Goal: Transaction & Acquisition: Purchase product/service

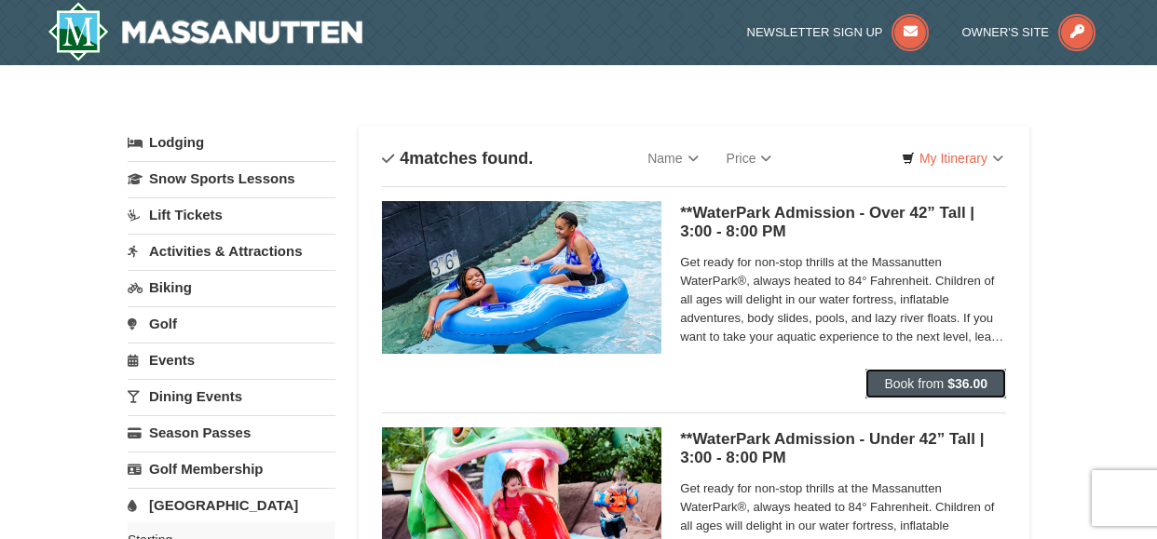
click at [910, 389] on span "Book from" at bounding box center [914, 383] width 60 height 15
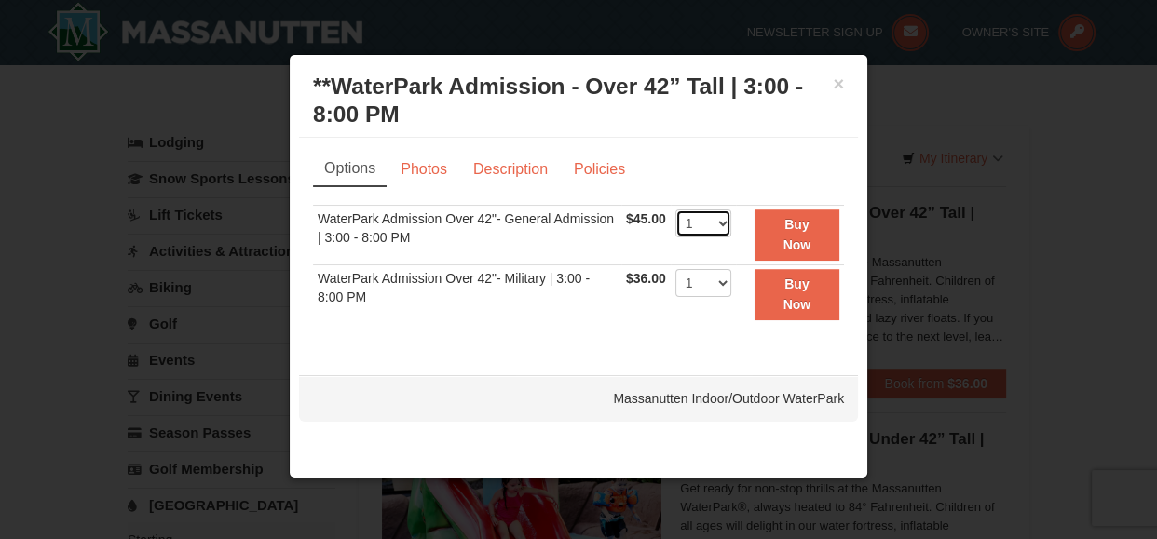
click at [724, 226] on select "1 2 3 4 5 6 7 8 9 10 11 12 13 14 15 16 17 18 19 20 21 22" at bounding box center [703, 224] width 56 height 28
select select "5"
click at [675, 210] on select "1 2 3 4 5 6 7 8 9 10 11 12 13 14 15 16 17 18 19 20 21 22" at bounding box center [703, 224] width 56 height 28
click at [584, 176] on link "Policies" at bounding box center [599, 169] width 75 height 35
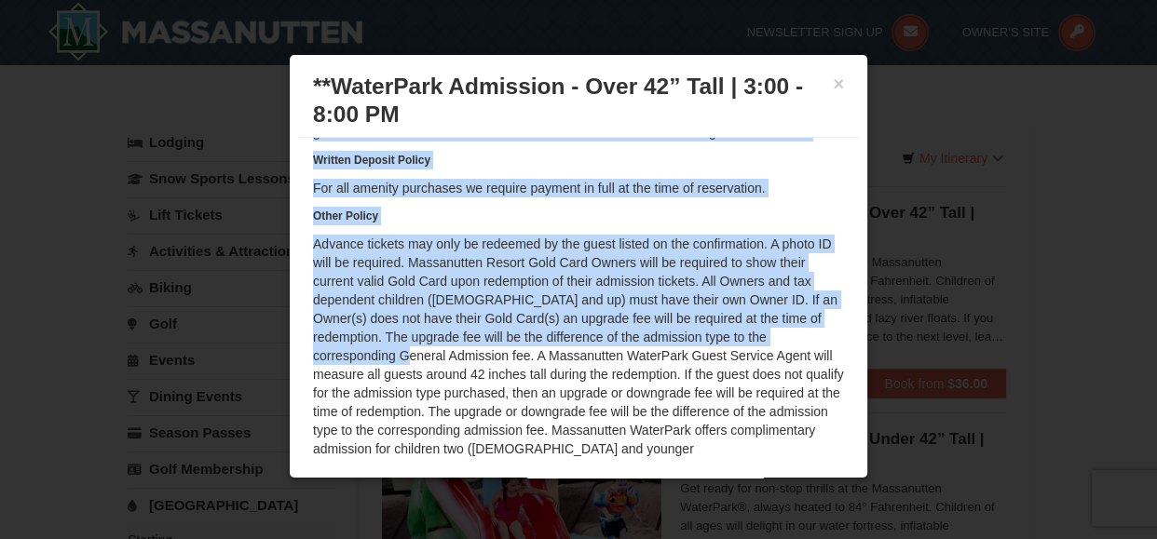
scroll to position [177, 0]
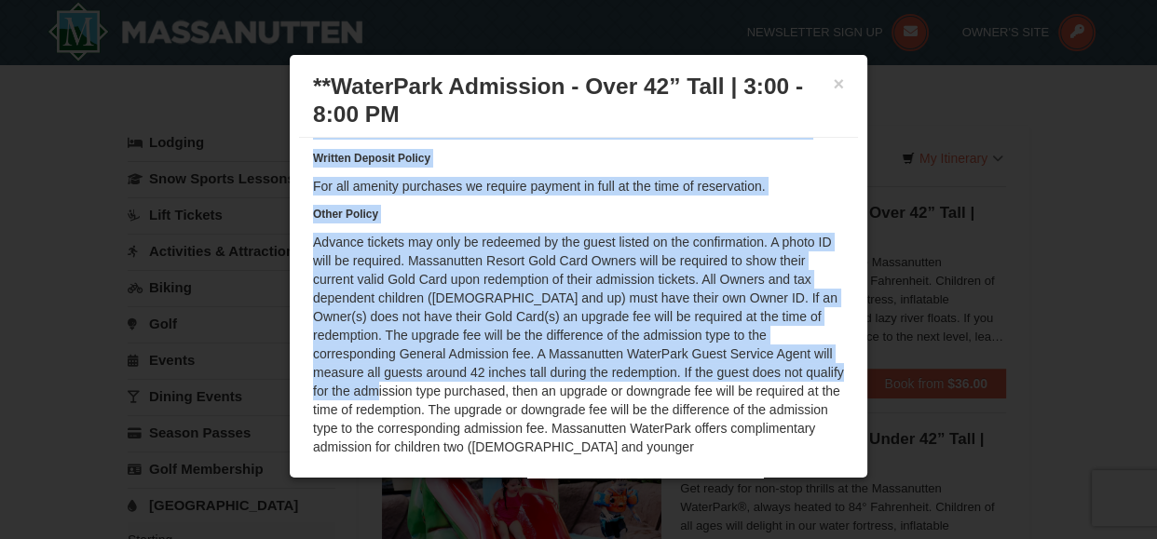
drag, startPoint x: 854, startPoint y: 220, endPoint x: 854, endPoint y: 370, distance: 149.9
click at [854, 370] on div "Options Photos Description Policies Sorry, no matches found. Please remove some…" at bounding box center [578, 304] width 559 height 332
click at [787, 167] on div "Written Cancellation Policy Cancellation and modifications can be made, as avai…" at bounding box center [578, 246] width 531 height 419
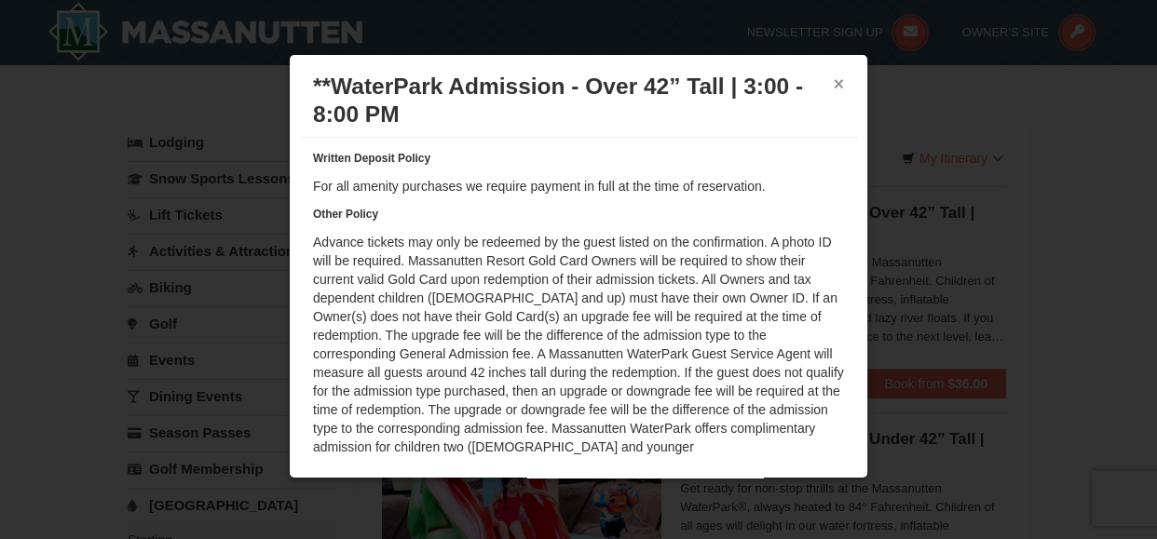
click at [834, 88] on button "×" at bounding box center [838, 83] width 11 height 19
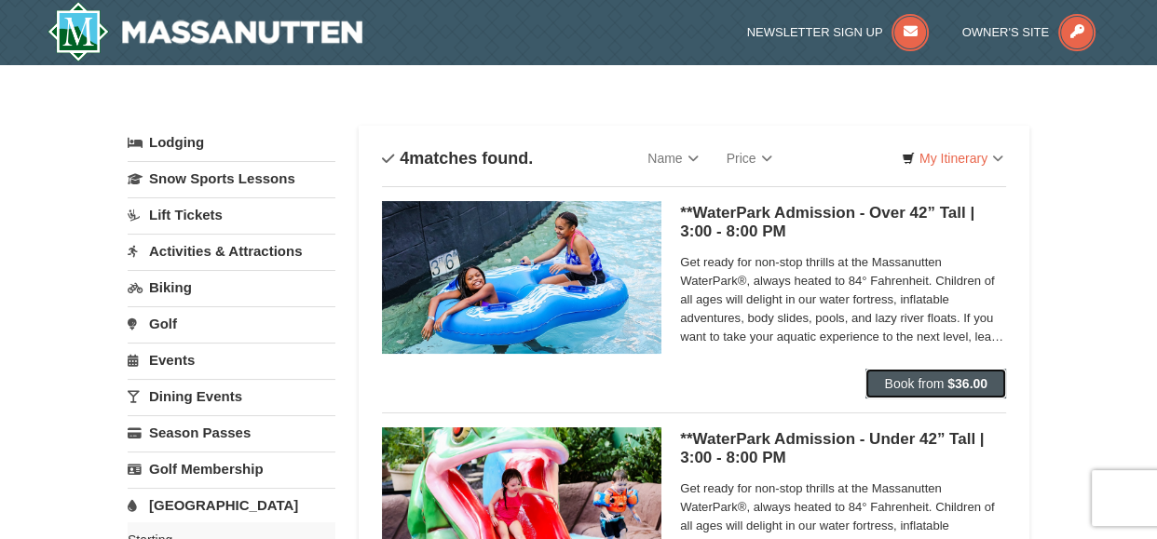
click at [929, 381] on span "Book from" at bounding box center [914, 383] width 60 height 15
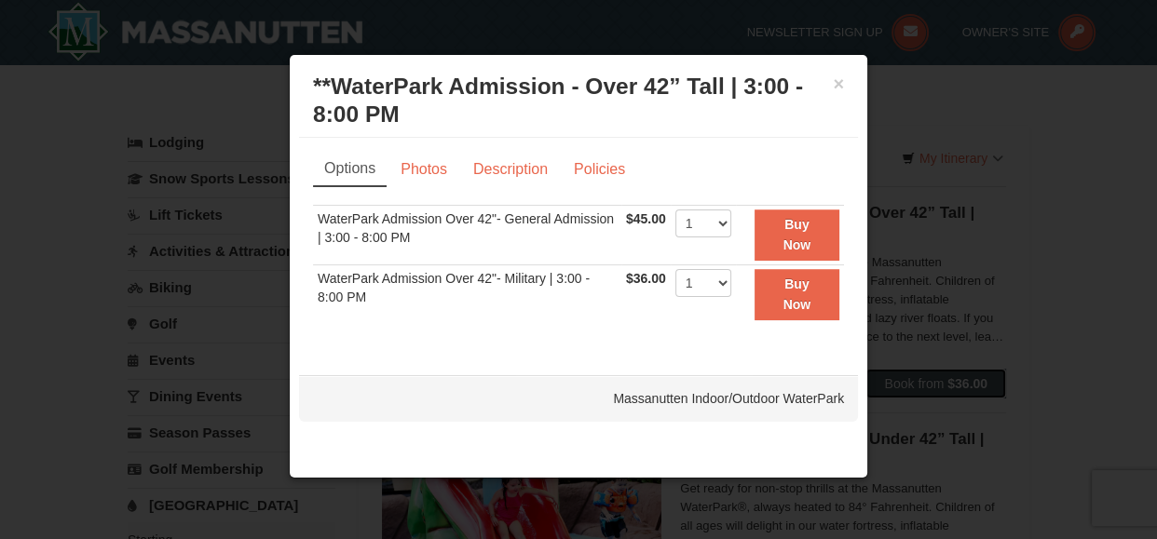
scroll to position [0, 0]
click at [721, 225] on select "1 2 3 4 5 6 7 8 9 10 11 12 13 14 15 16 17 18 19 20 21 22" at bounding box center [703, 224] width 56 height 28
select select "5"
click at [675, 210] on select "1 2 3 4 5 6 7 8 9 10 11 12 13 14 15 16 17 18 19 20 21 22" at bounding box center [703, 224] width 56 height 28
click at [796, 234] on button "Buy Now" at bounding box center [796, 235] width 85 height 51
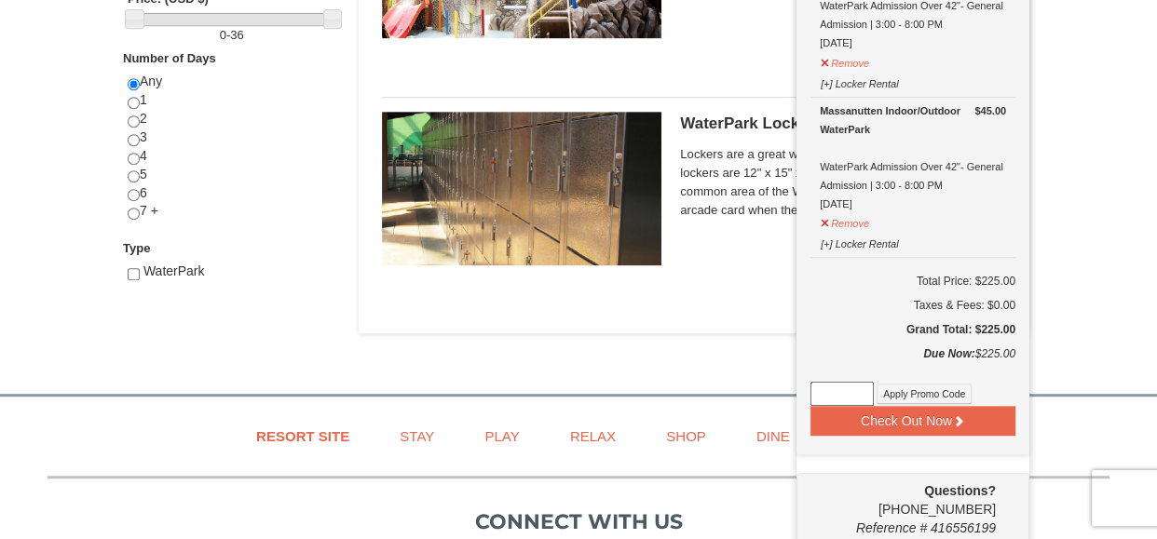
scroll to position [774, 0]
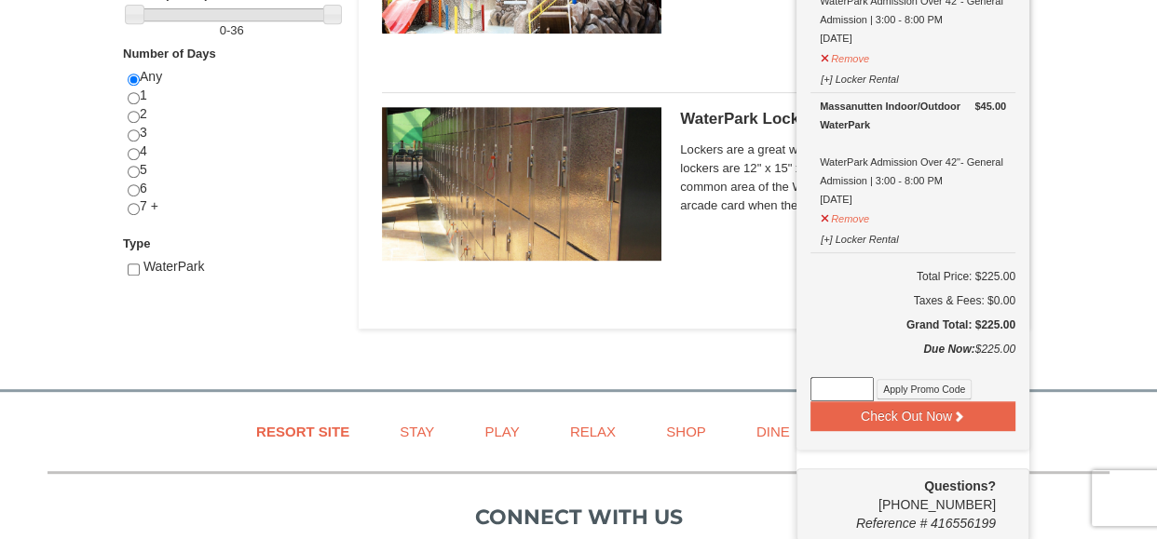
click at [823, 383] on input at bounding box center [841, 389] width 63 height 24
type input "WPHarvestMonThurs25"
click at [905, 379] on button "Apply Promo Code" at bounding box center [923, 389] width 95 height 20
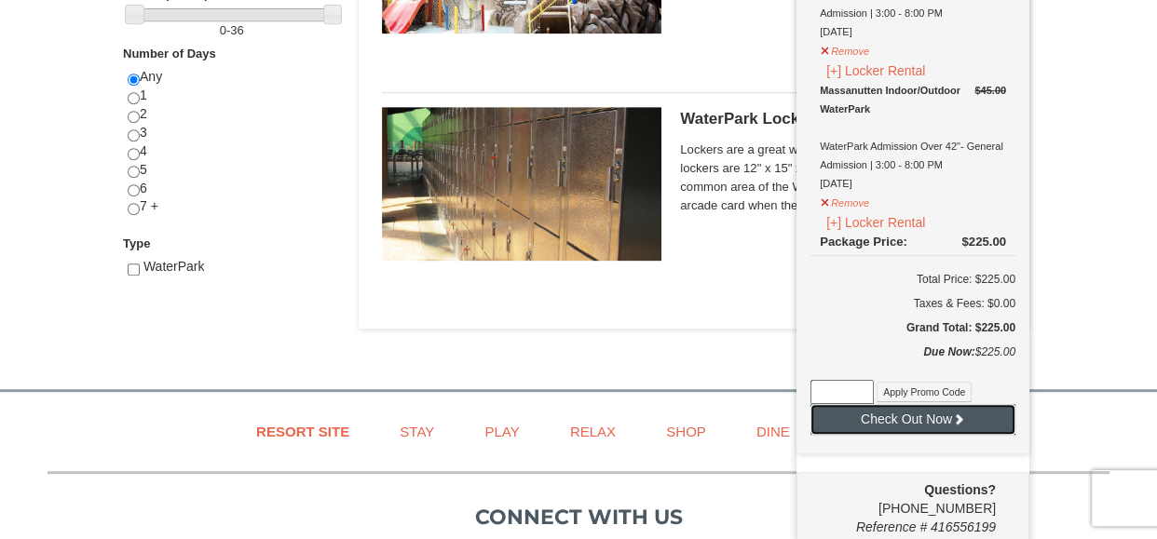
click at [892, 420] on button "Check Out Now" at bounding box center [912, 419] width 205 height 30
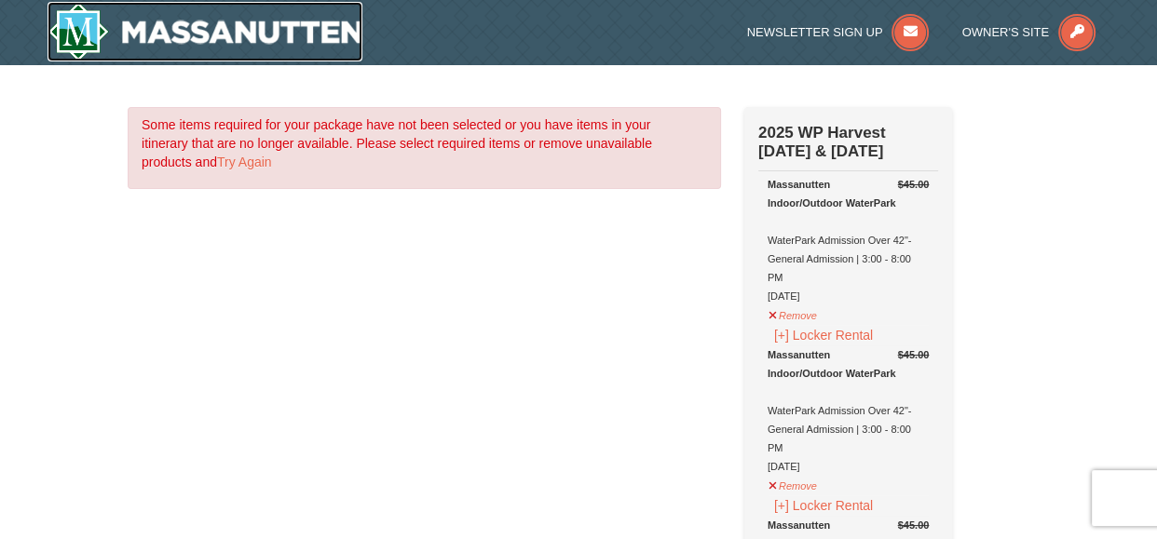
click at [152, 41] on img at bounding box center [204, 32] width 315 height 60
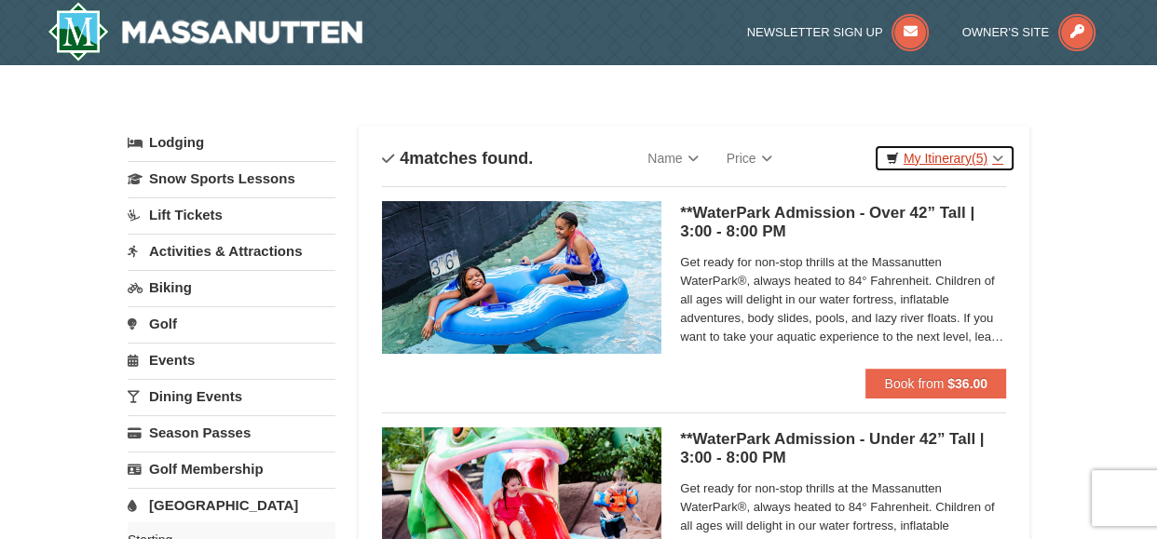
click at [997, 155] on link "My Itinerary (5)" at bounding box center [944, 158] width 142 height 28
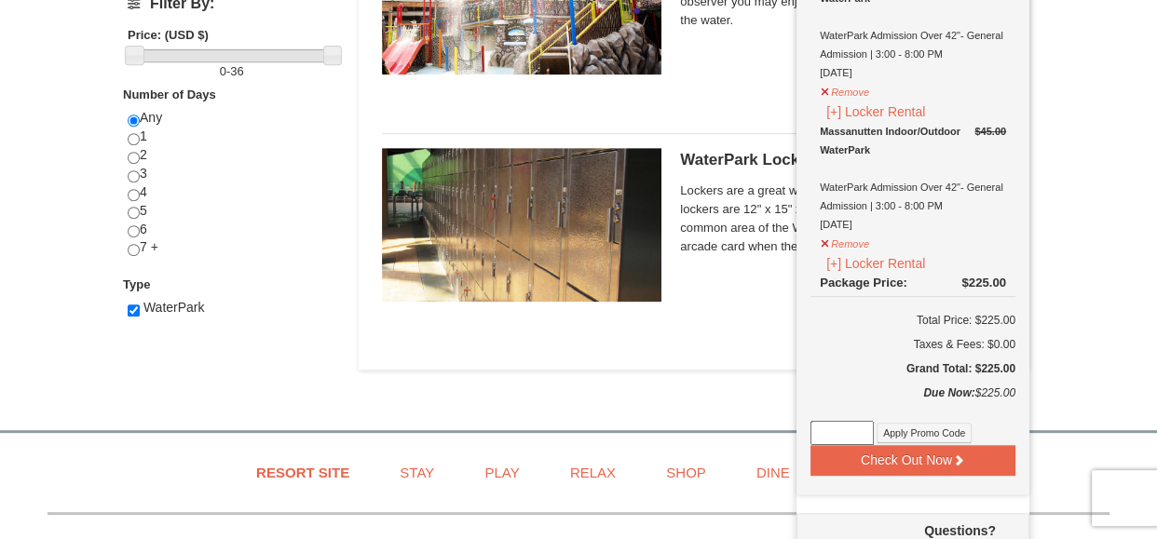
scroll to position [736, 0]
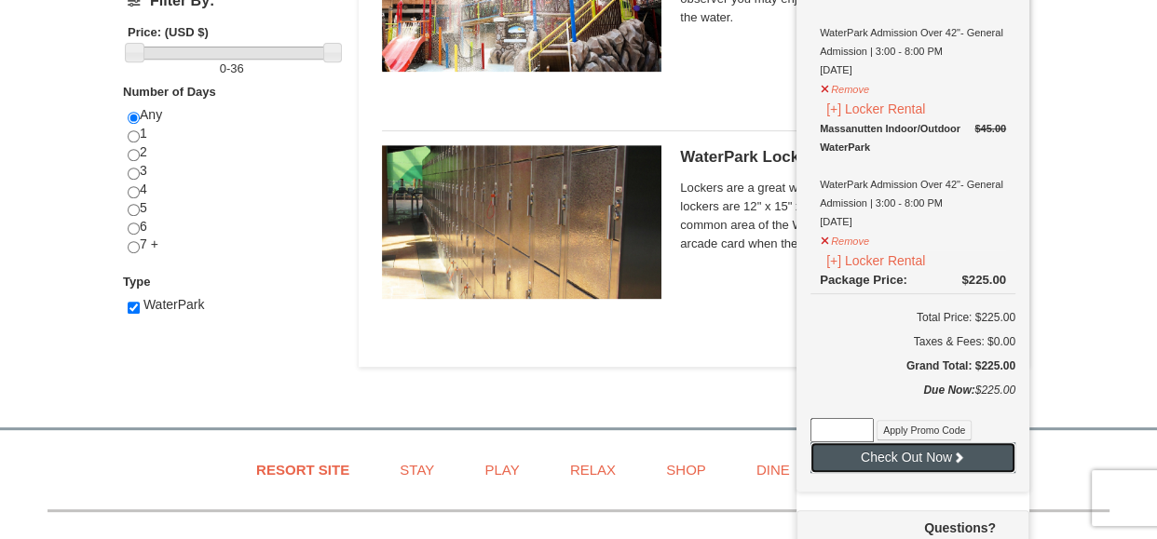
click at [865, 462] on button "Check Out Now" at bounding box center [912, 457] width 205 height 30
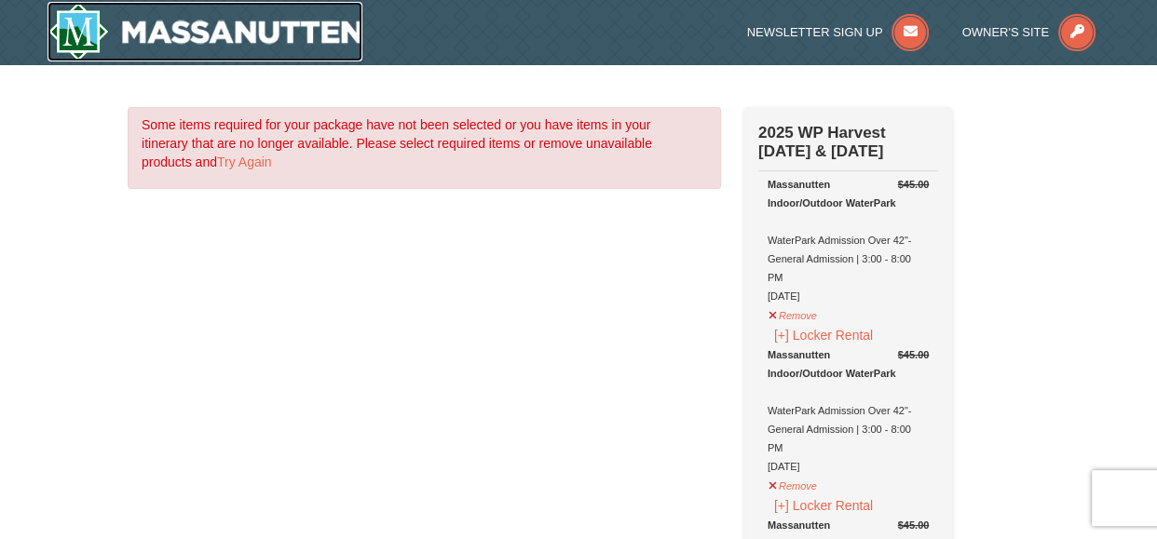
click at [192, 32] on img at bounding box center [204, 32] width 315 height 60
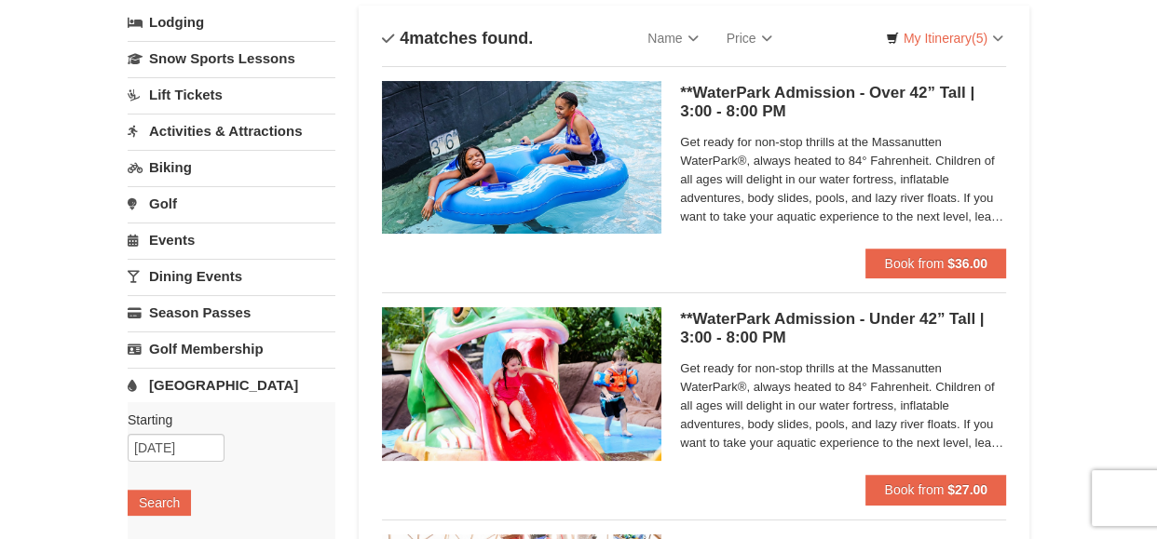
scroll to position [57, 0]
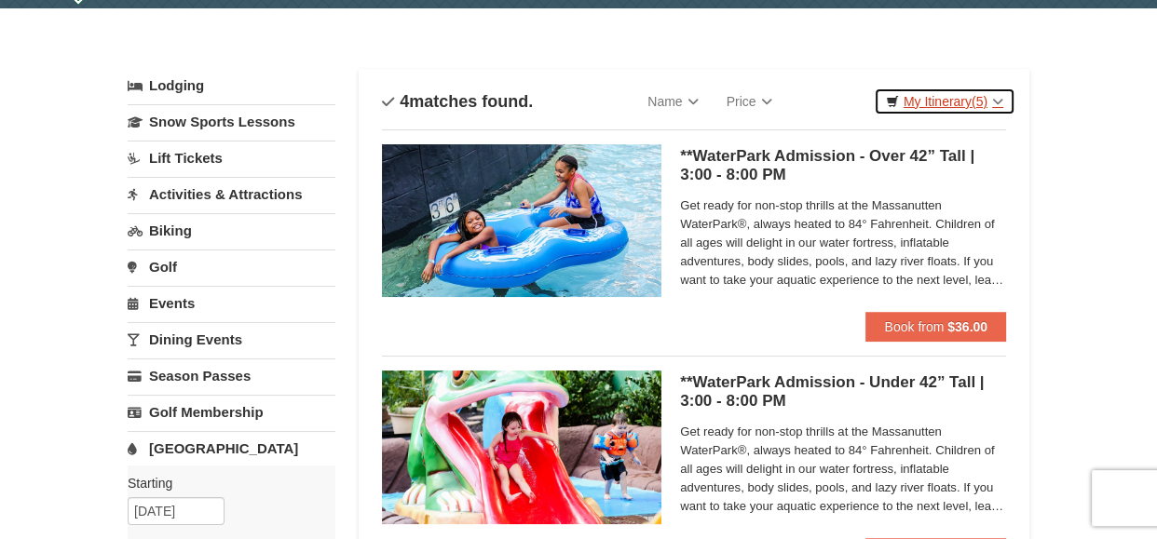
click at [1005, 96] on link "My Itinerary (5)" at bounding box center [944, 102] width 142 height 28
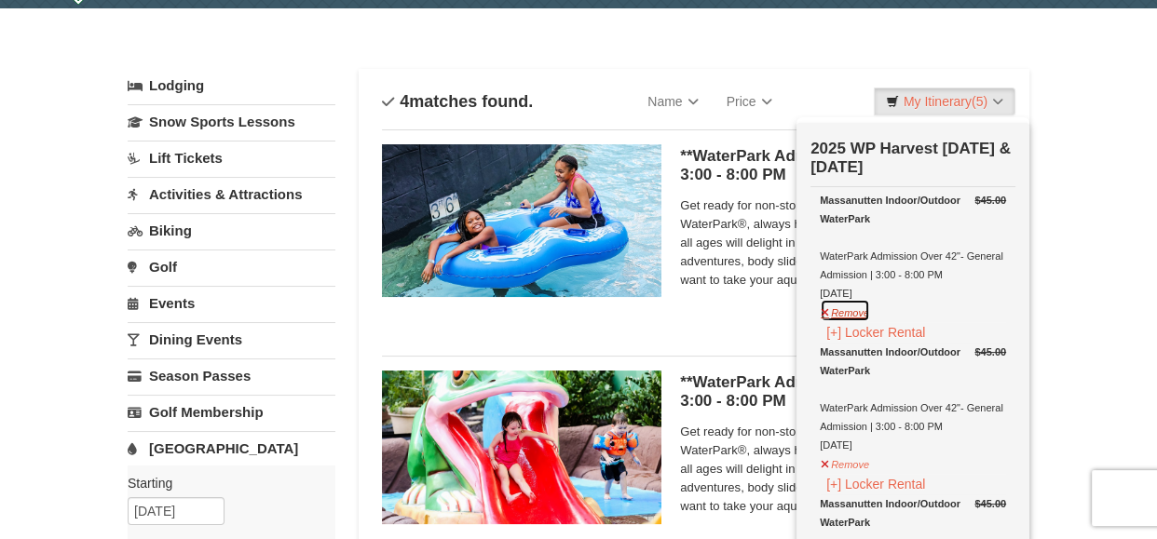
click at [859, 307] on button "Remove" at bounding box center [844, 310] width 50 height 23
click at [826, 307] on button "Remove" at bounding box center [844, 310] width 50 height 23
click at [835, 458] on button "Remove" at bounding box center [844, 462] width 50 height 23
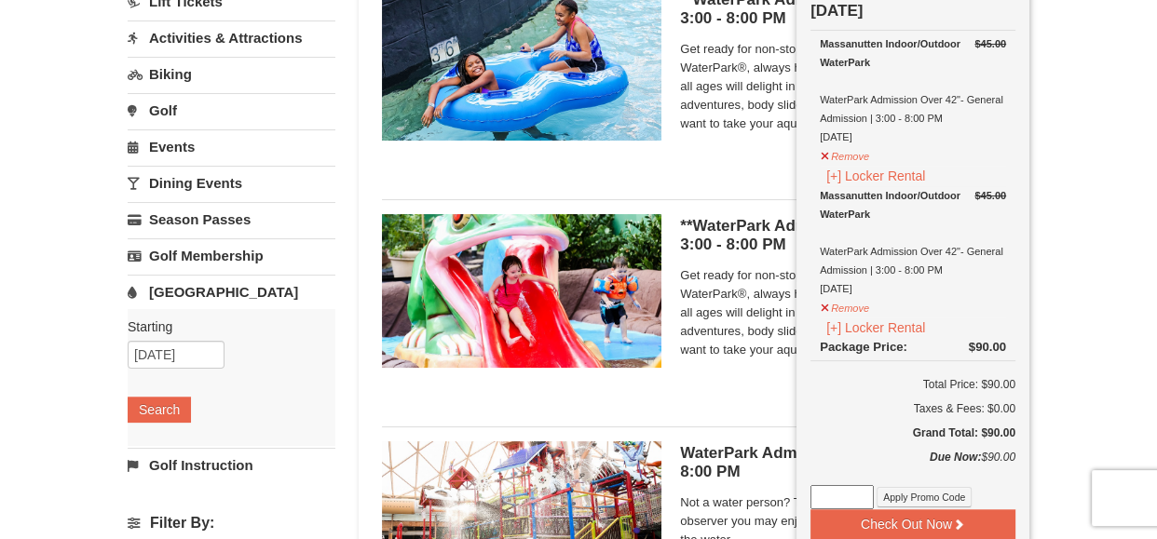
scroll to position [218, 0]
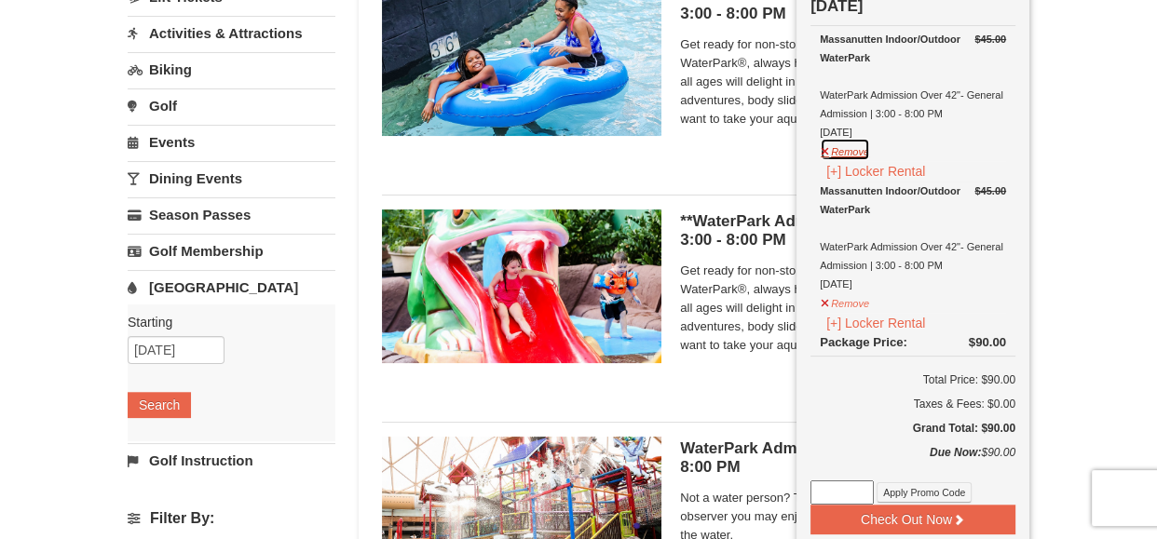
click at [855, 145] on button "Remove" at bounding box center [844, 149] width 50 height 23
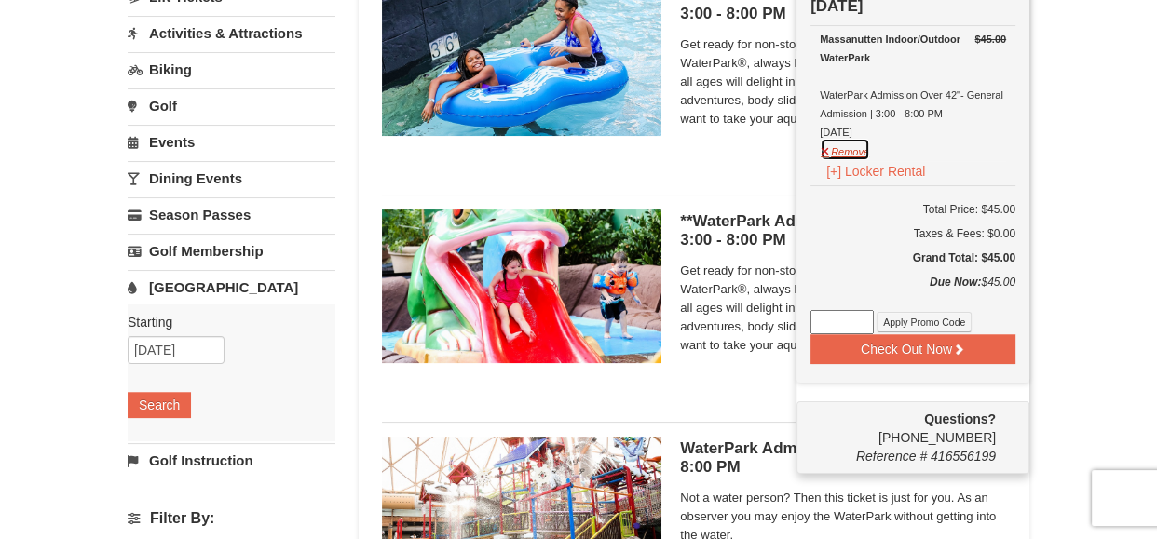
click at [860, 151] on button "Remove" at bounding box center [844, 149] width 50 height 23
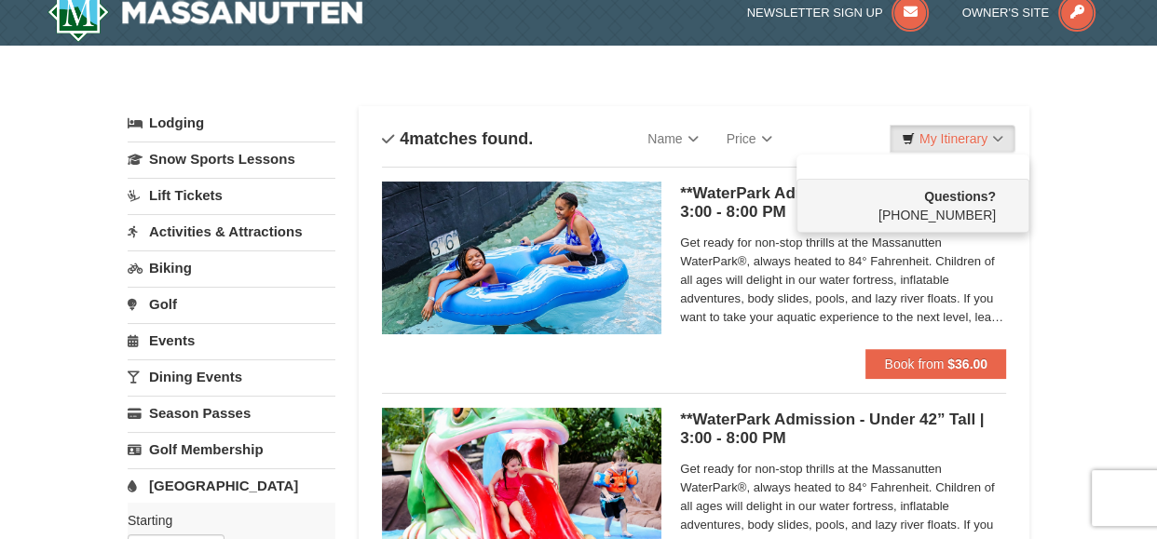
scroll to position [18, 0]
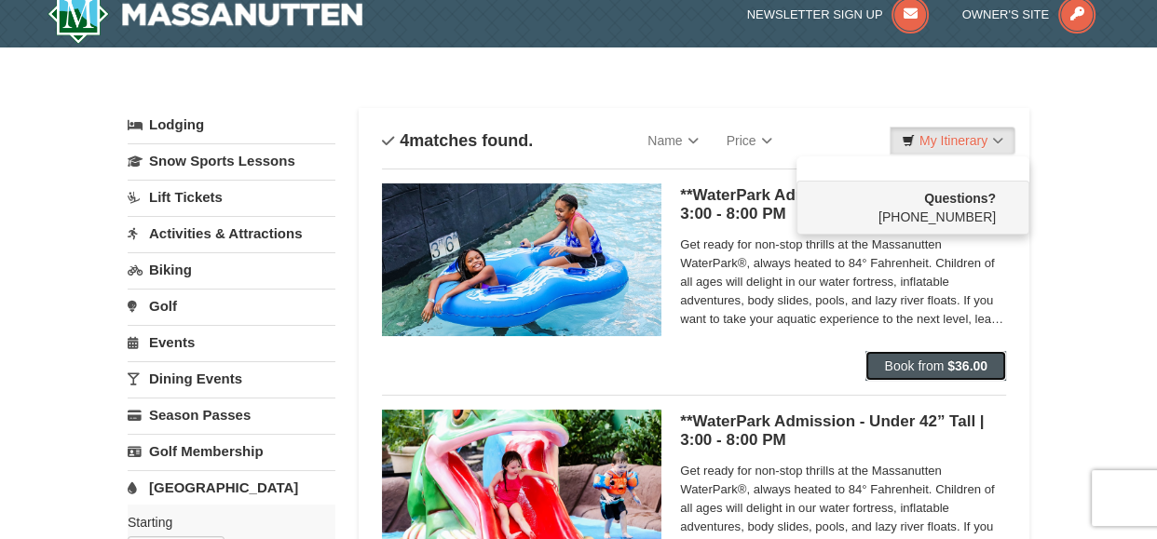
click at [920, 356] on button "Book from $36.00" at bounding box center [935, 366] width 141 height 30
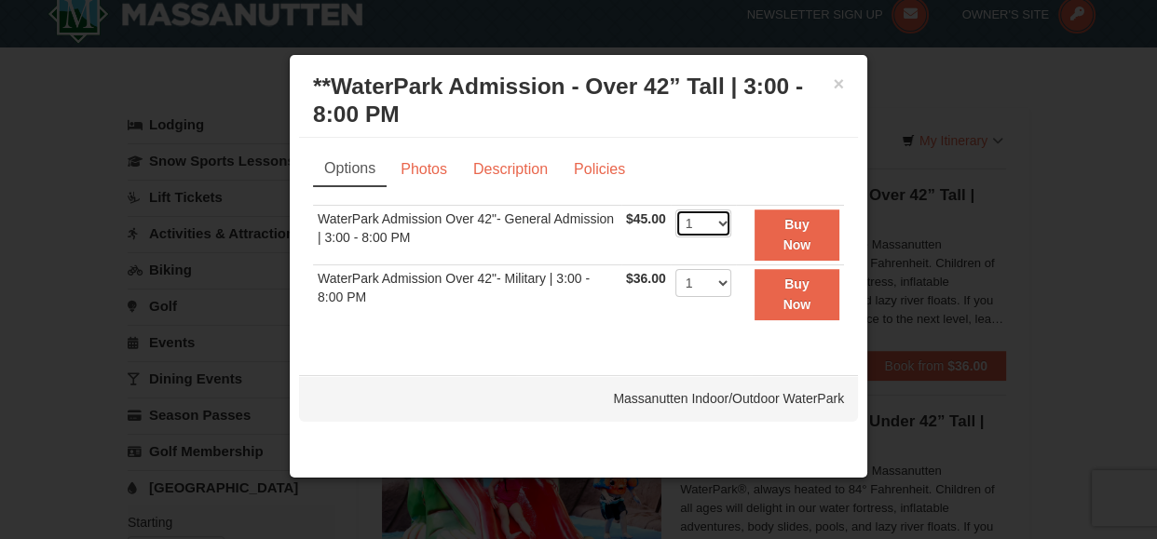
click at [725, 219] on select "1 2 3 4 5 6 7 8 9 10 11 12 13 14 15 16 17 18 19 20 21 22" at bounding box center [703, 224] width 56 height 28
select select "4"
click at [675, 210] on select "1 2 3 4 5 6 7 8 9 10 11 12 13 14 15 16 17 18 19 20 21 22" at bounding box center [703, 224] width 56 height 28
click at [788, 227] on strong "Buy Now" at bounding box center [797, 234] width 28 height 35
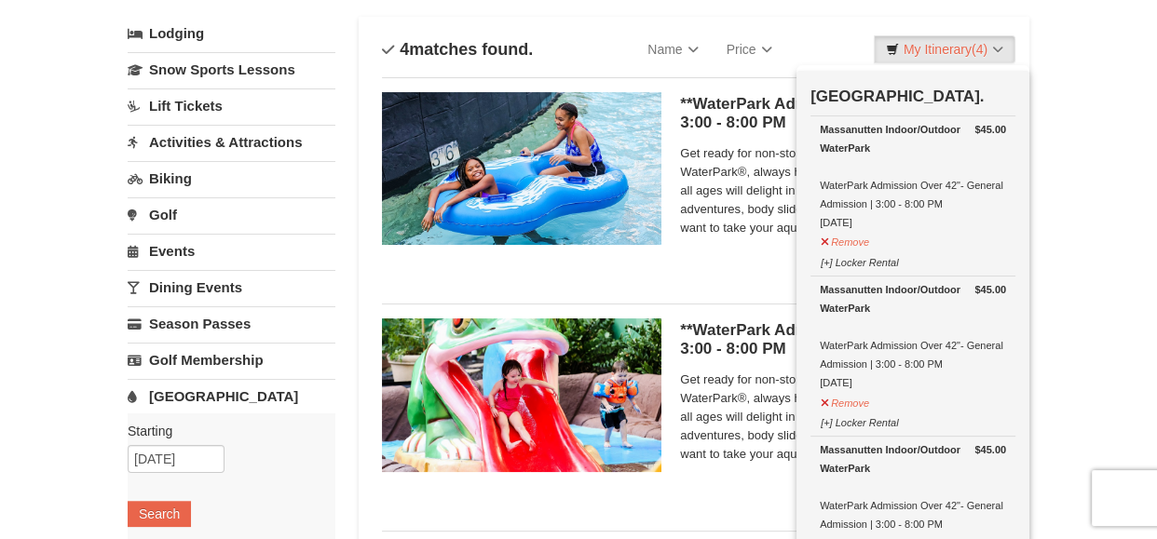
scroll to position [106, 0]
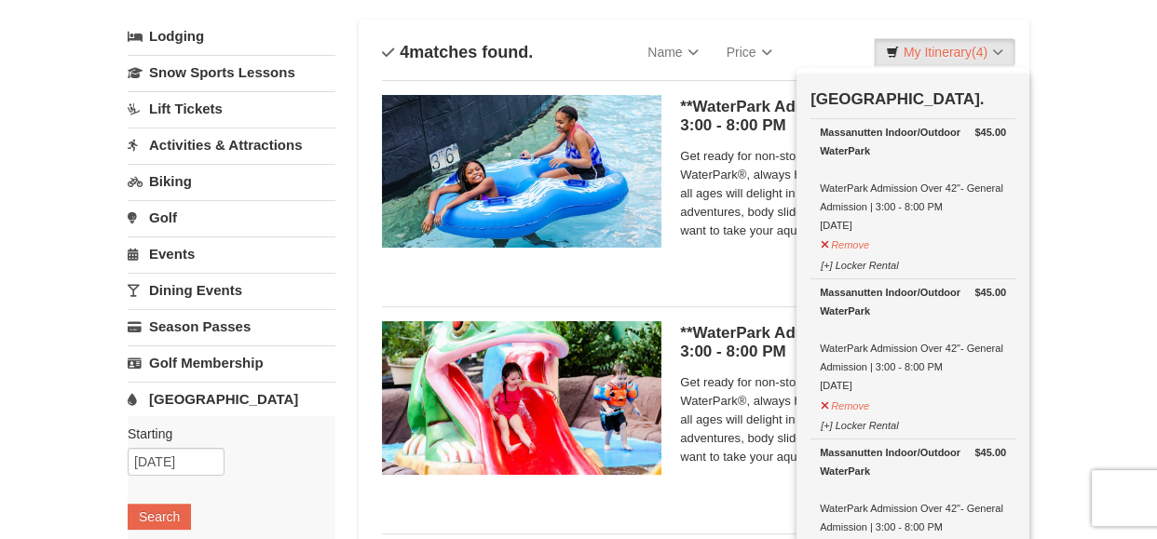
click at [1082, 164] on div "× Categories List Filter My Itinerary (4) Check Out Now Water Park Pass. $45.00…" at bounding box center [578, 498] width 1157 height 1079
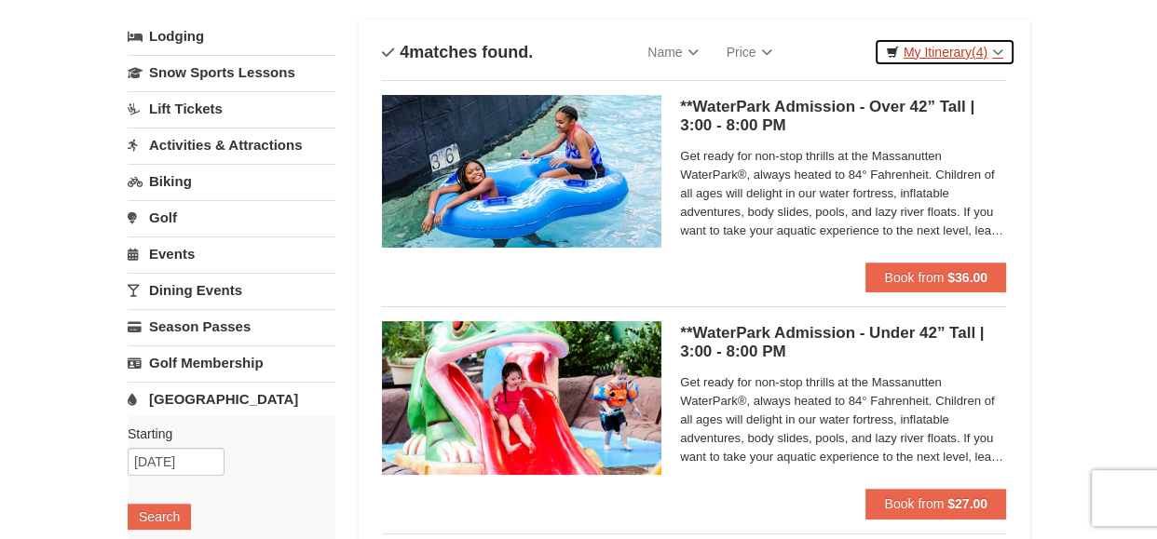
click at [938, 55] on link "My Itinerary (4)" at bounding box center [944, 52] width 142 height 28
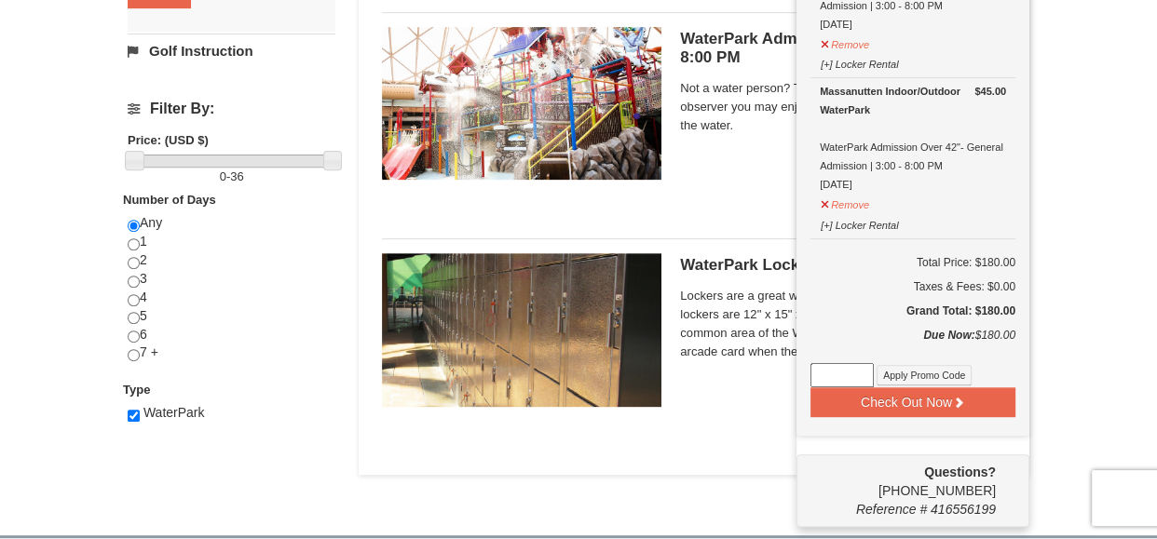
scroll to position [630, 0]
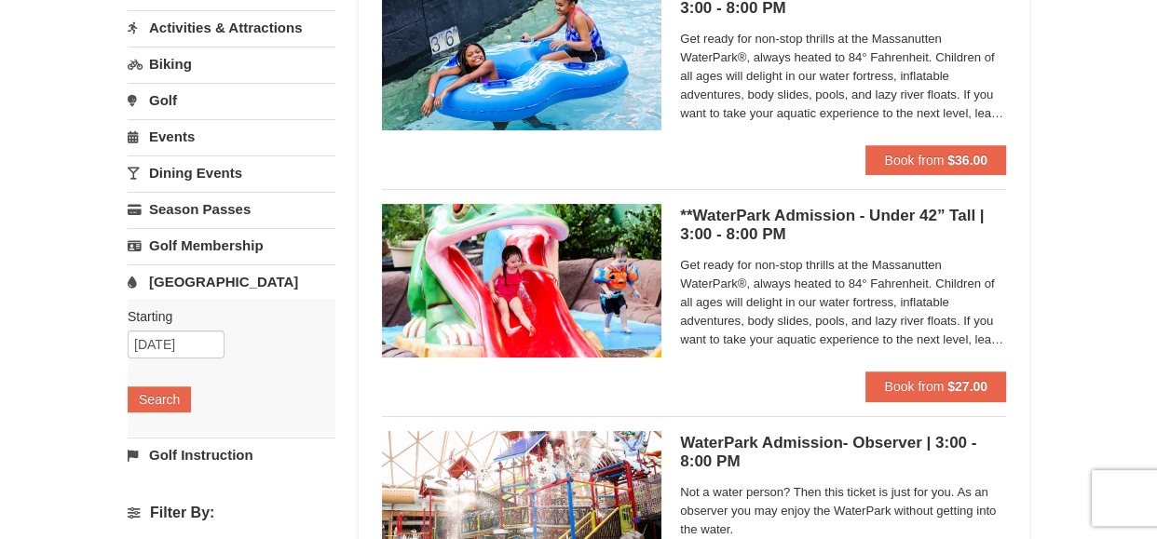
scroll to position [0, 0]
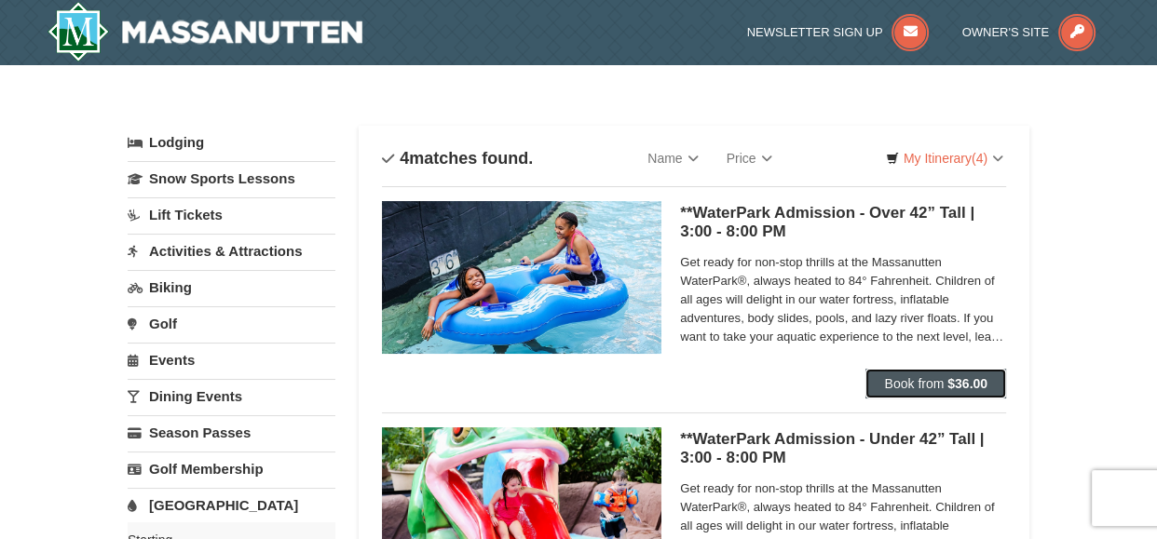
click at [906, 376] on span "Book from" at bounding box center [914, 383] width 60 height 15
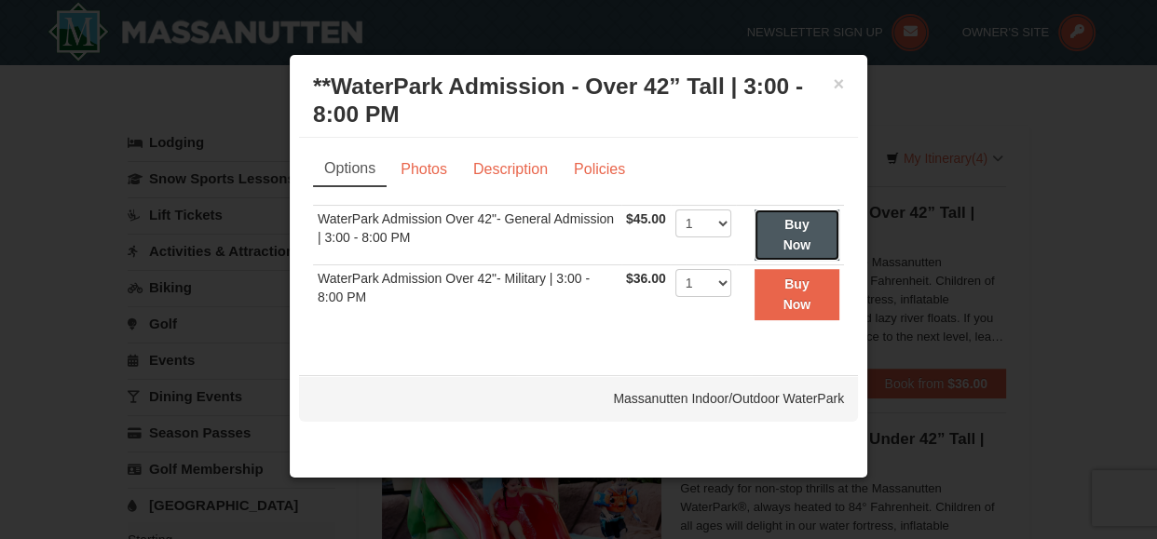
click at [796, 223] on strong "Buy Now" at bounding box center [797, 234] width 28 height 35
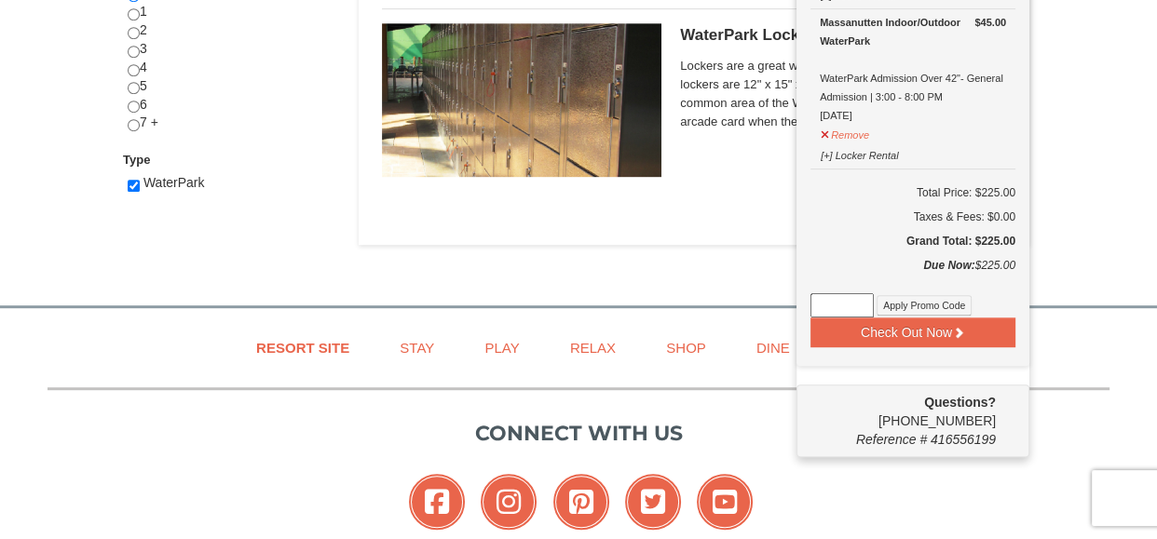
scroll to position [906, 0]
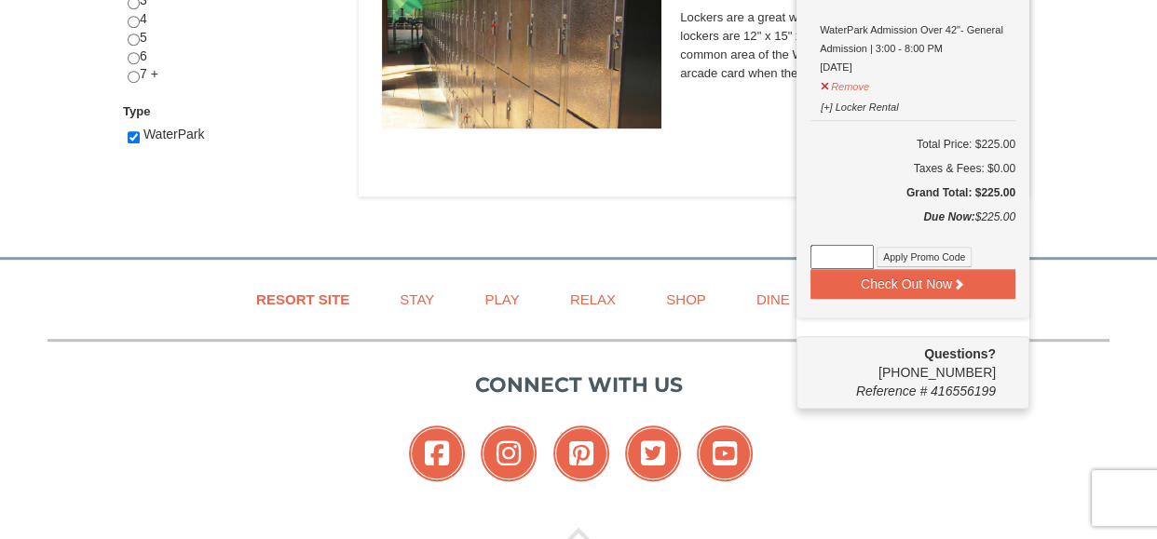
click at [813, 253] on input at bounding box center [841, 257] width 63 height 24
type input "WPHarvestMonThurs25"
click at [914, 247] on button "Apply Promo Code" at bounding box center [923, 257] width 95 height 20
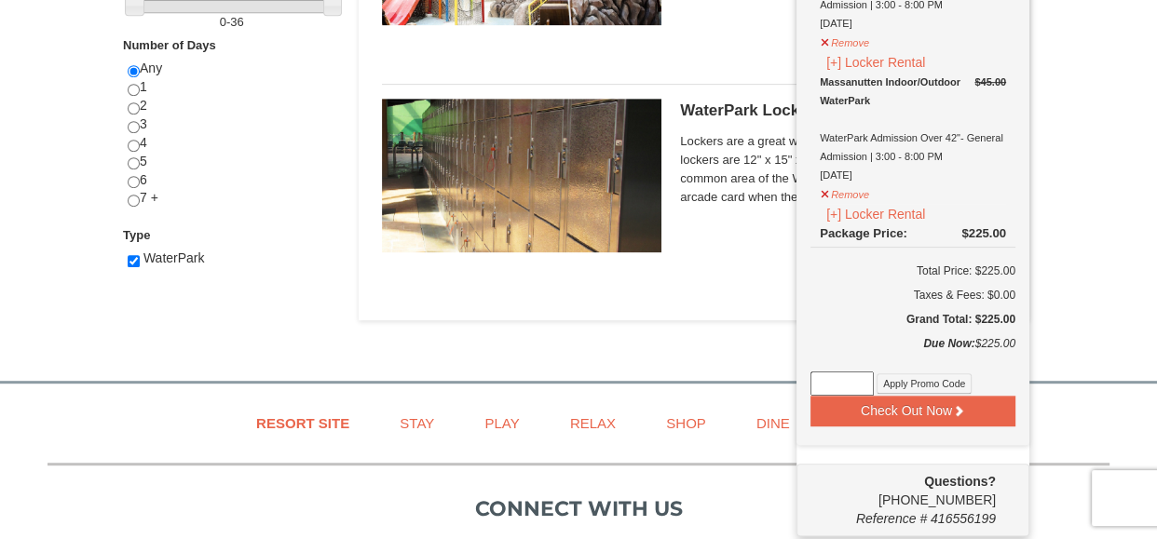
scroll to position [799, 0]
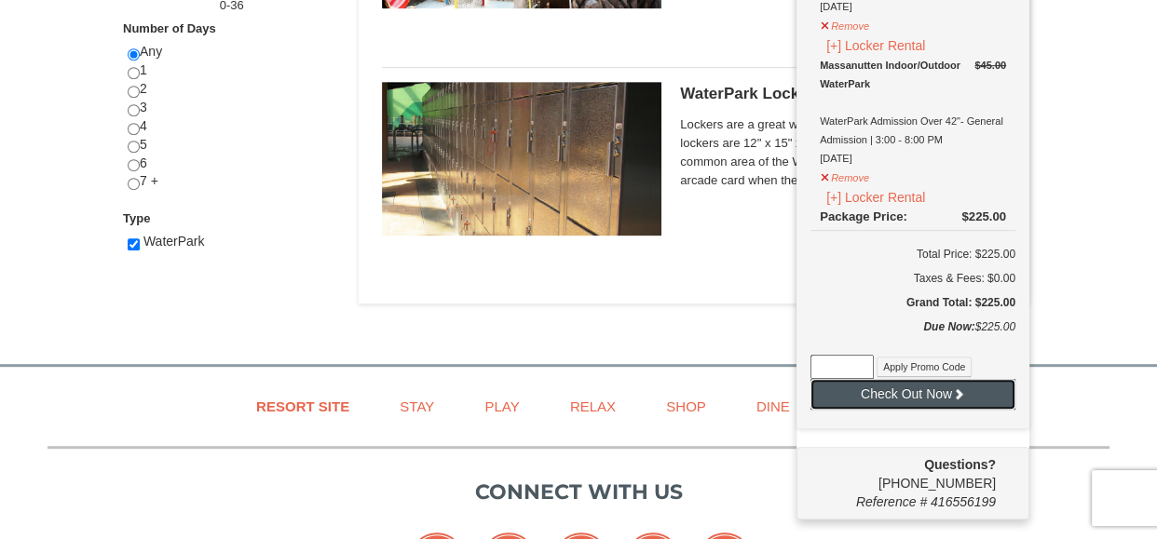
click at [917, 398] on button "Check Out Now" at bounding box center [912, 394] width 205 height 30
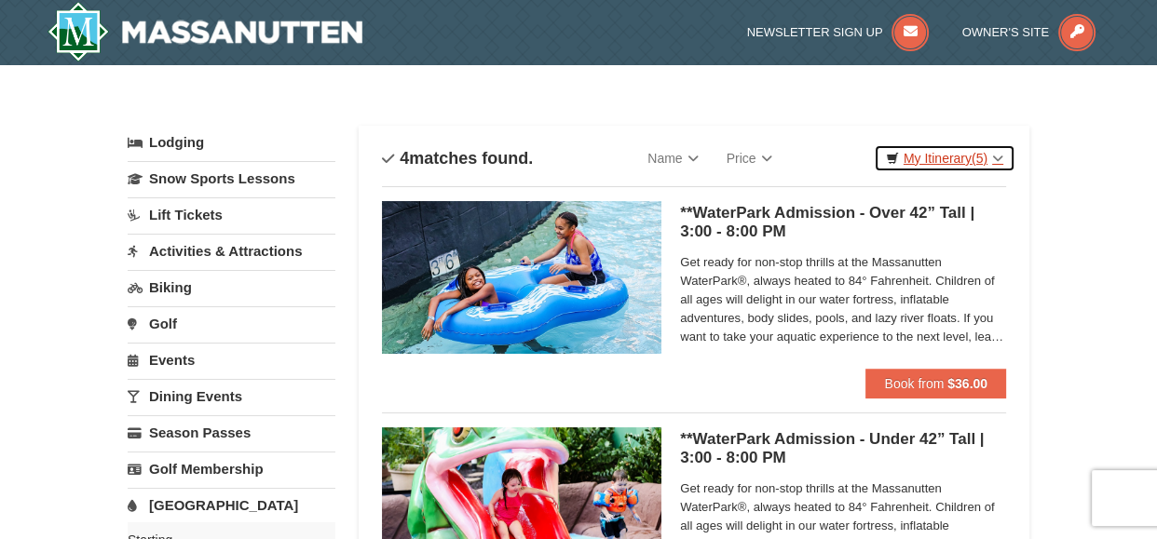
click at [971, 160] on span "(5)" at bounding box center [979, 158] width 16 height 15
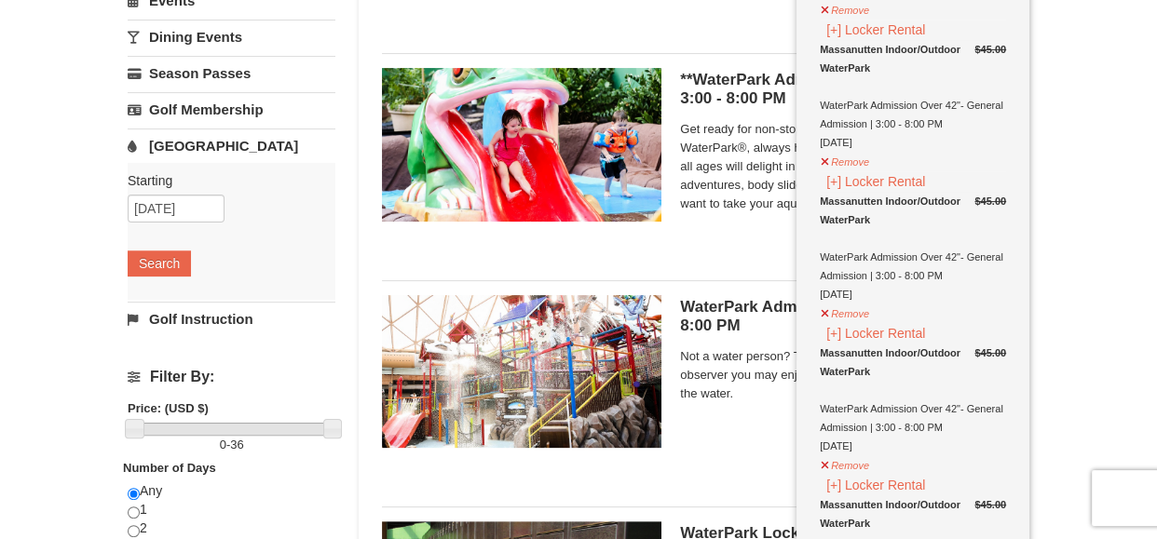
scroll to position [372, 0]
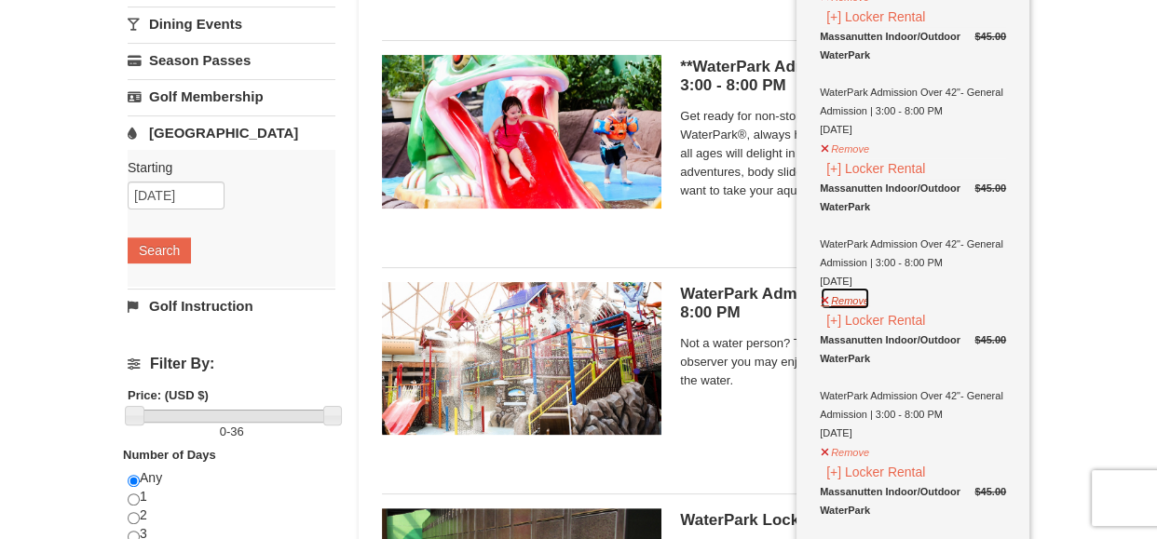
click at [852, 298] on button "Remove" at bounding box center [844, 298] width 50 height 23
click at [843, 303] on button "Remove" at bounding box center [844, 298] width 50 height 23
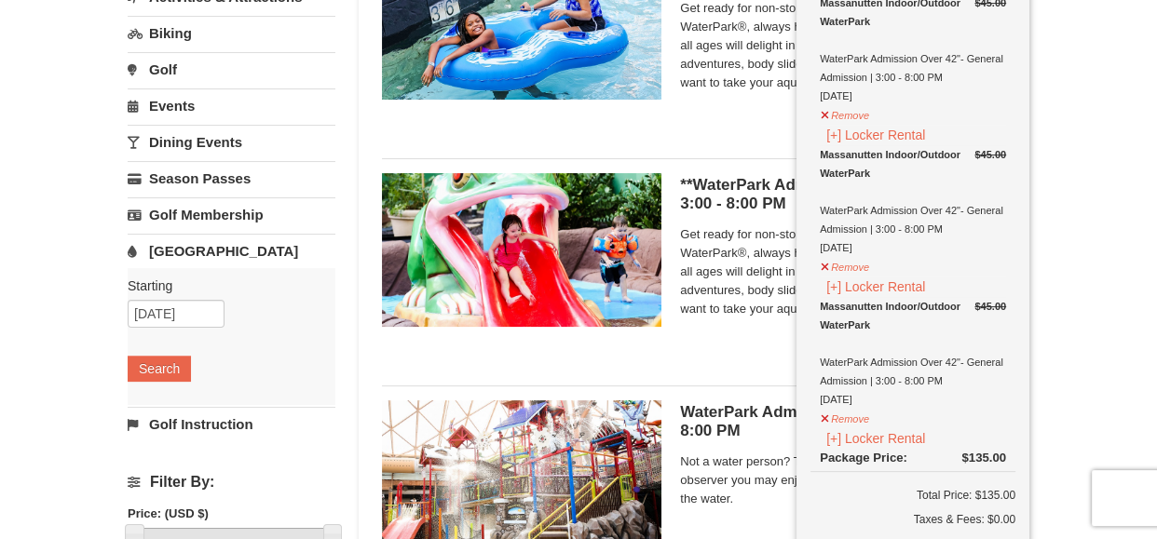
scroll to position [270, 0]
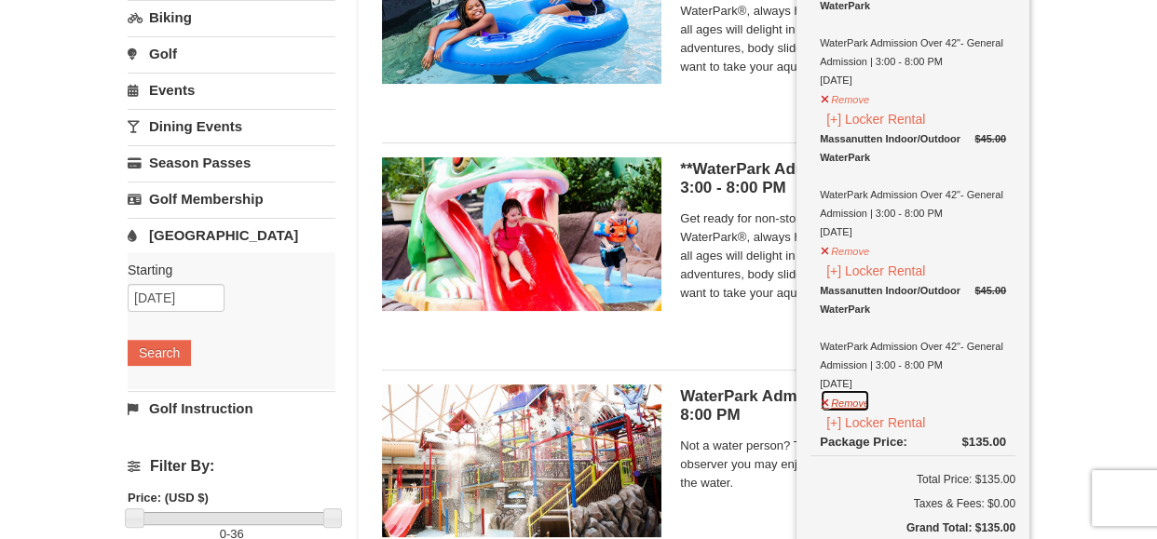
click at [840, 403] on button "Remove" at bounding box center [844, 400] width 50 height 23
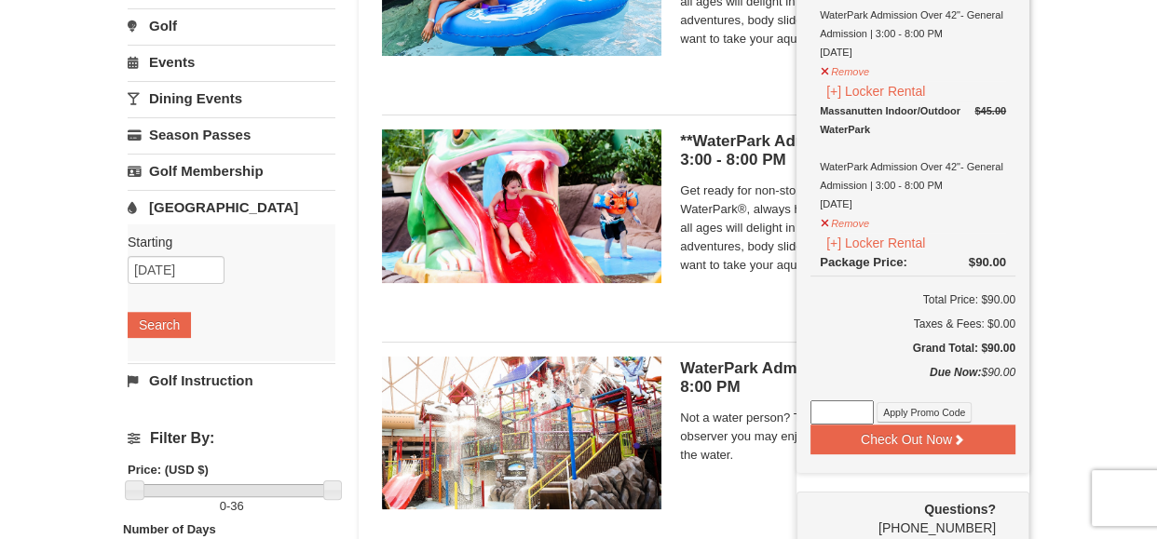
scroll to position [307, 0]
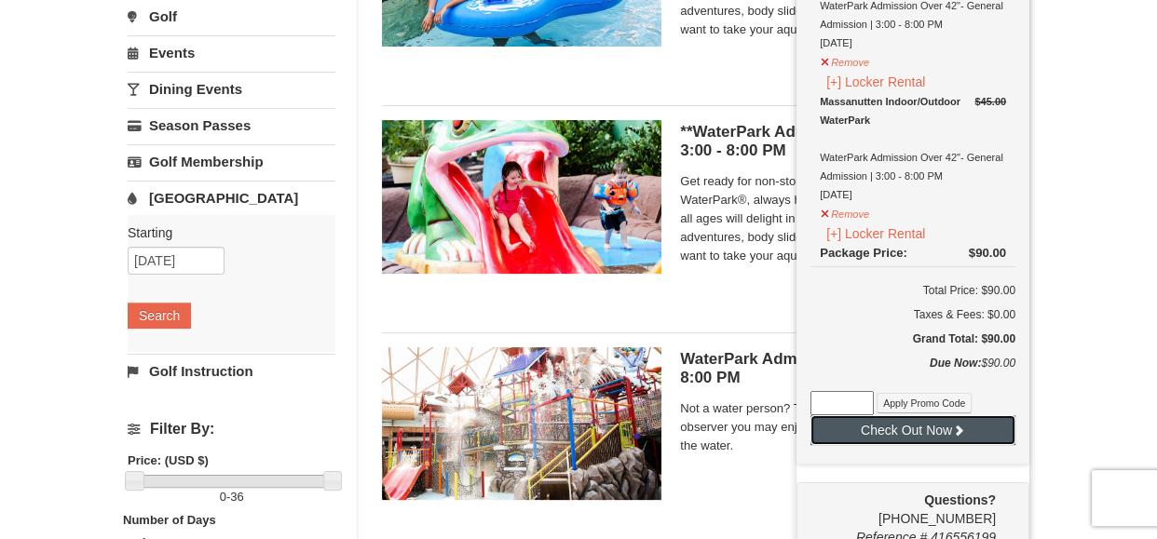
click at [868, 425] on button "Check Out Now" at bounding box center [912, 430] width 205 height 30
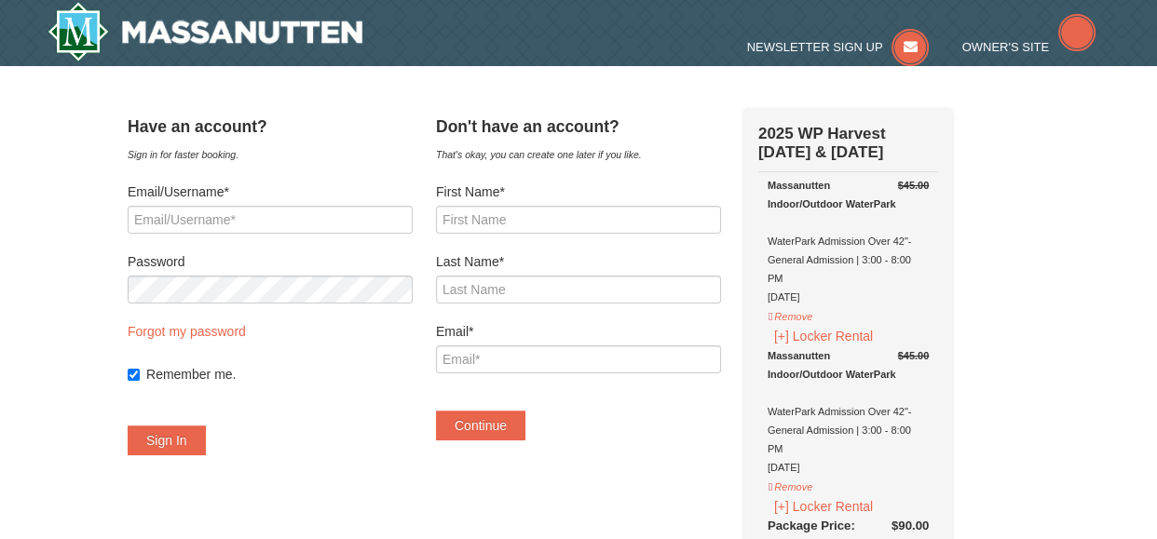
select select "10"
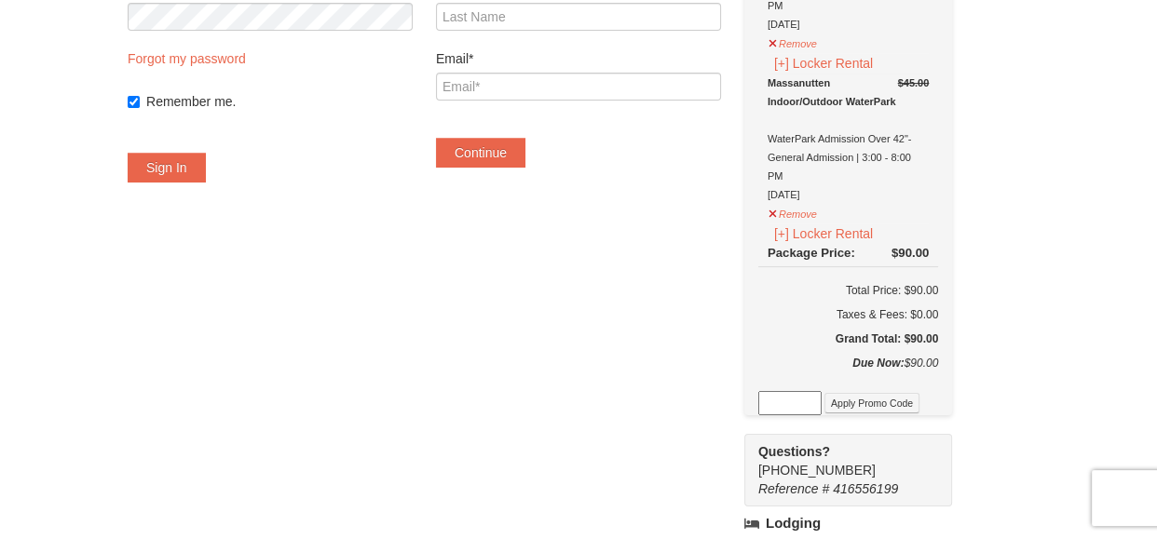
scroll to position [253, 0]
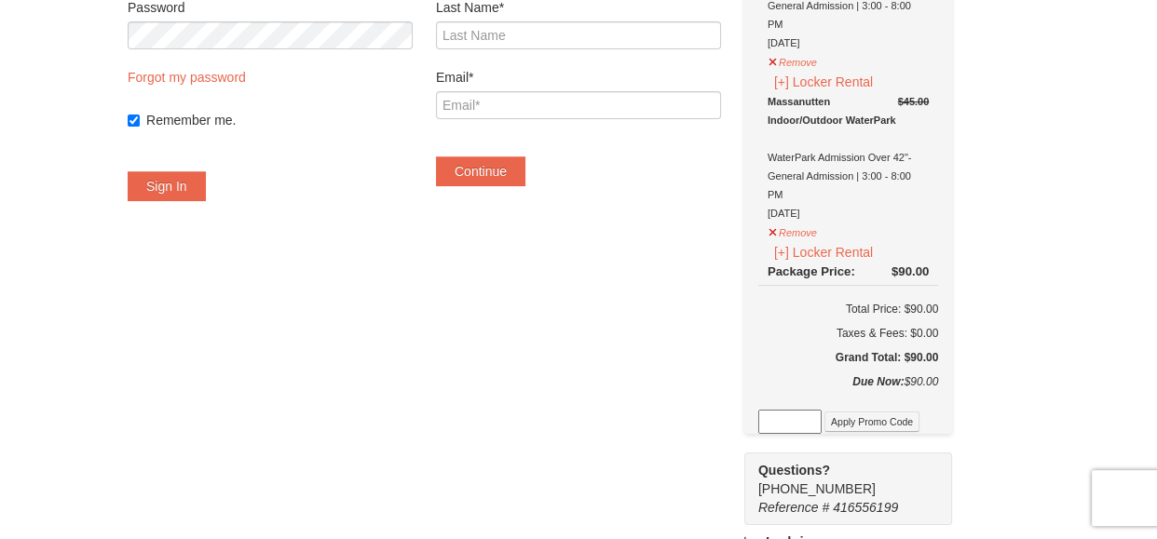
click at [812, 410] on input at bounding box center [789, 422] width 63 height 24
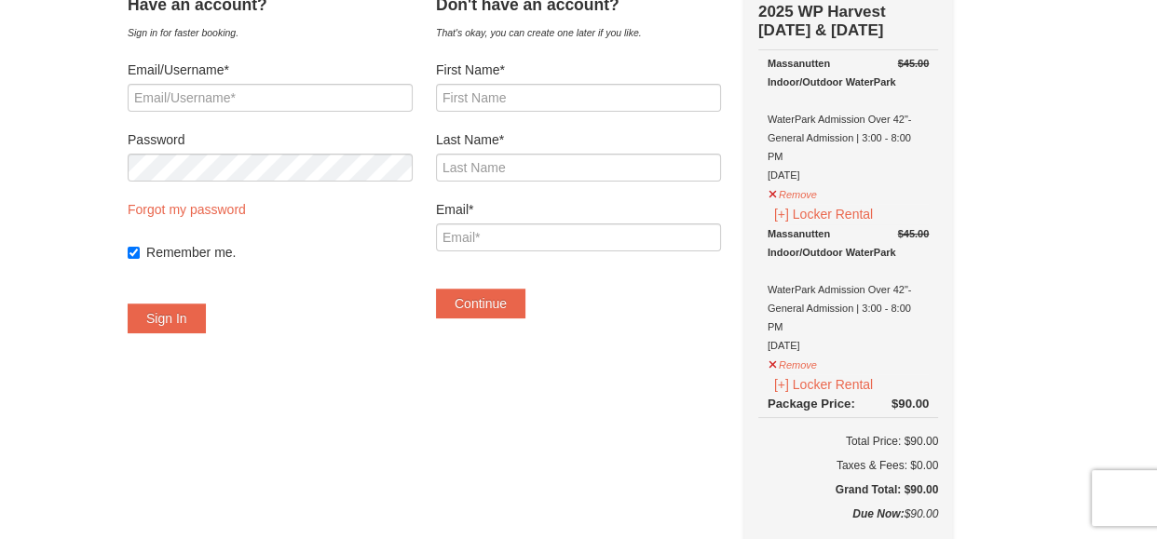
scroll to position [0, 0]
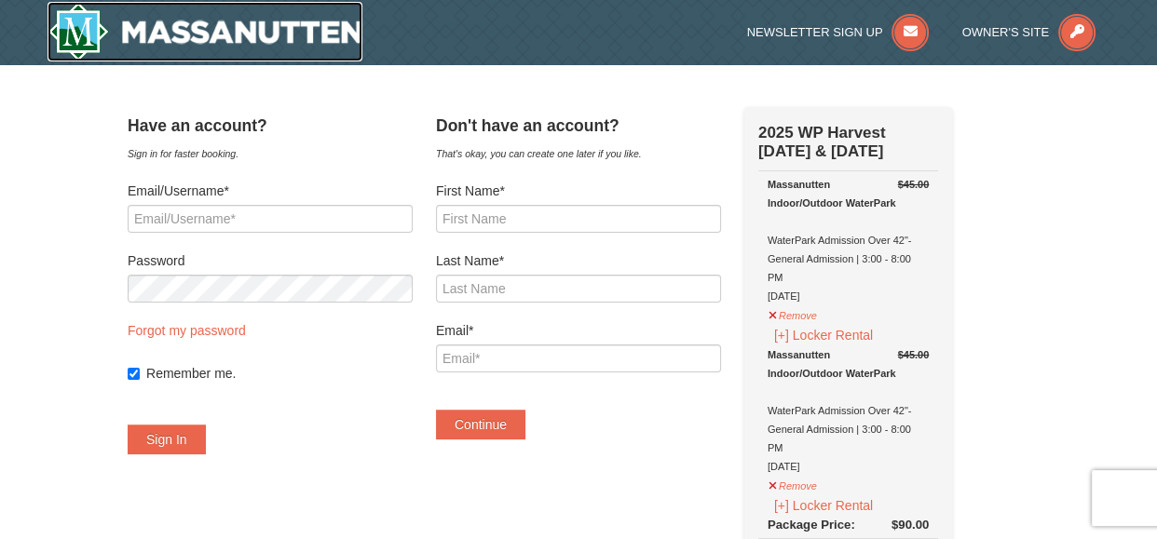
click at [294, 45] on img at bounding box center [204, 32] width 315 height 60
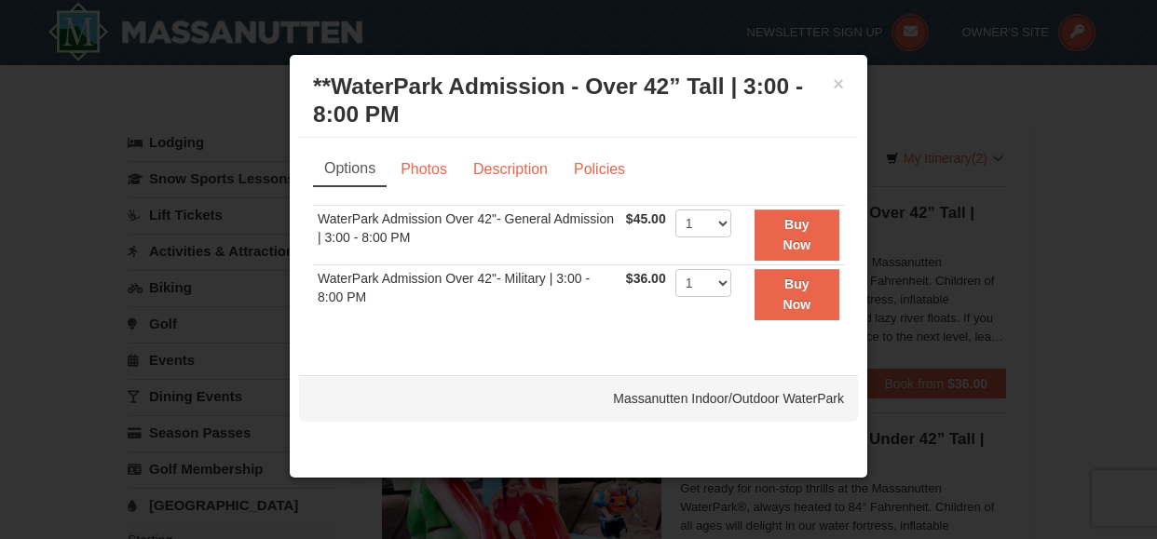
scroll to position [88, 0]
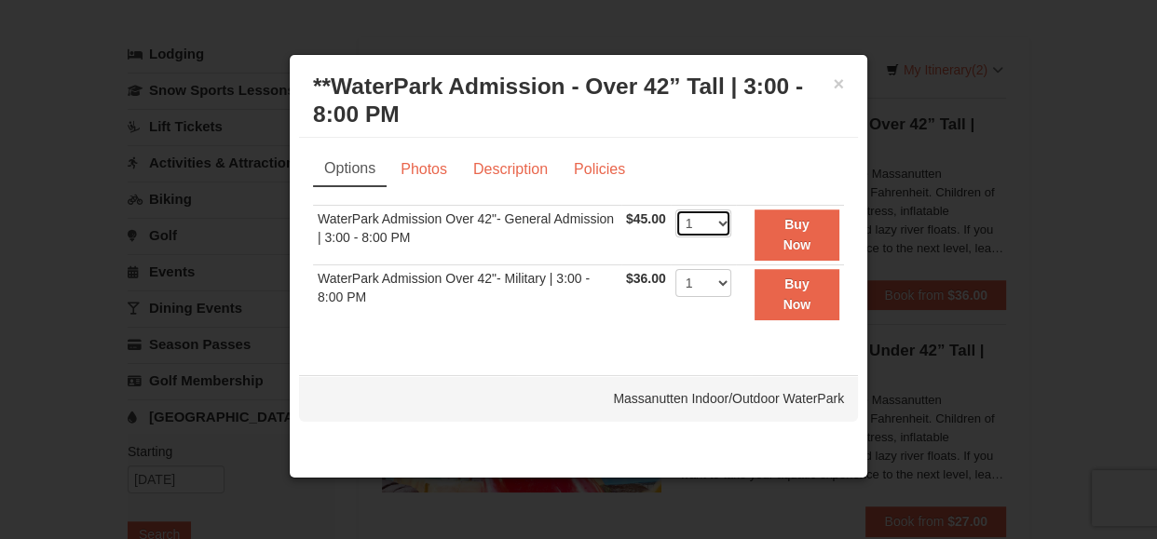
click at [726, 225] on select "1 2 3 4 5 6 7 8 9 10 11 12 13 14 15 16 17 18 19 20 21 22" at bounding box center [703, 224] width 56 height 28
select select "3"
click at [675, 210] on select "1 2 3 4 5 6 7 8 9 10 11 12 13 14 15 16 17 18 19 20 21 22" at bounding box center [703, 224] width 56 height 28
click at [786, 240] on strong "Buy Now" at bounding box center [797, 234] width 28 height 35
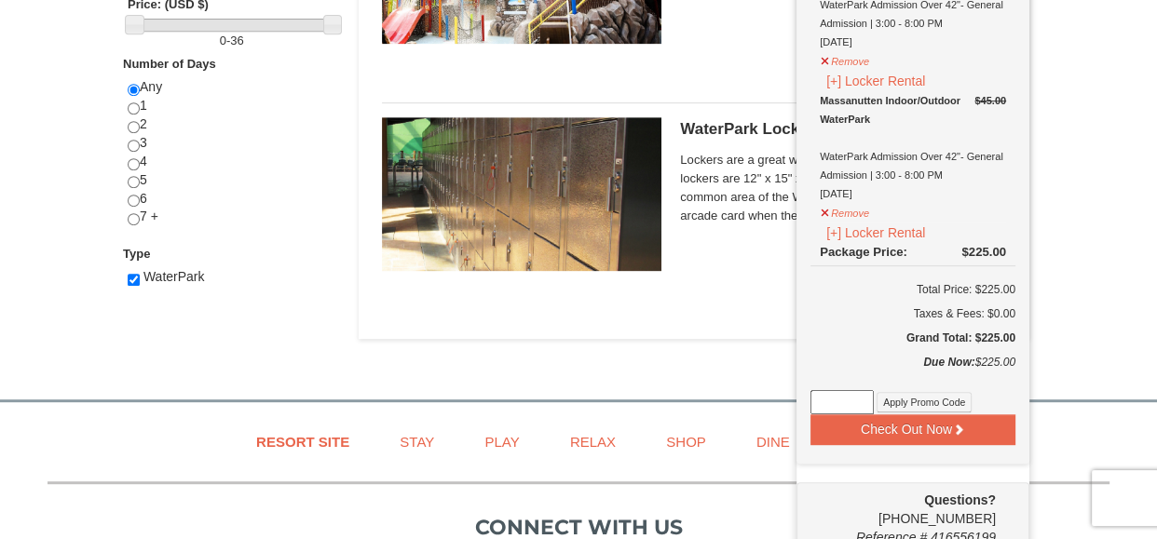
scroll to position [768, 0]
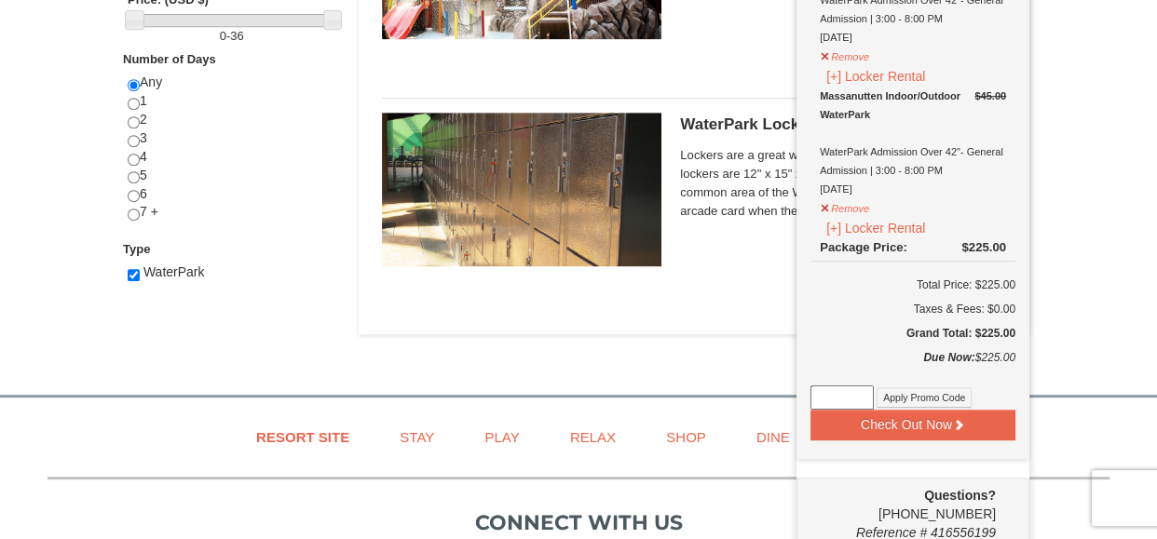
click at [840, 399] on input at bounding box center [841, 398] width 63 height 24
type input "V"
click at [934, 397] on button "Apply Promo Code" at bounding box center [923, 397] width 95 height 20
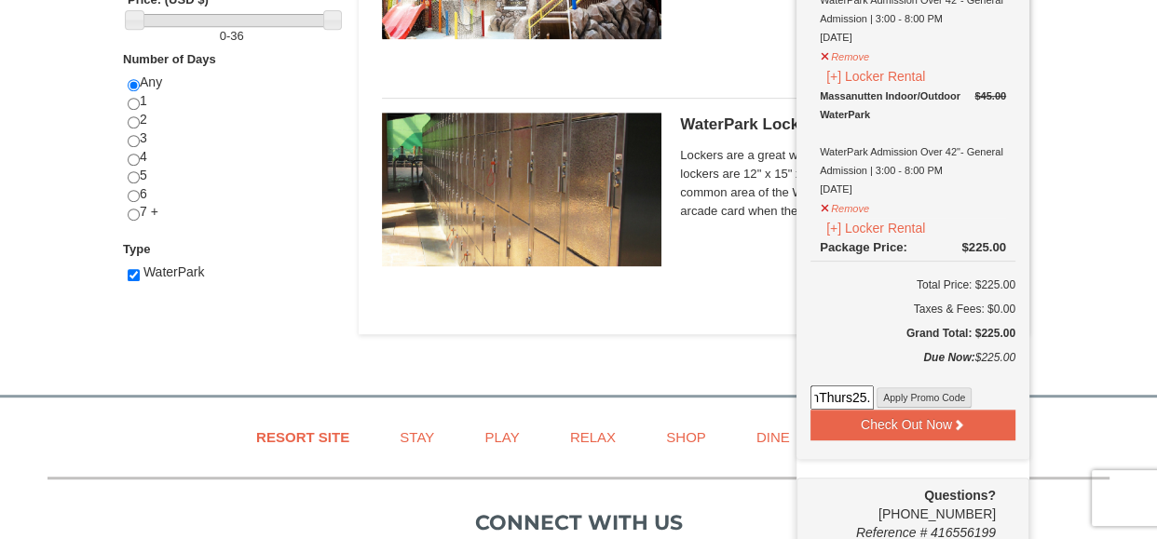
scroll to position [0, 0]
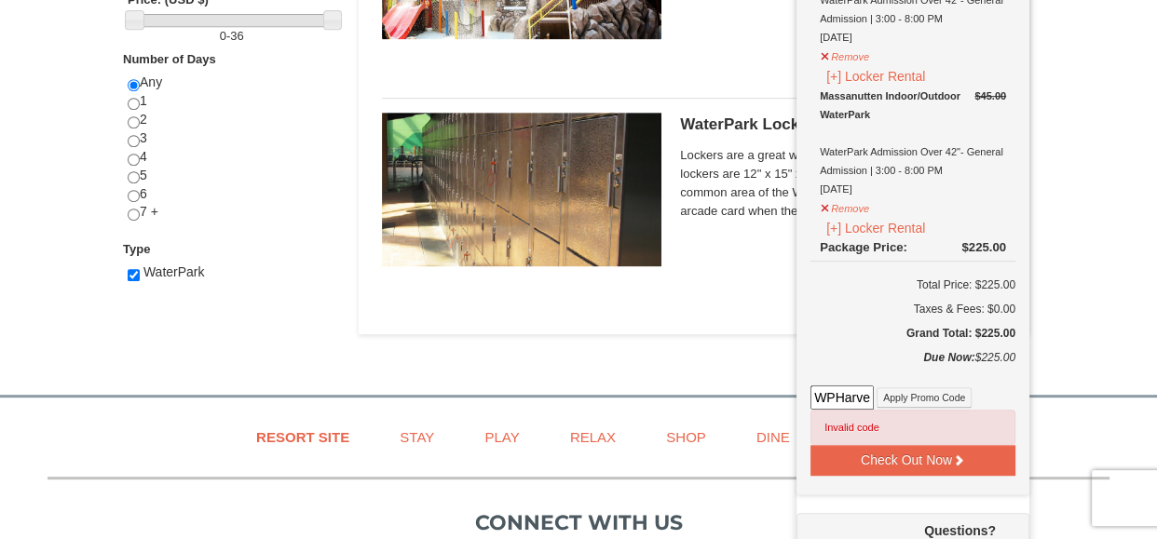
click at [871, 399] on input "WPHarvestMonThurs25." at bounding box center [841, 398] width 63 height 24
type input "WPHarvestMonThurs25"
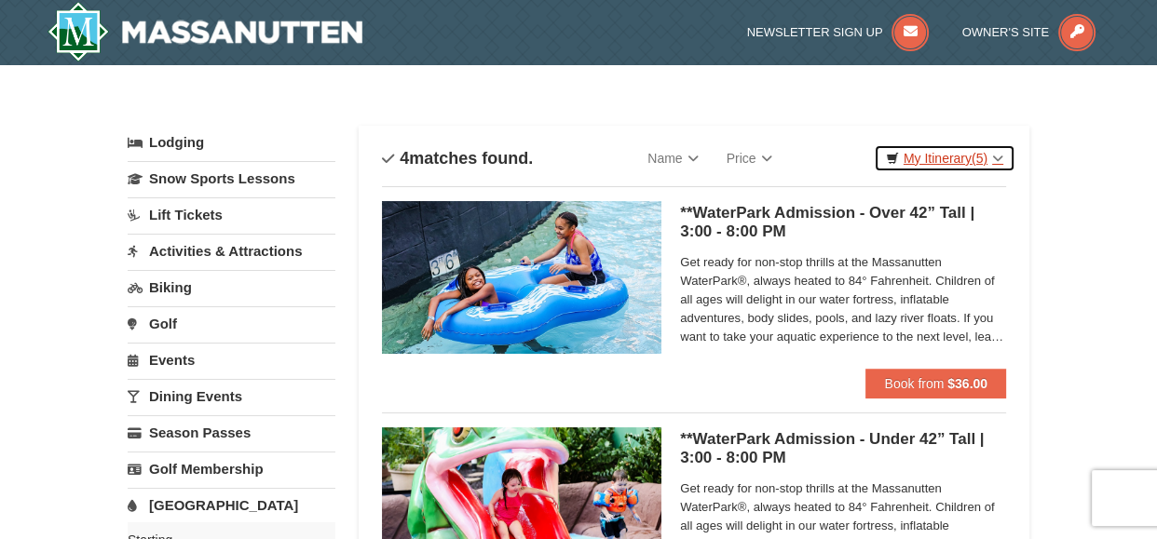
click at [981, 152] on span "(5)" at bounding box center [979, 158] width 16 height 15
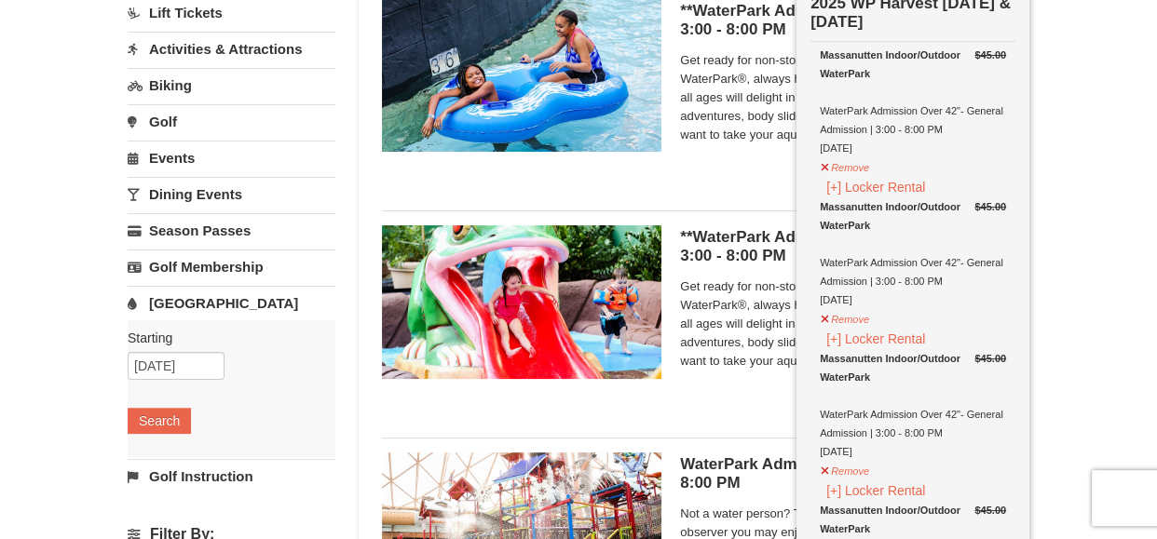
scroll to position [196, 0]
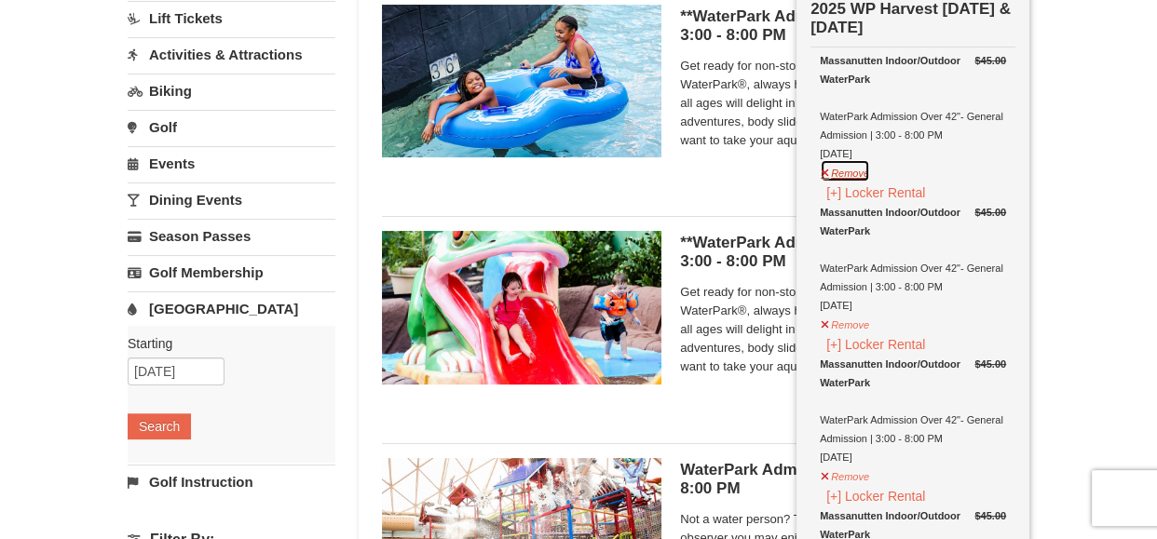
click at [845, 171] on button "Remove" at bounding box center [844, 170] width 50 height 23
click at [847, 317] on button "Remove" at bounding box center [844, 322] width 50 height 23
click at [858, 169] on button "Remove" at bounding box center [844, 170] width 50 height 23
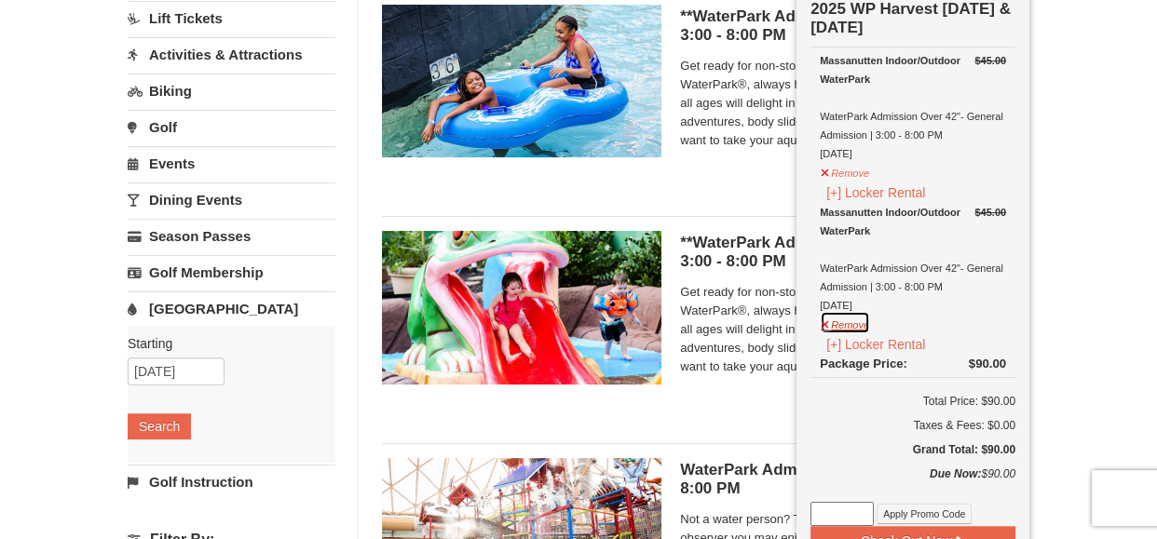
click at [857, 321] on button "Remove" at bounding box center [844, 322] width 50 height 23
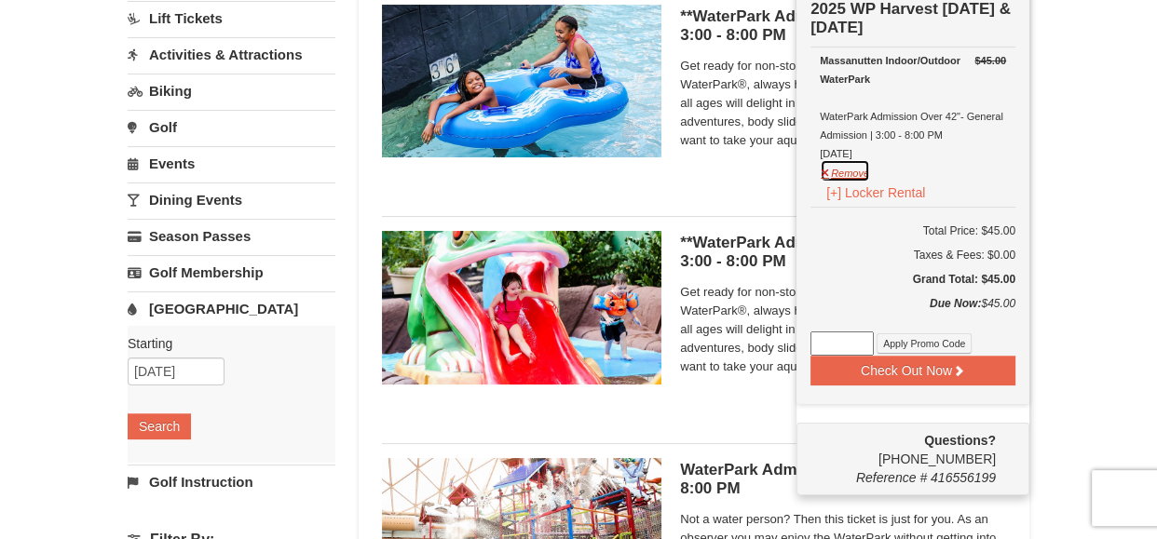
click at [852, 168] on button "Remove" at bounding box center [844, 170] width 50 height 23
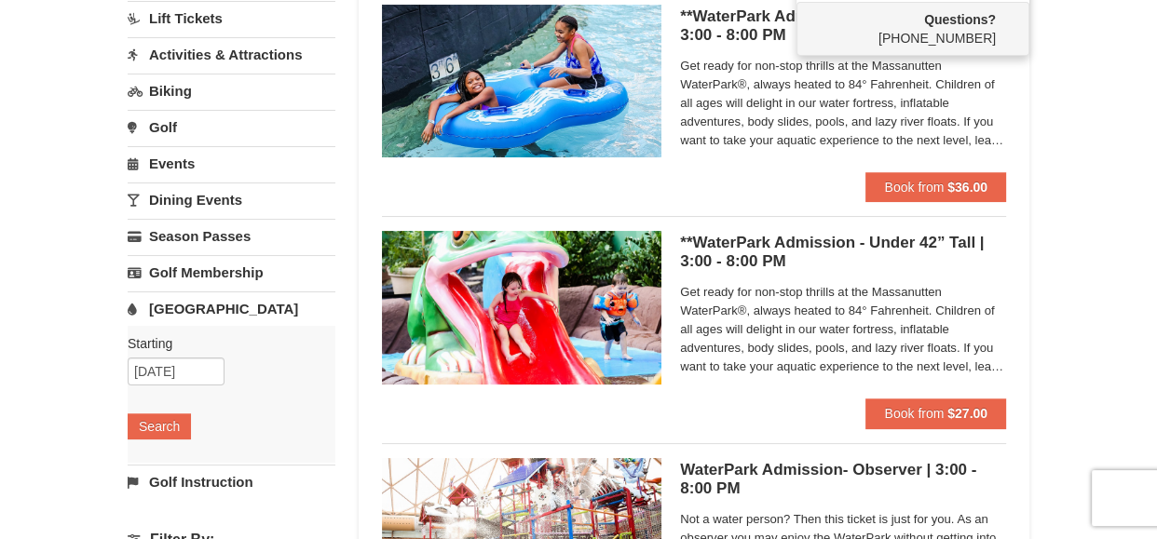
scroll to position [0, 0]
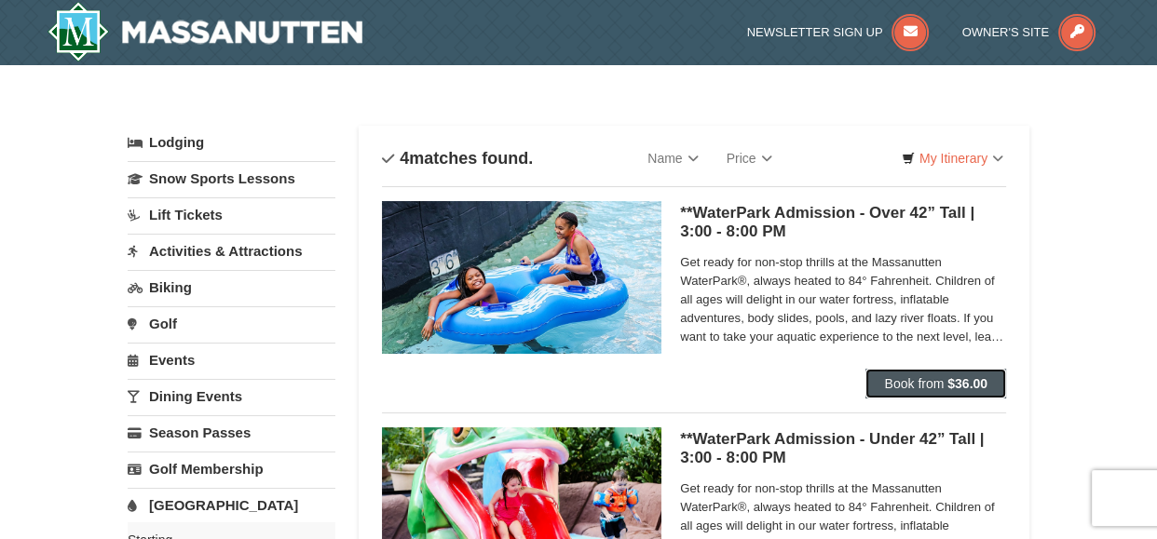
click at [901, 380] on span "Book from" at bounding box center [914, 383] width 60 height 15
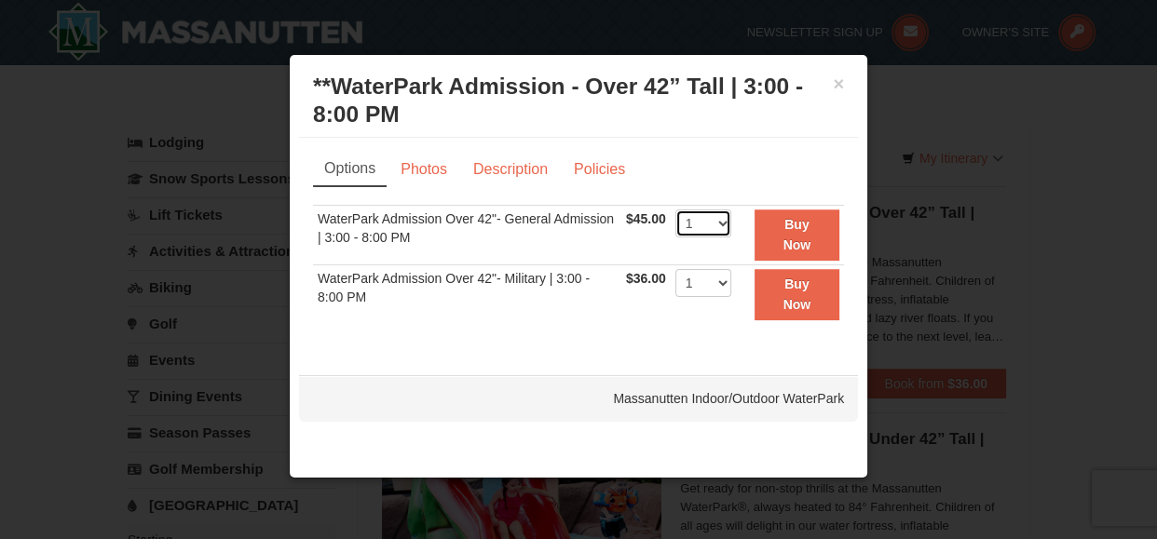
click at [721, 218] on select "1 2 3 4 5 6 7 8 9 10 11 12 13 14 15 16 17 18 19 20 21 22" at bounding box center [703, 224] width 56 height 28
click at [675, 210] on select "1 2 3 4 5 6 7 8 9 10 11 12 13 14 15 16 17 18 19 20 21 22" at bounding box center [703, 224] width 56 height 28
click at [723, 223] on select "1 2 3 4 5 6 7 8 9 10 11 12 13 14 15 16 17 18 19 20 21 22" at bounding box center [703, 224] width 56 height 28
select select "2"
click at [675, 210] on select "1 2 3 4 5 6 7 8 9 10 11 12 13 14 15 16 17 18 19 20 21 22" at bounding box center [703, 224] width 56 height 28
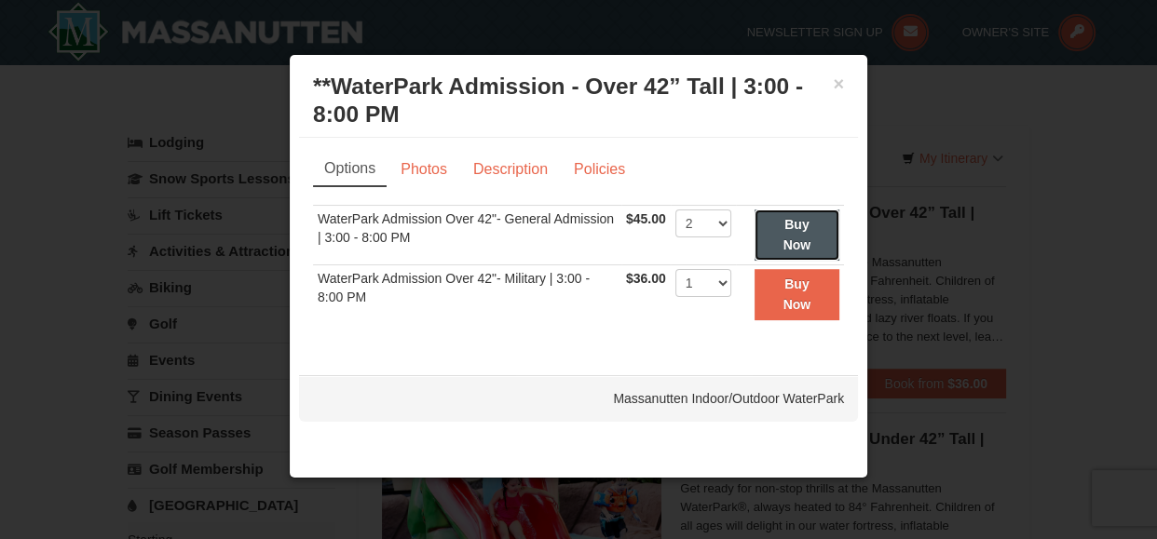
click at [793, 244] on strong "Buy Now" at bounding box center [797, 234] width 28 height 35
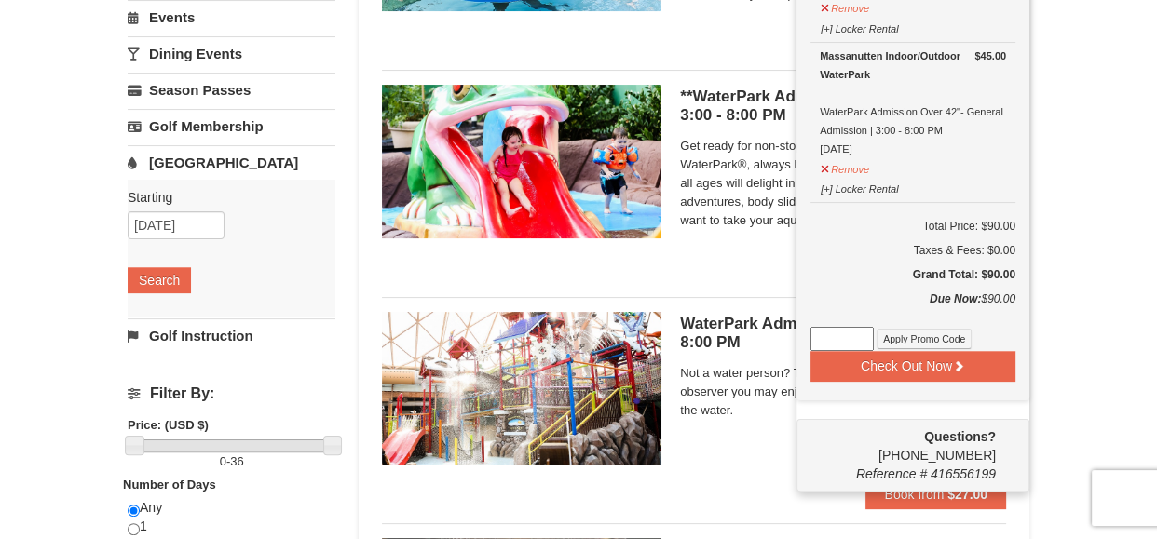
scroll to position [345, 0]
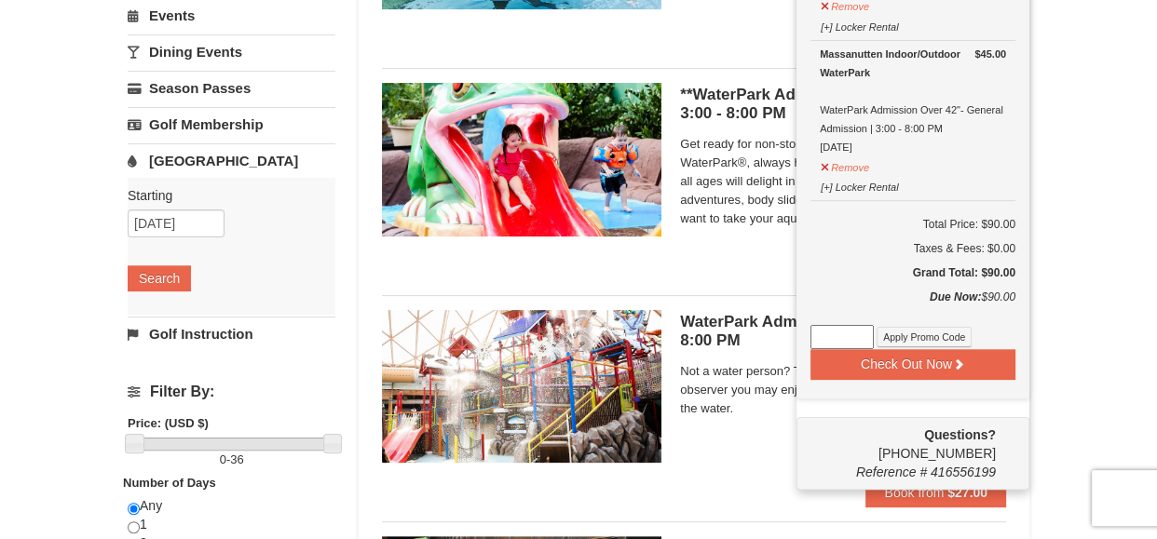
click at [836, 338] on input at bounding box center [841, 337] width 63 height 24
type input "WPHarvestMonThurs25"
click at [898, 333] on button "Apply Promo Code" at bounding box center [923, 337] width 95 height 20
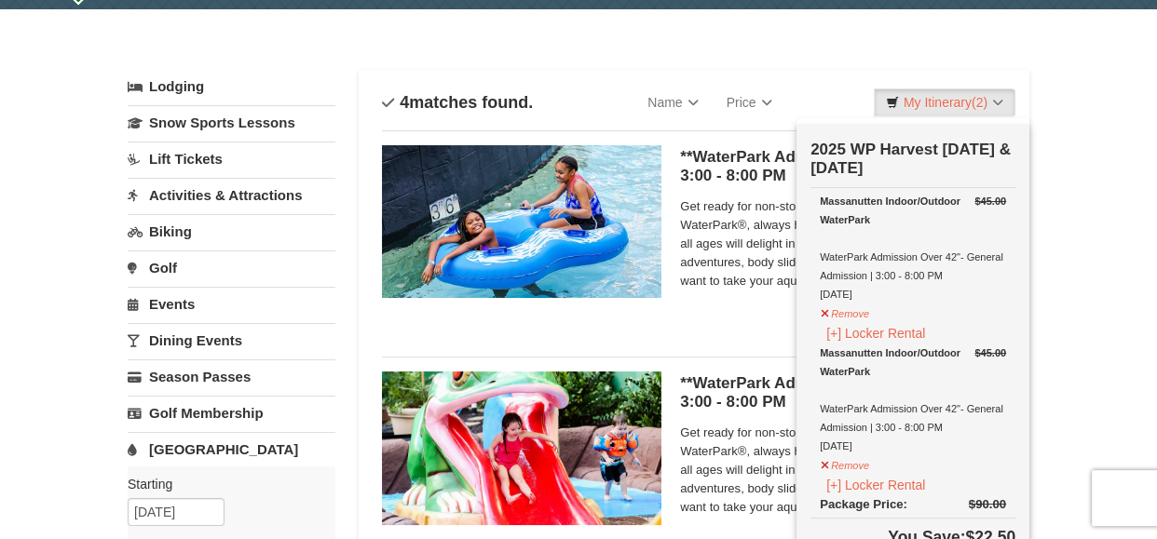
scroll to position [31, 0]
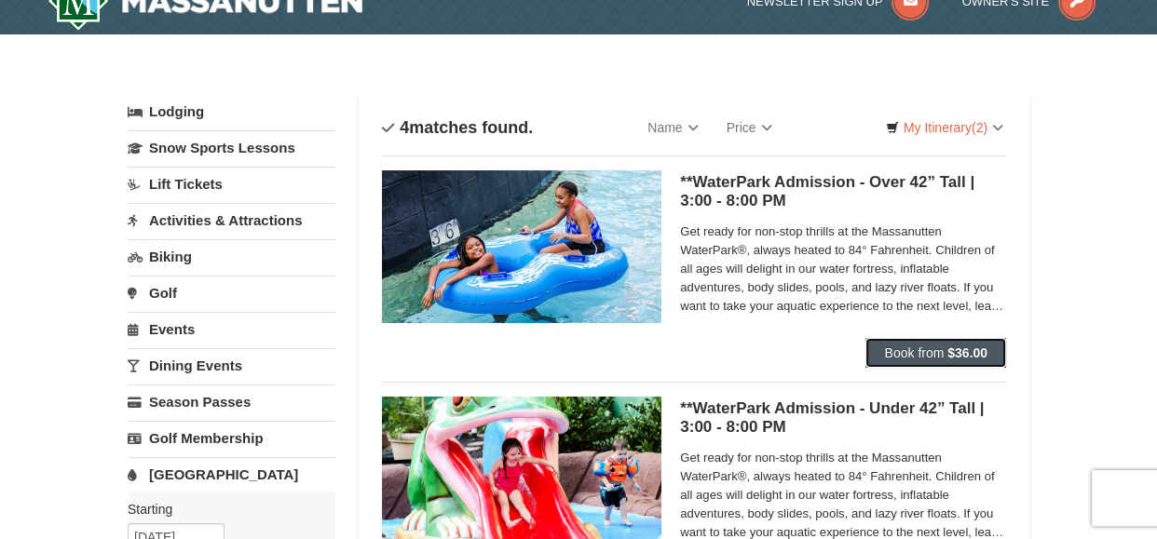
click at [937, 348] on span "Book from" at bounding box center [914, 352] width 60 height 15
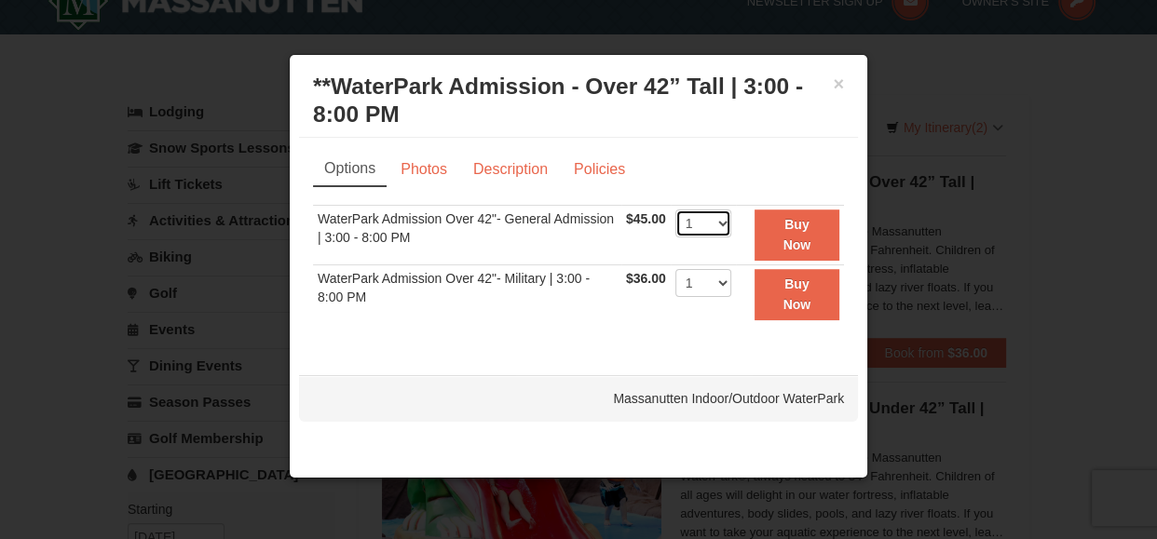
click at [724, 220] on select "1 2 3 4 5 6 7 8 9 10 11 12 13 14 15 16 17 18 19 20 21 22" at bounding box center [703, 224] width 56 height 28
select select "3"
click at [675, 210] on select "1 2 3 4 5 6 7 8 9 10 11 12 13 14 15 16 17 18 19 20 21 22" at bounding box center [703, 224] width 56 height 28
click at [803, 238] on strong "Buy Now" at bounding box center [797, 234] width 28 height 35
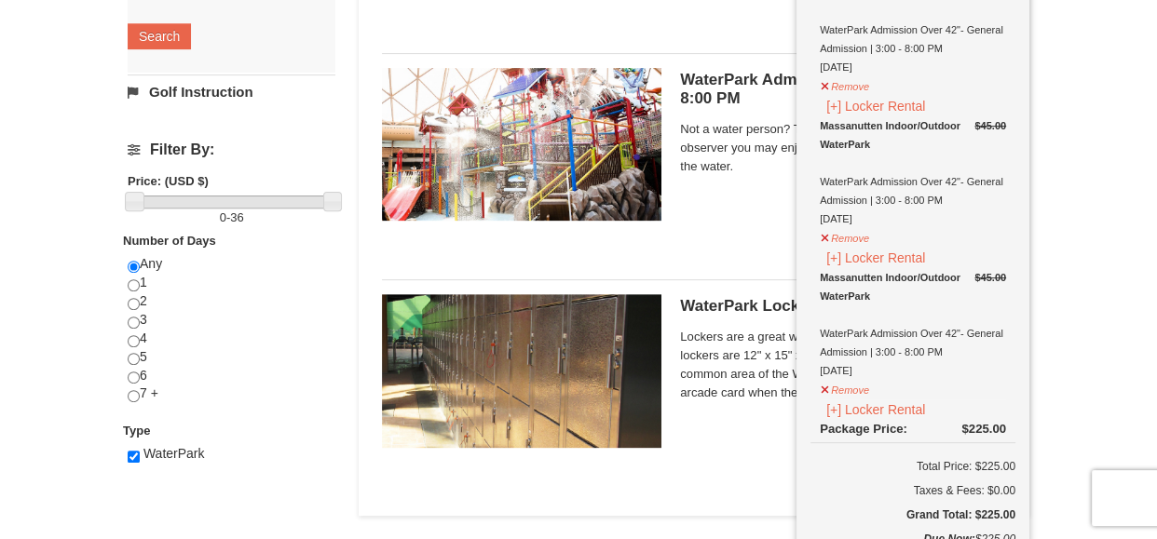
scroll to position [584, 0]
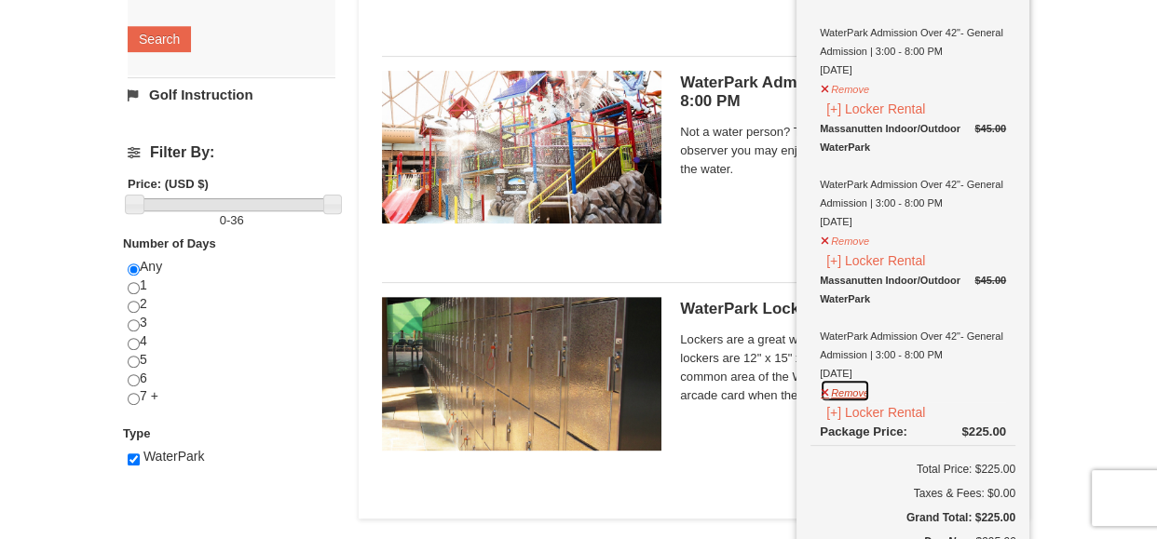
click at [858, 388] on button "Remove" at bounding box center [844, 390] width 50 height 23
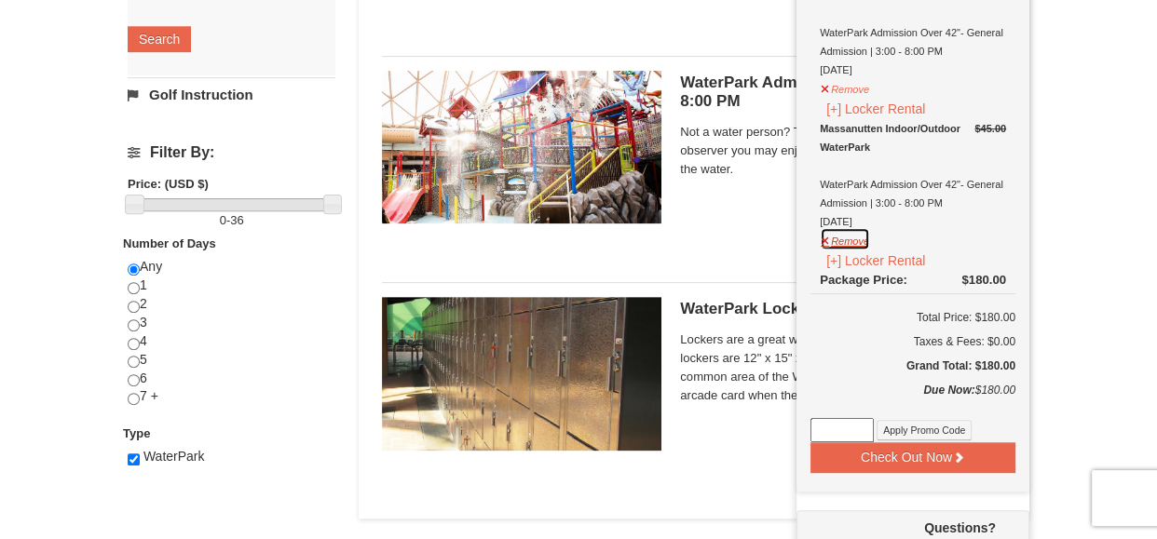
click at [846, 239] on button "Remove" at bounding box center [844, 238] width 50 height 23
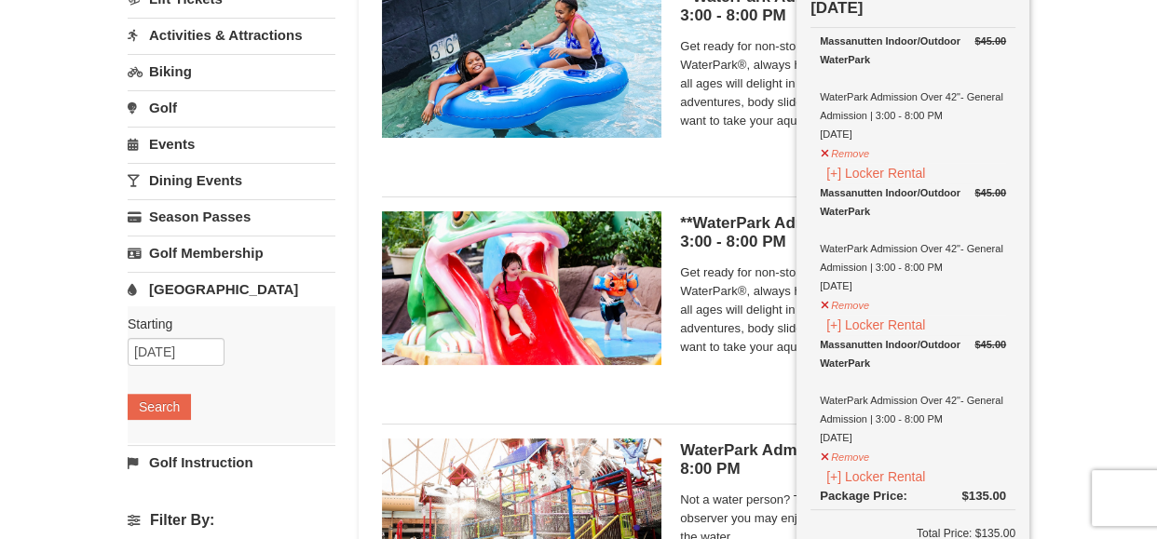
scroll to position [219, 0]
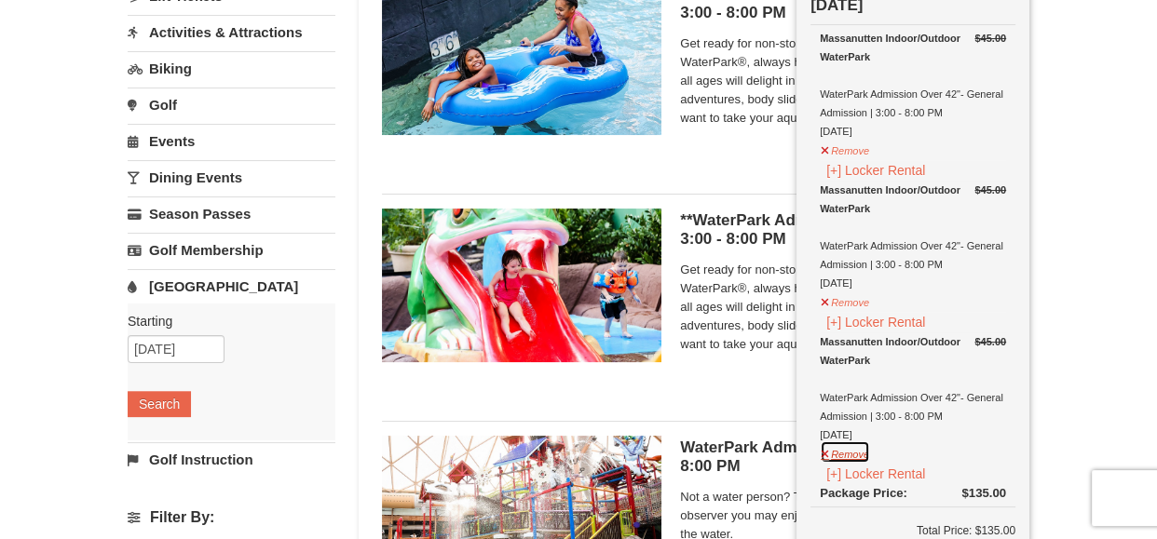
click at [843, 454] on button "Remove" at bounding box center [844, 451] width 50 height 23
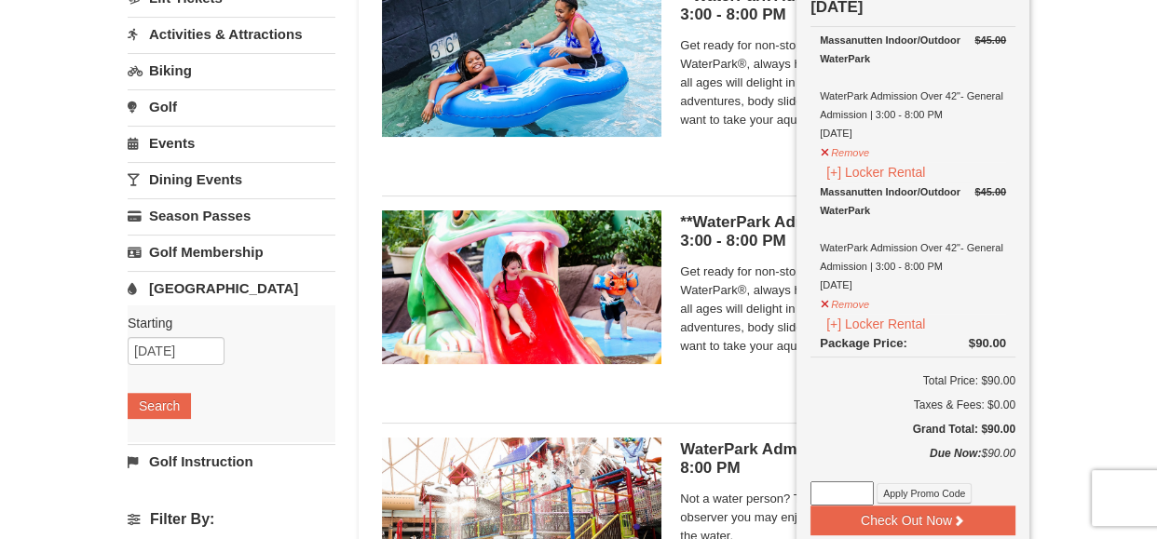
scroll to position [233, 0]
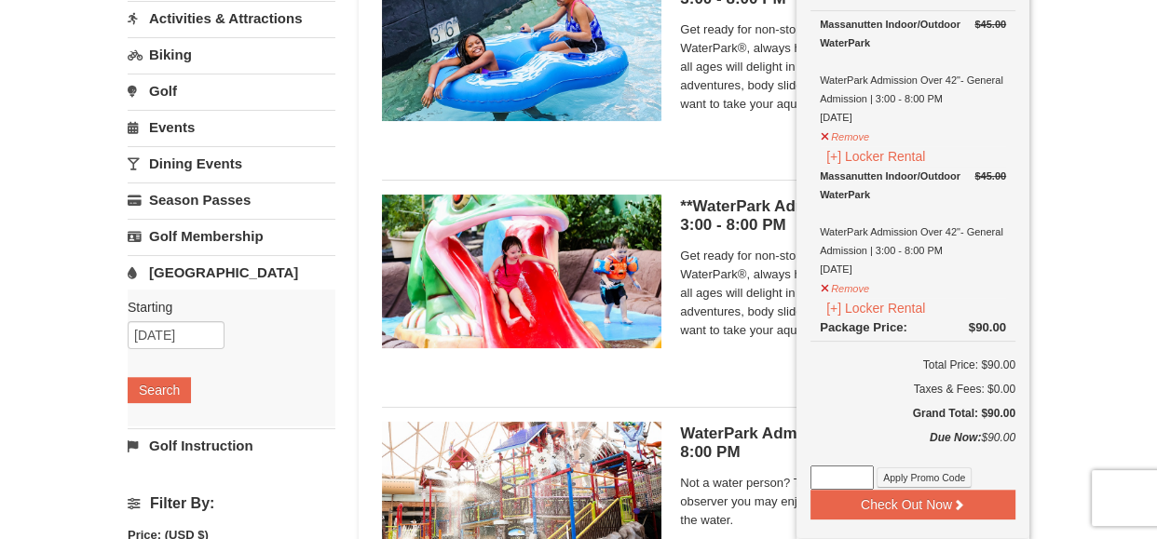
click at [829, 480] on input at bounding box center [841, 478] width 63 height 24
type input "M"
type input "WPHarvestMonThurs25"
click at [924, 473] on button "Apply Promo Code" at bounding box center [923, 477] width 95 height 20
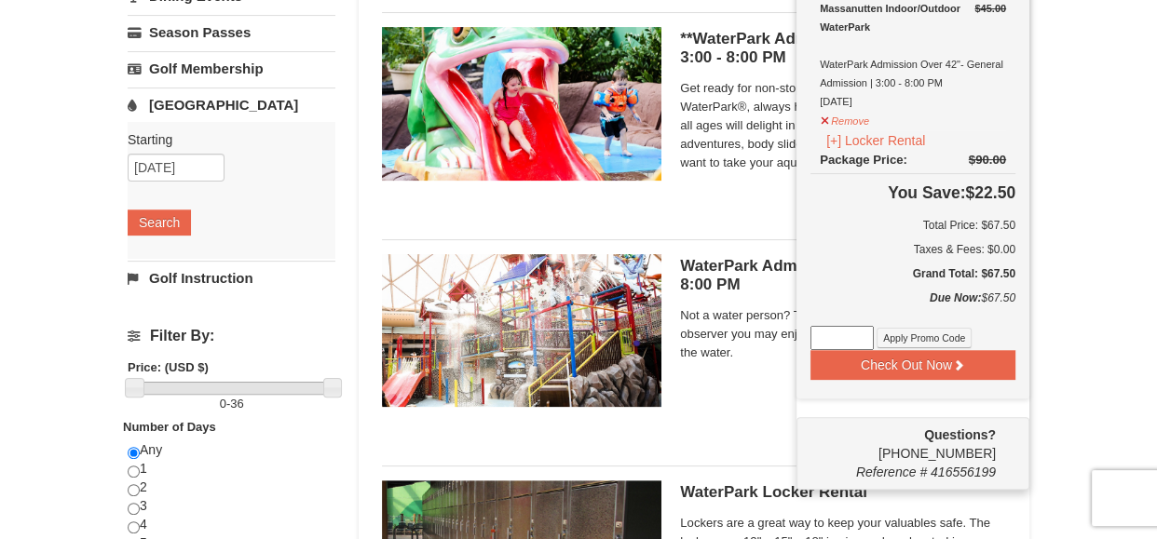
scroll to position [403, 0]
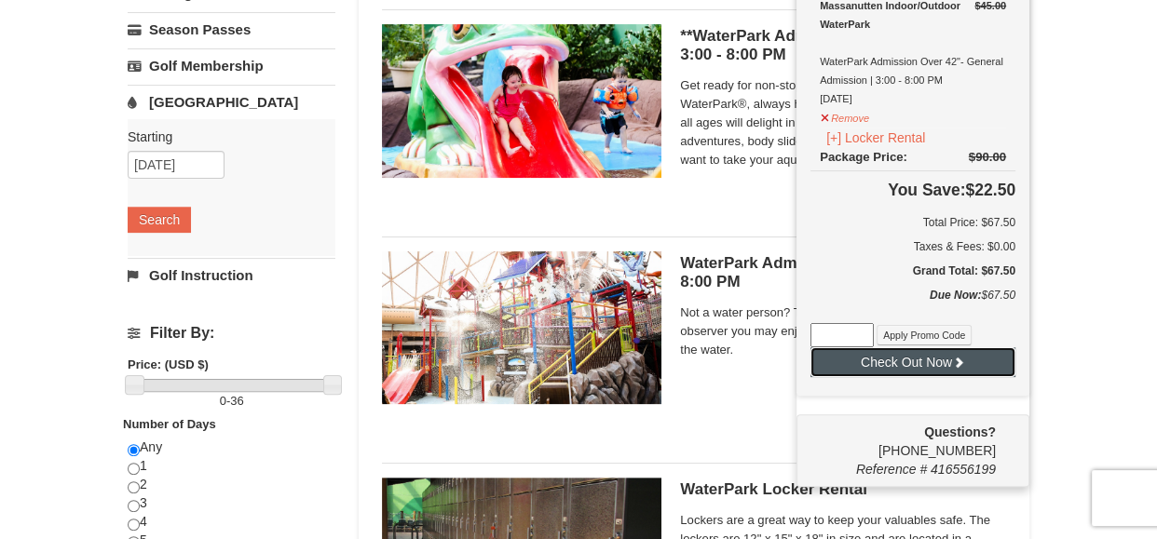
click at [927, 356] on button "Check Out Now" at bounding box center [912, 362] width 205 height 30
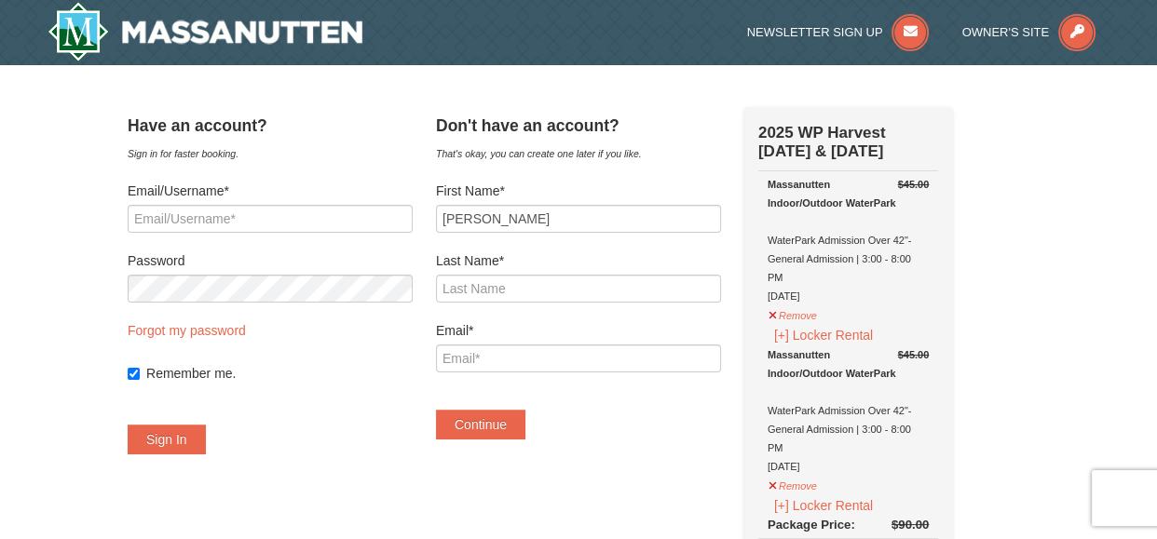
type input "Natasha"
click at [511, 303] on form "First Name* Natasha Last Name* Email* Continue" at bounding box center [578, 311] width 285 height 258
click at [508, 287] on input "Last Name*" at bounding box center [578, 289] width 285 height 28
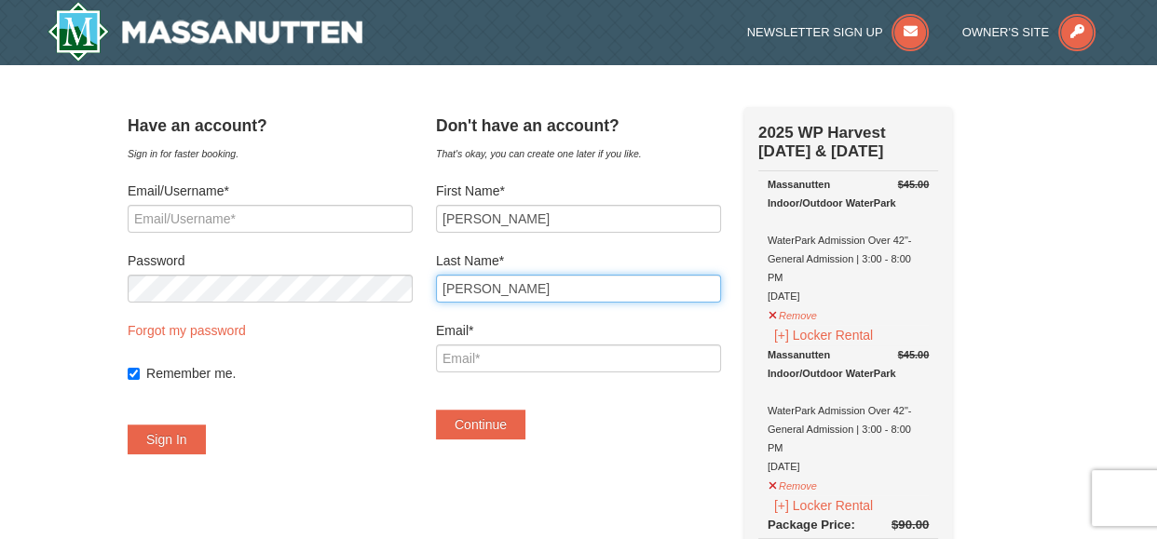
type input "Silva"
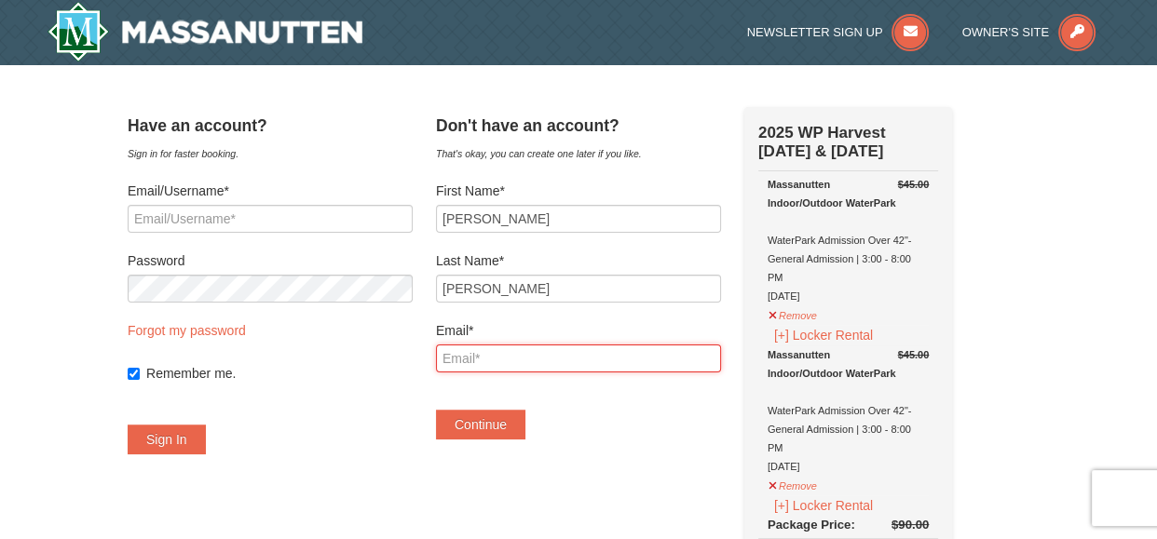
click at [552, 359] on input "Email*" at bounding box center [578, 359] width 285 height 28
type input "[EMAIL_ADDRESS][DOMAIN_NAME]"
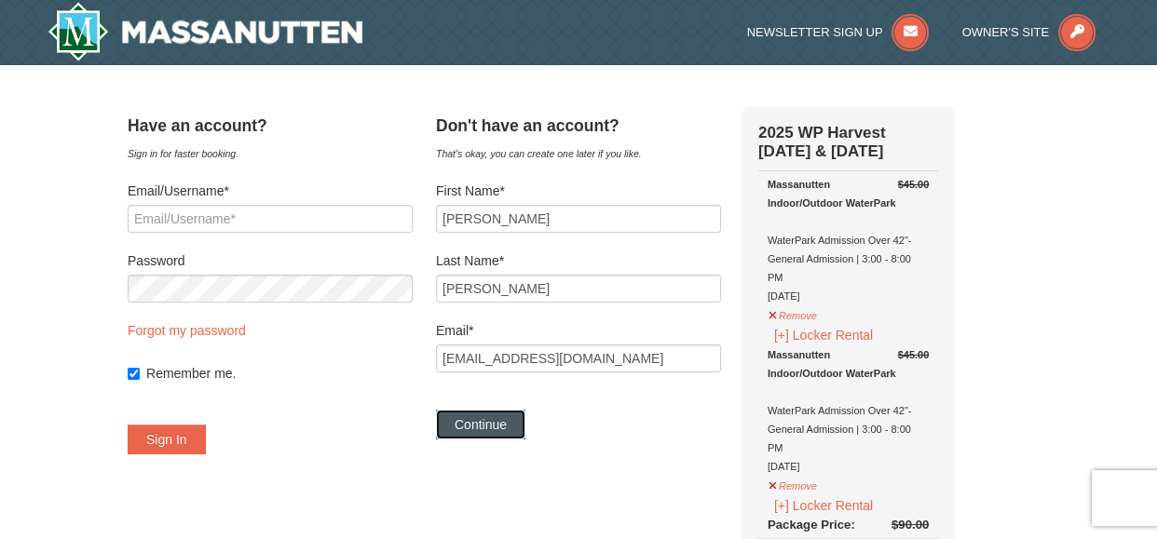
click at [521, 421] on button "Continue" at bounding box center [480, 425] width 89 height 30
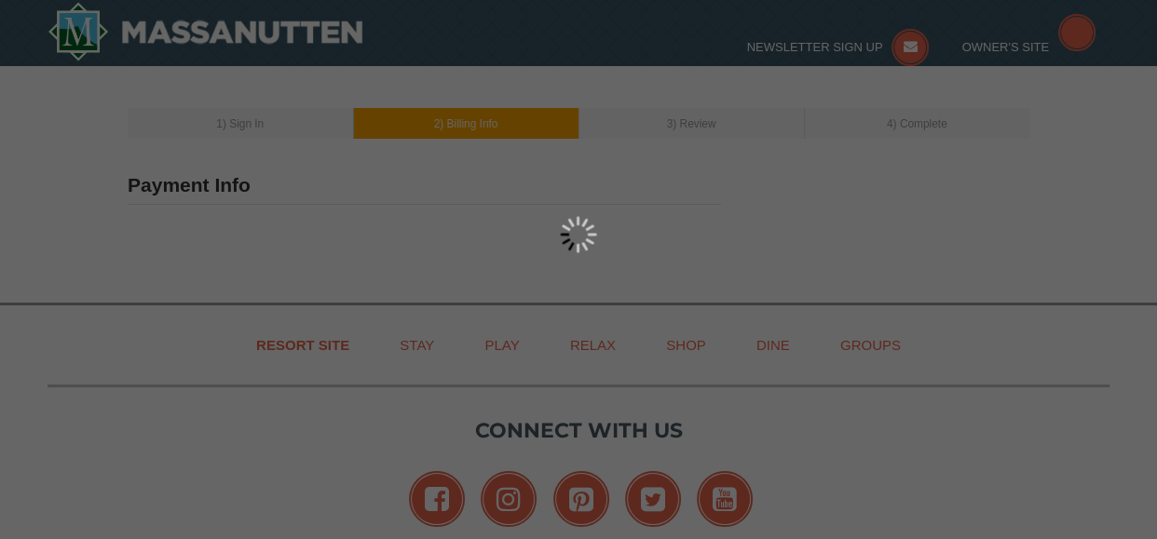
type input "Natasha Silva"
type input "[EMAIL_ADDRESS][DOMAIN_NAME]"
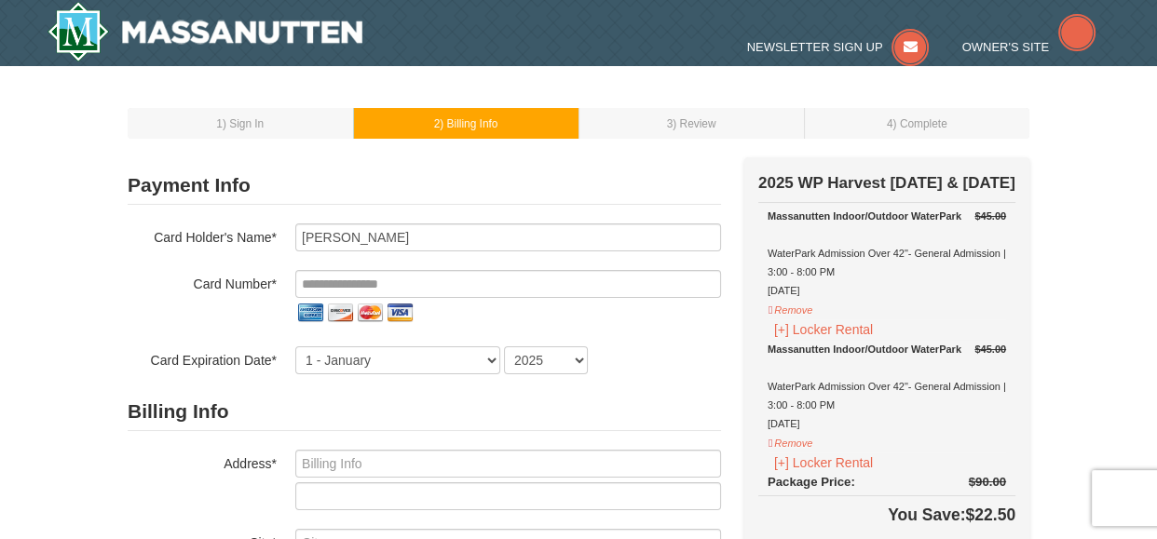
select select "10"
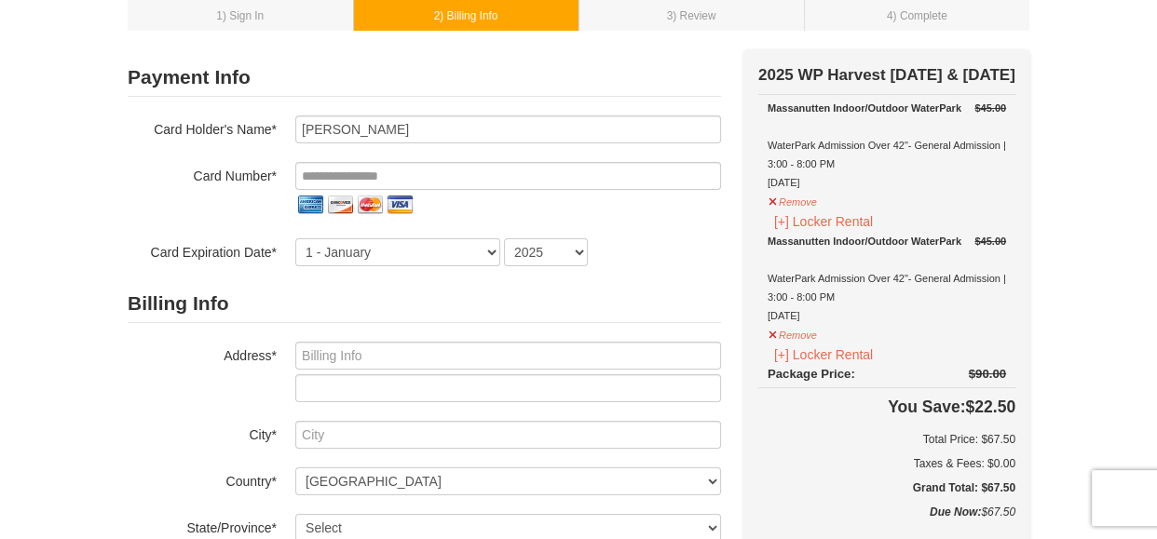
scroll to position [100, 0]
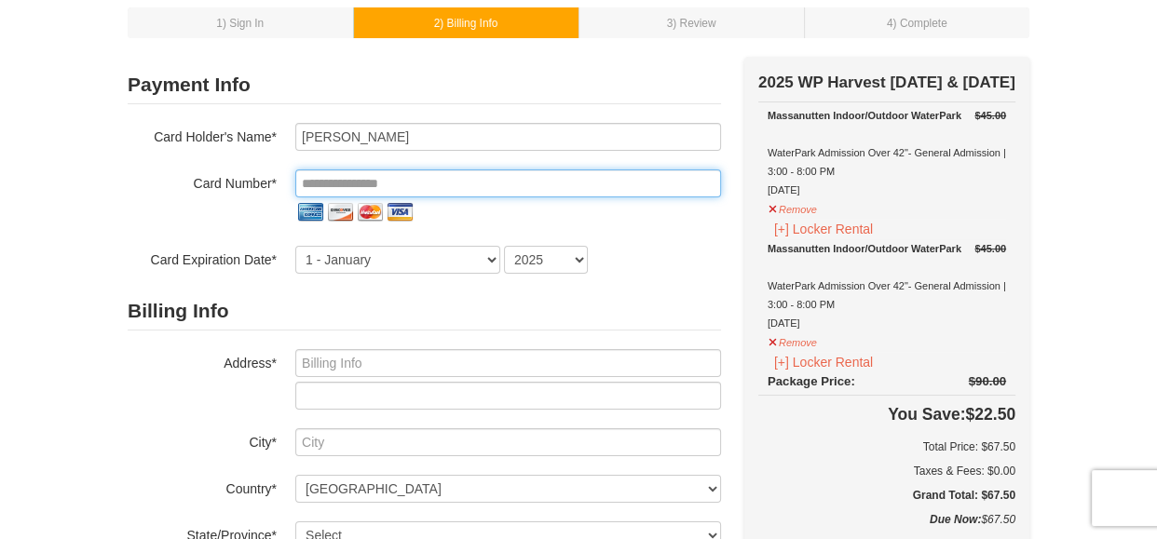
click at [460, 183] on input "tel" at bounding box center [508, 183] width 426 height 28
type input "**********"
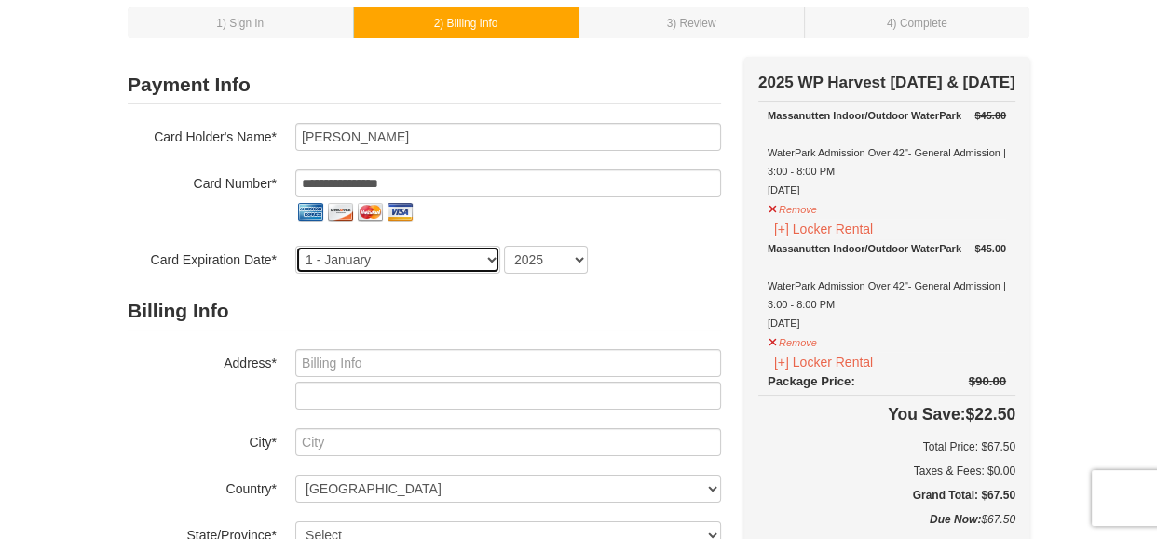
select select "12"
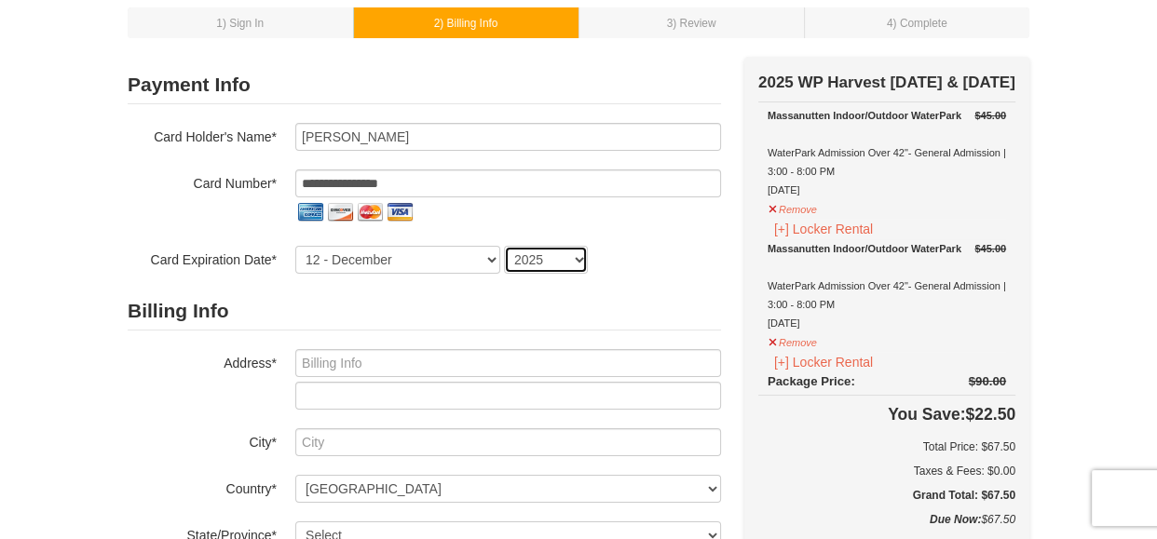
select select "2026"
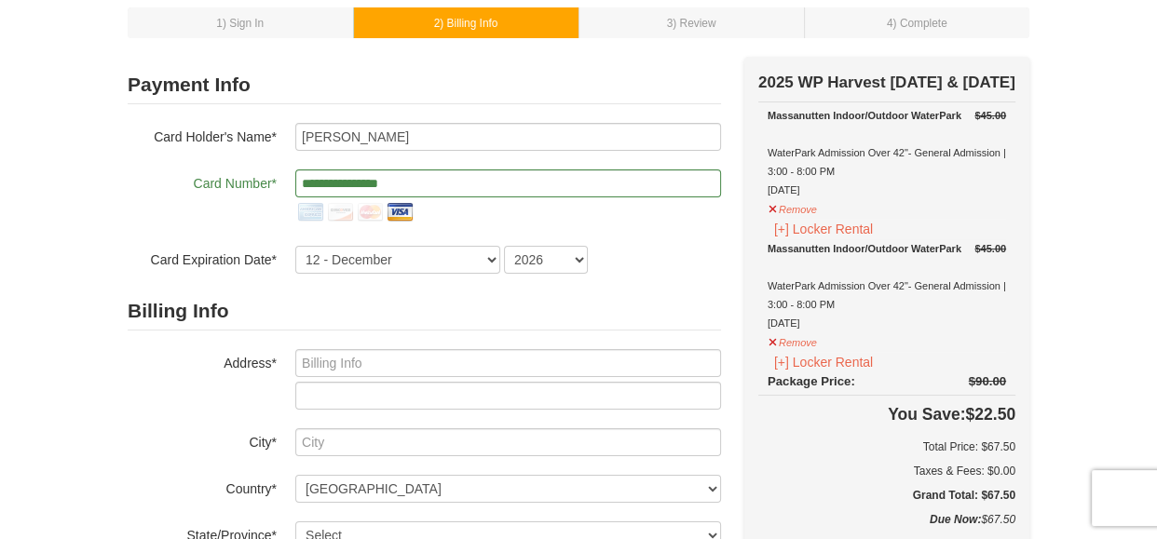
click at [658, 276] on form "**********" at bounding box center [424, 401] width 593 height 671
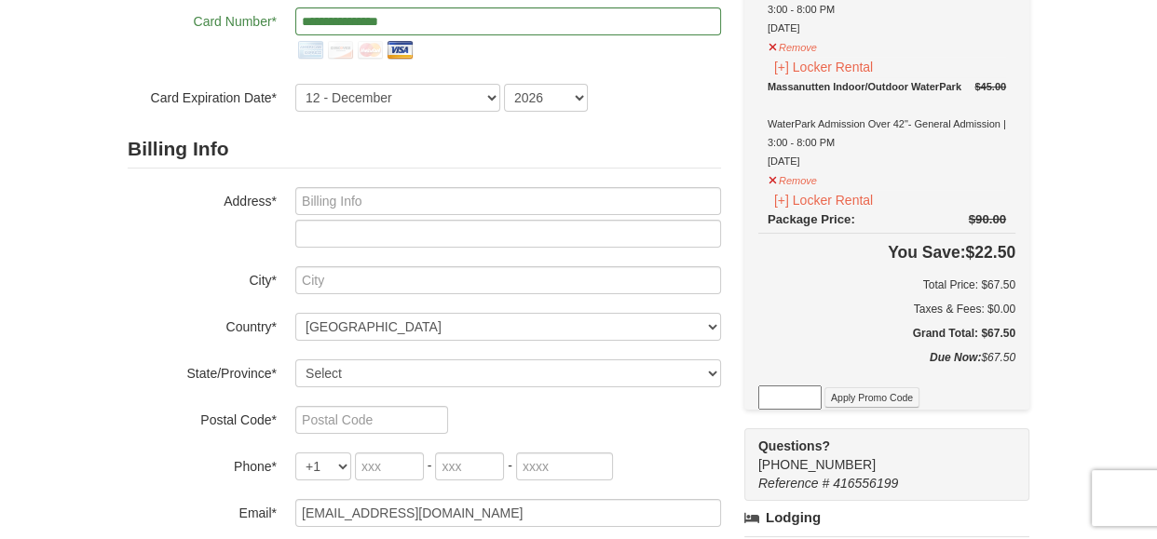
scroll to position [295, 0]
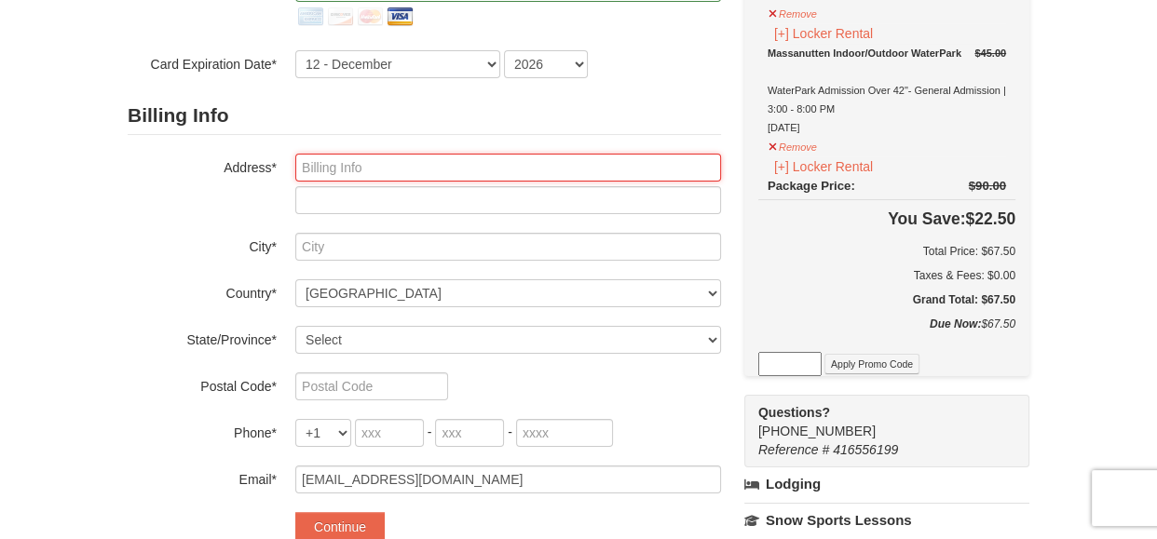
click at [345, 171] on input "text" at bounding box center [508, 168] width 426 height 28
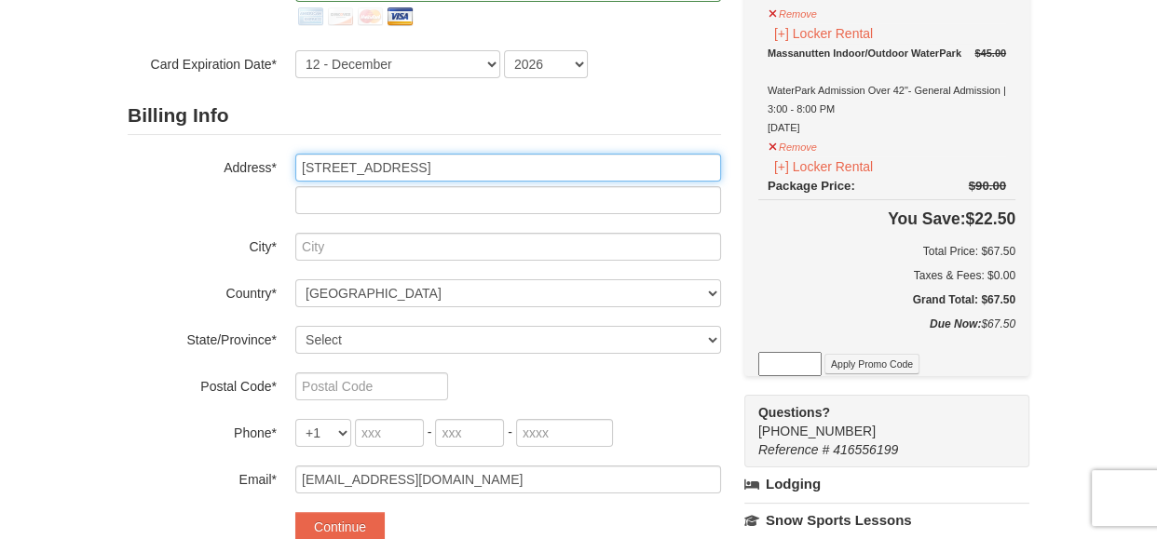
type input "[STREET_ADDRESS]"
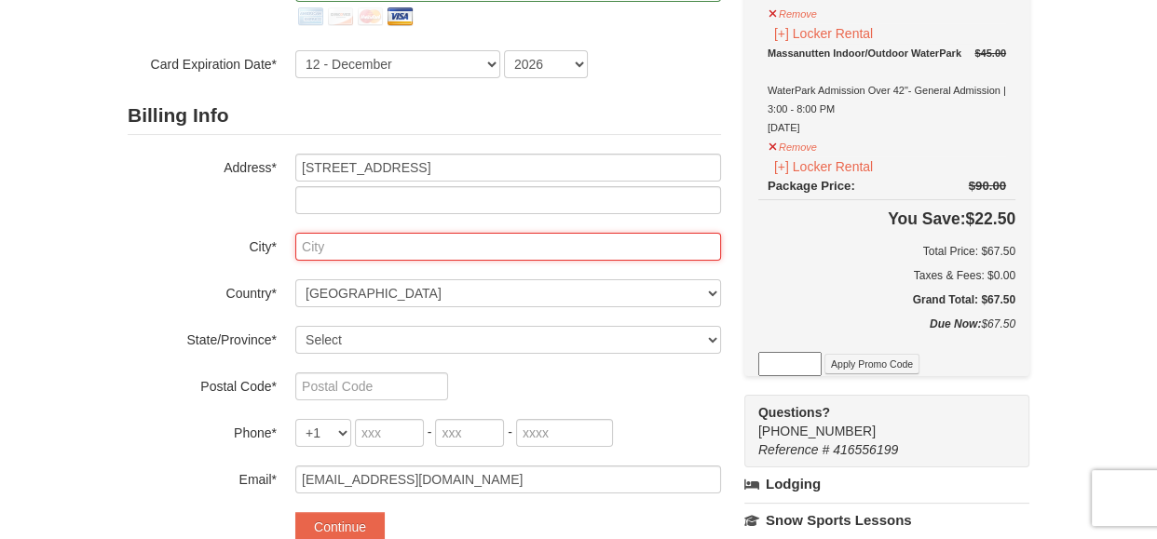
click at [324, 254] on input "text" at bounding box center [508, 247] width 426 height 28
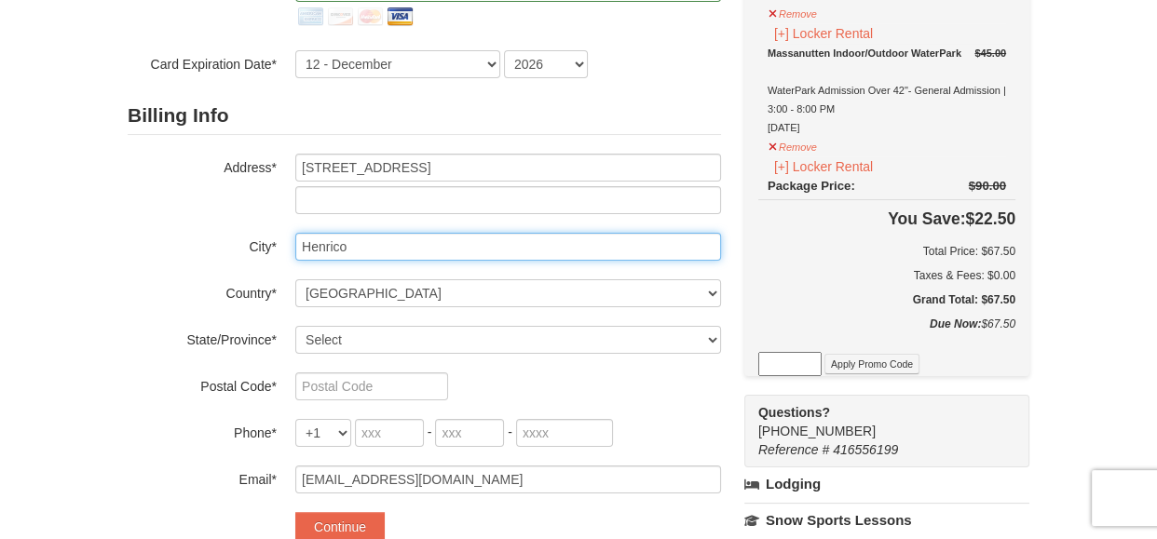
type input "Henrico"
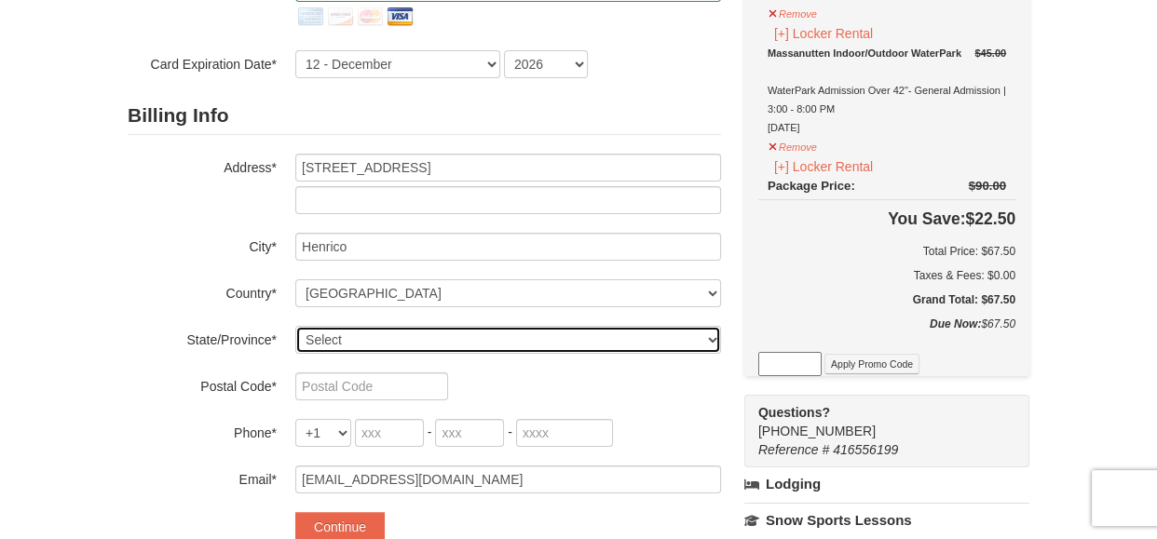
click at [366, 343] on select "Select Alabama Alaska American Samoa Arizona Arkansas California Colorado Conne…" at bounding box center [508, 340] width 426 height 28
select select "VA"
click at [295, 326] on select "Select Alabama Alaska American Samoa Arizona Arkansas California Colorado Conne…" at bounding box center [508, 340] width 426 height 28
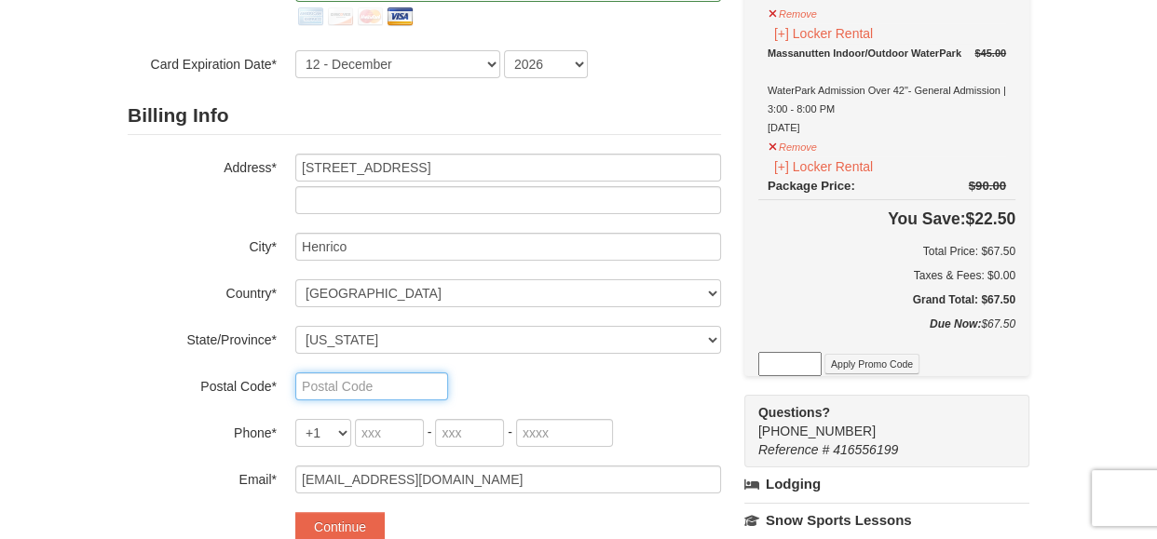
click at [413, 387] on input "text" at bounding box center [371, 386] width 153 height 28
type input "23238"
click at [396, 428] on input "tel" at bounding box center [389, 433] width 69 height 28
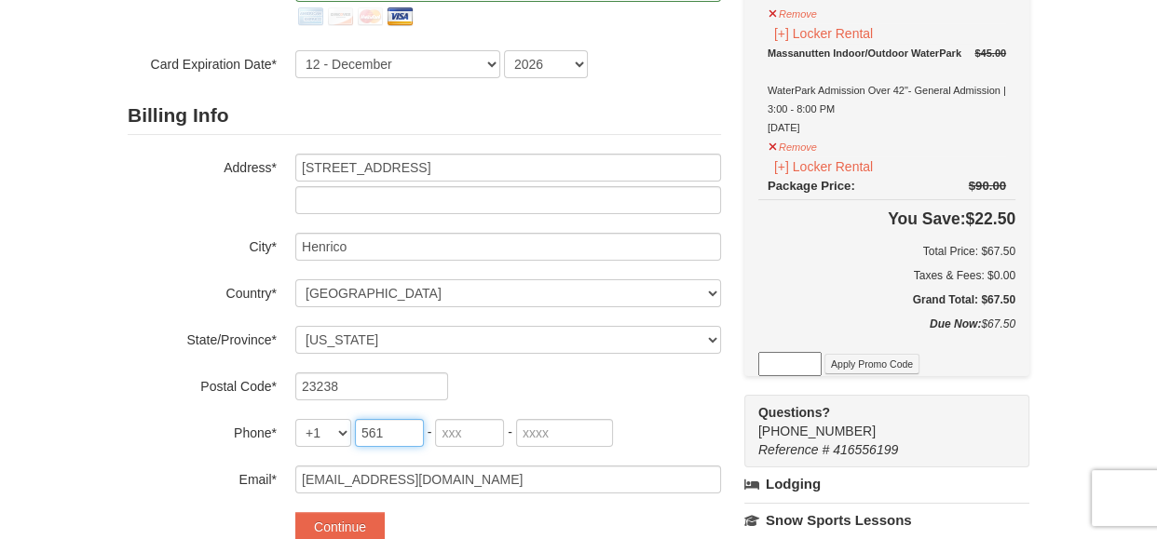
type input "561"
click at [453, 434] on input "tel" at bounding box center [469, 433] width 69 height 28
type input "324"
click at [536, 437] on input "tel" at bounding box center [564, 433] width 97 height 28
type input "8546"
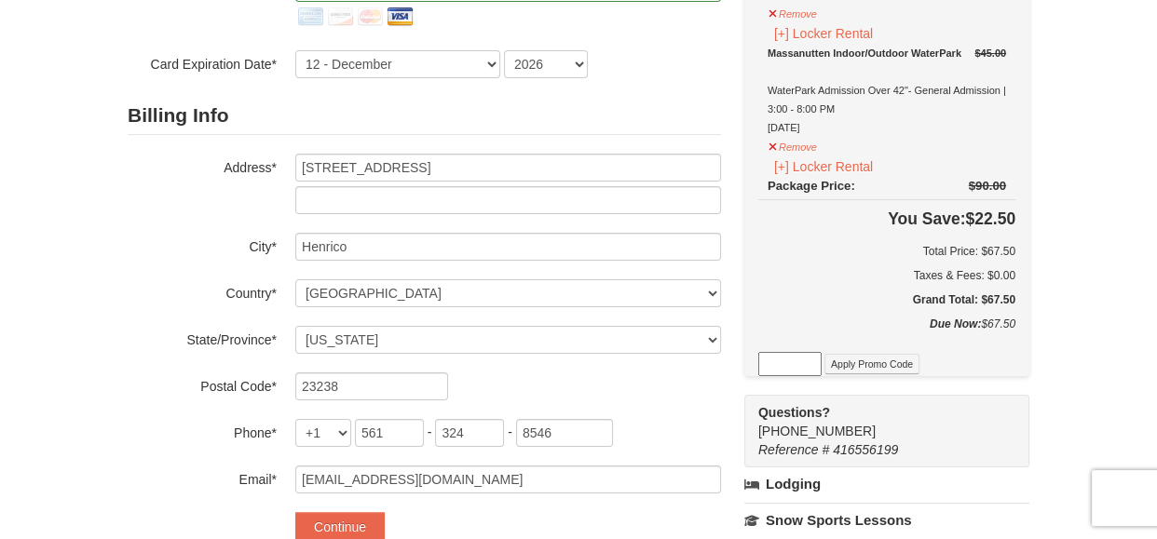
click at [677, 407] on div "Billing Info Address* 10022 Palace Court Apt C City* Henrico Country* ----- Sel…" at bounding box center [424, 295] width 593 height 397
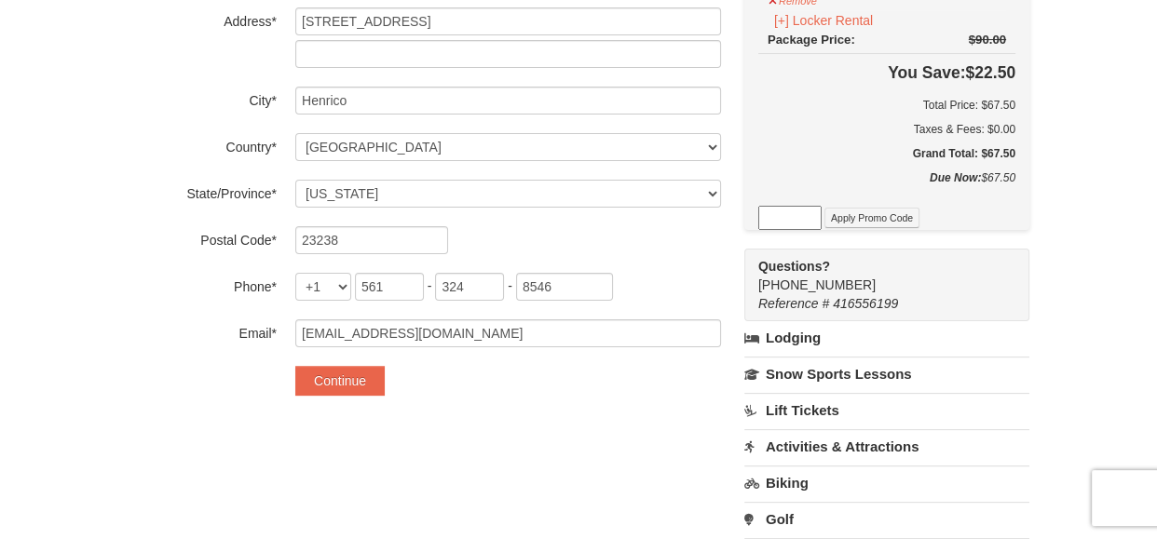
scroll to position [447, 0]
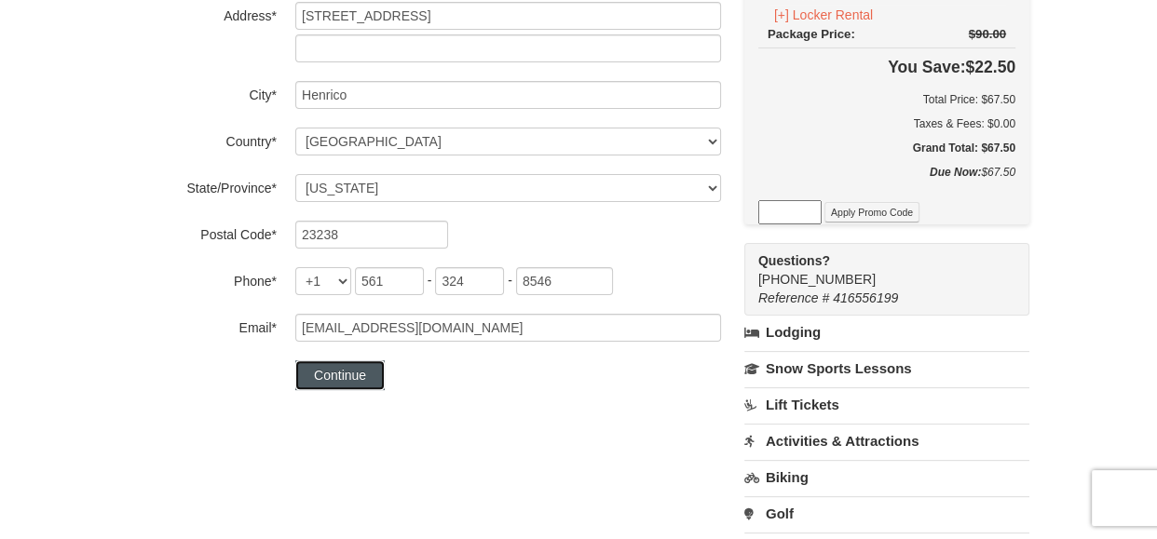
click at [342, 379] on button "Continue" at bounding box center [339, 375] width 89 height 30
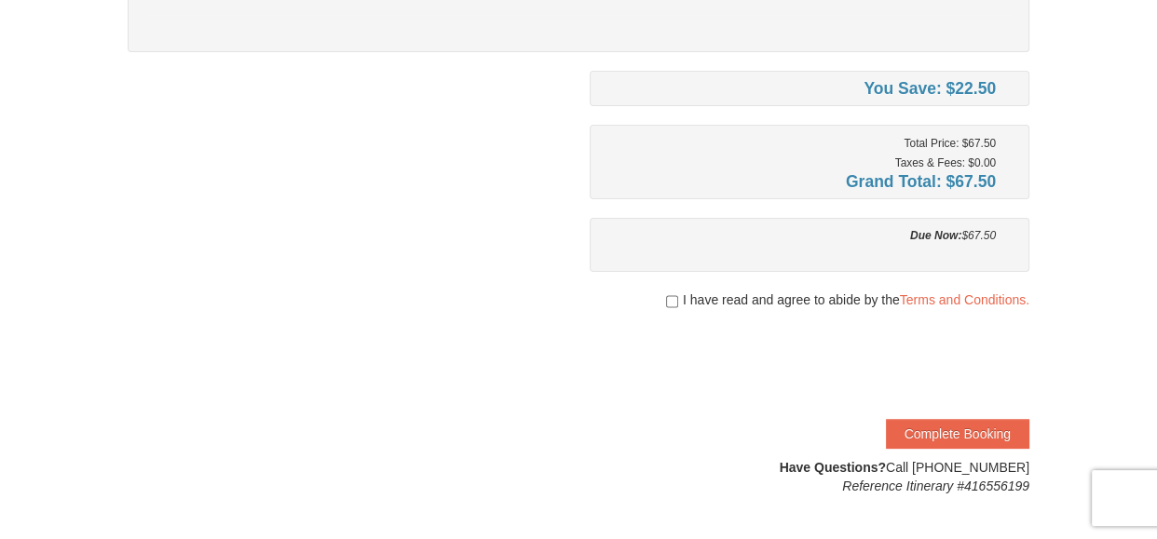
scroll to position [398, 0]
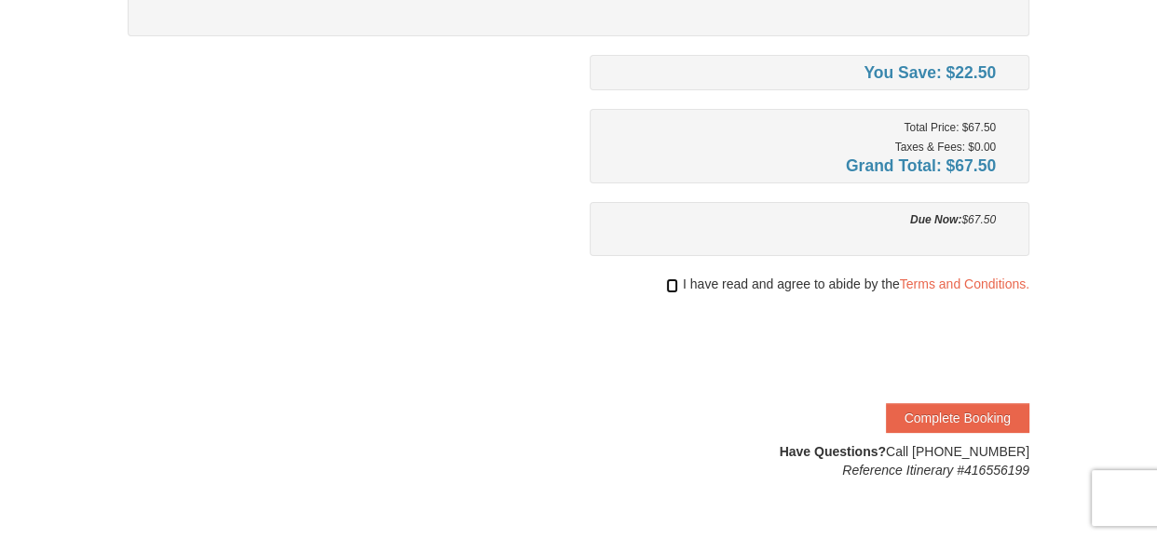
click at [672, 287] on input "checkbox" at bounding box center [672, 285] width 12 height 15
checkbox input "true"
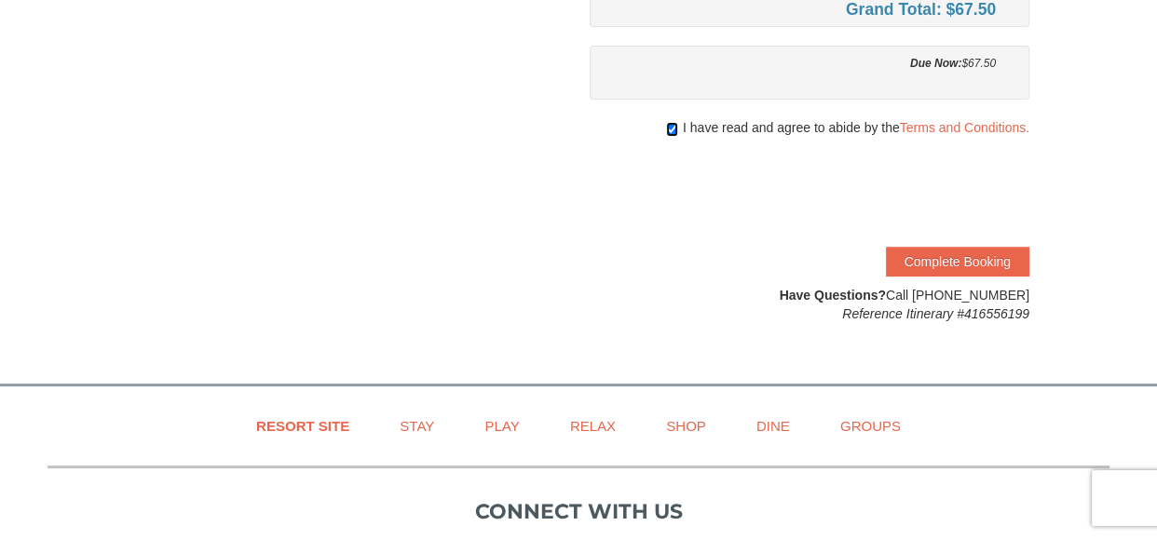
scroll to position [557, 0]
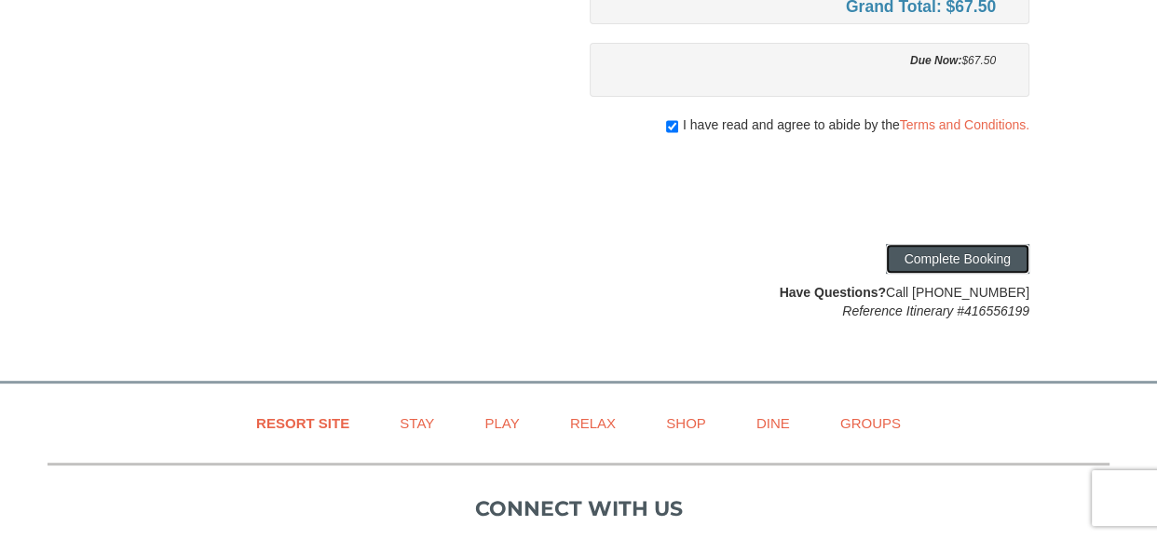
click at [938, 261] on button "Complete Booking" at bounding box center [957, 259] width 143 height 30
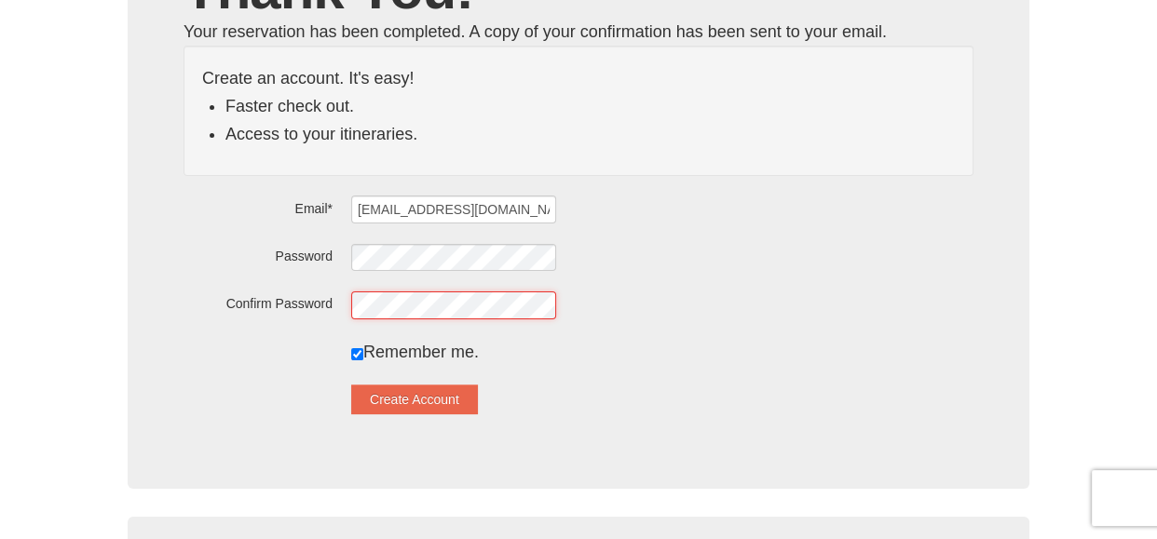
scroll to position [212, 0]
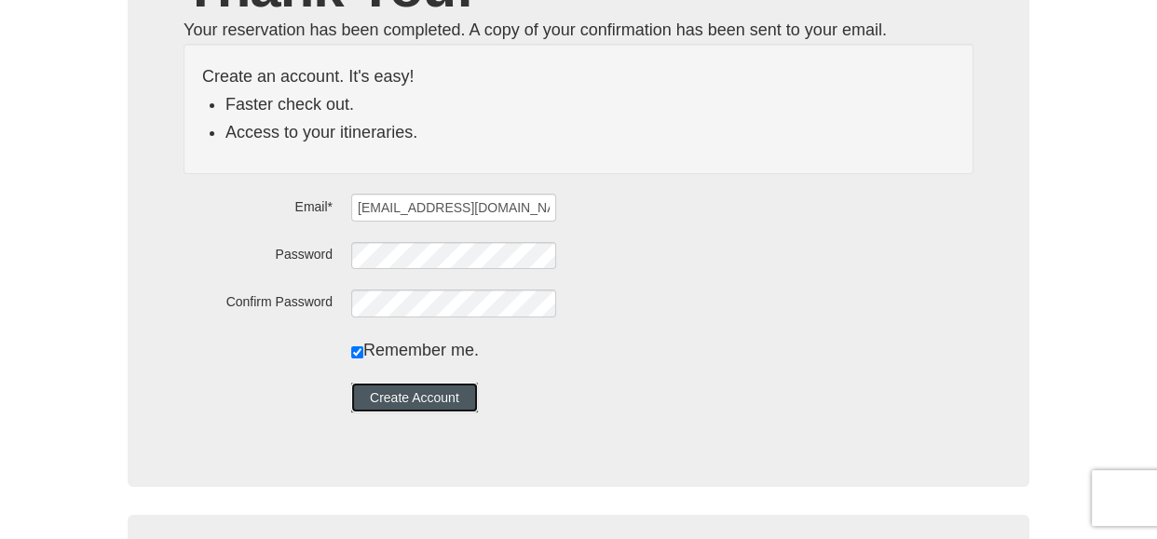
click at [464, 394] on button "Create Account" at bounding box center [414, 398] width 127 height 30
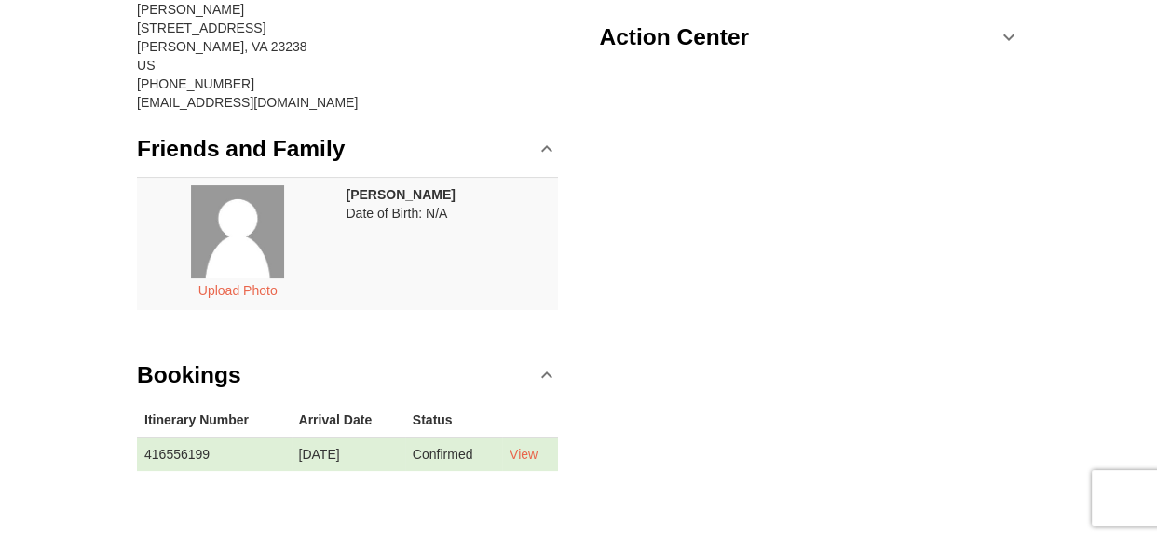
scroll to position [307, 0]
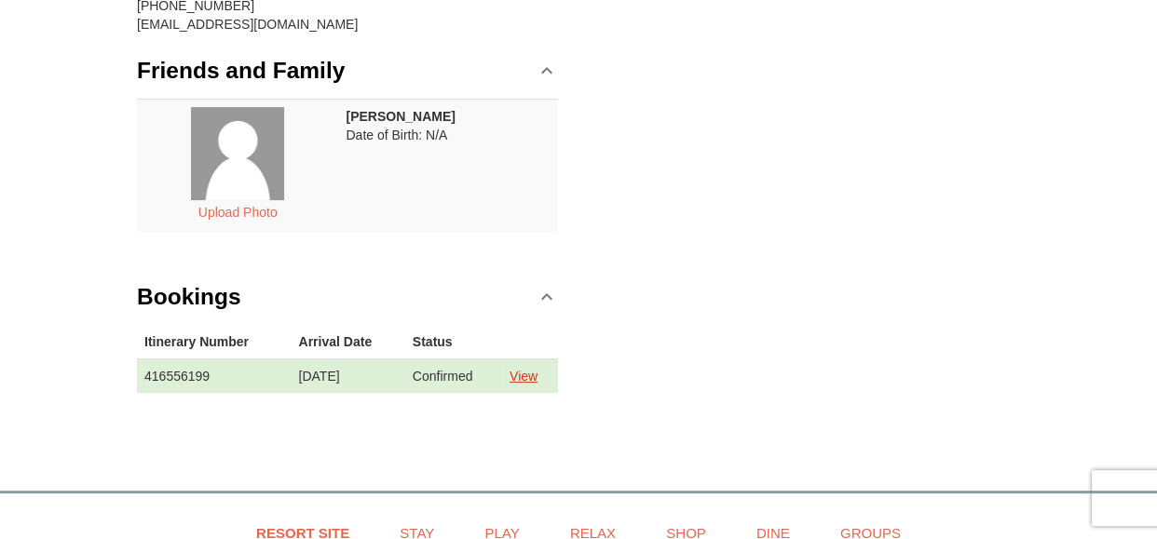
click at [537, 371] on link "View" at bounding box center [523, 376] width 28 height 15
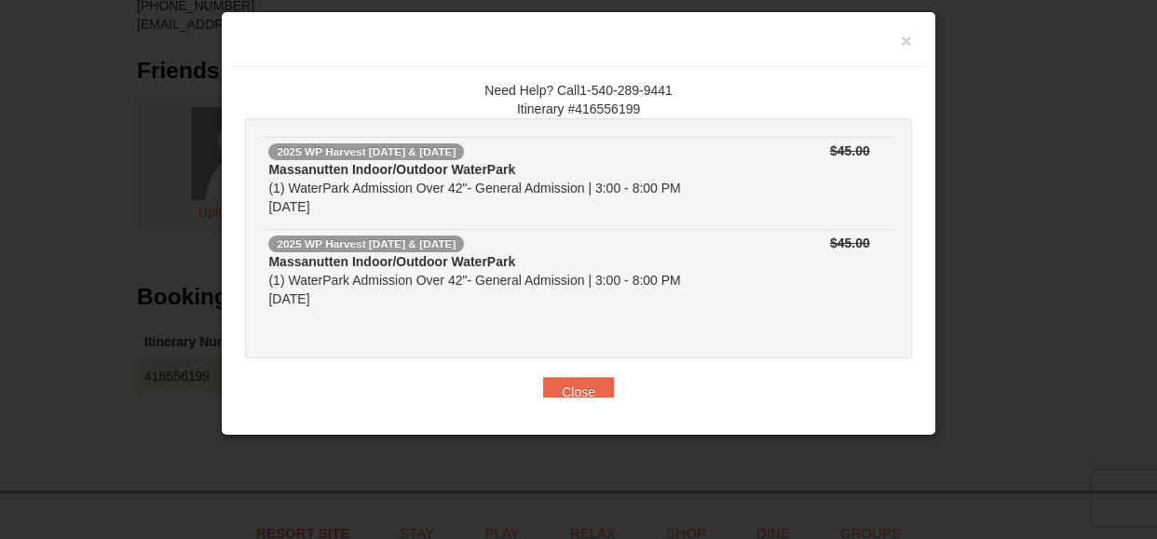
scroll to position [22, 0]
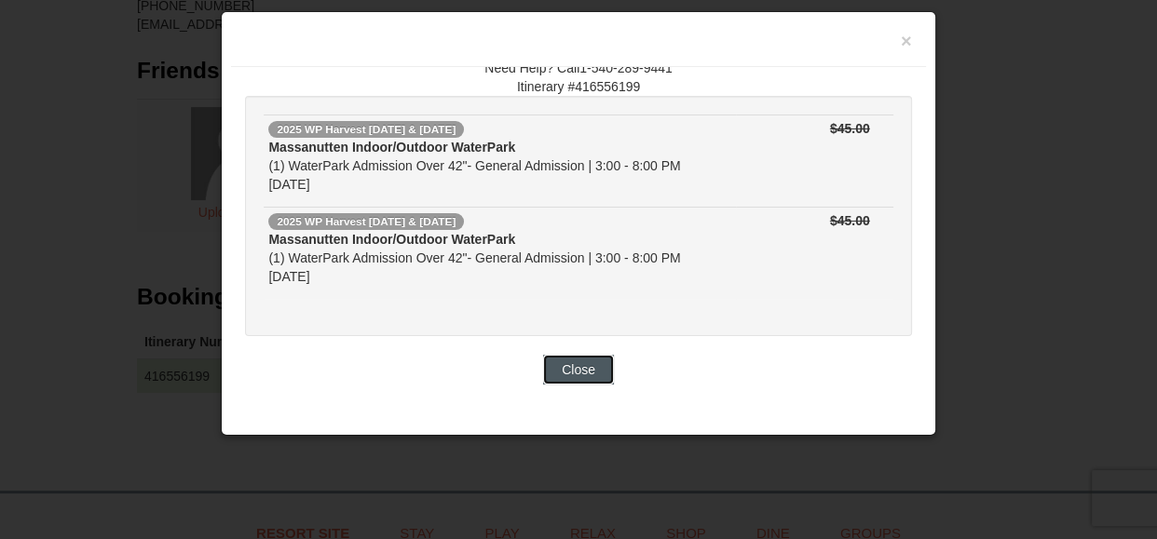
click at [572, 372] on button "Close" at bounding box center [578, 370] width 71 height 30
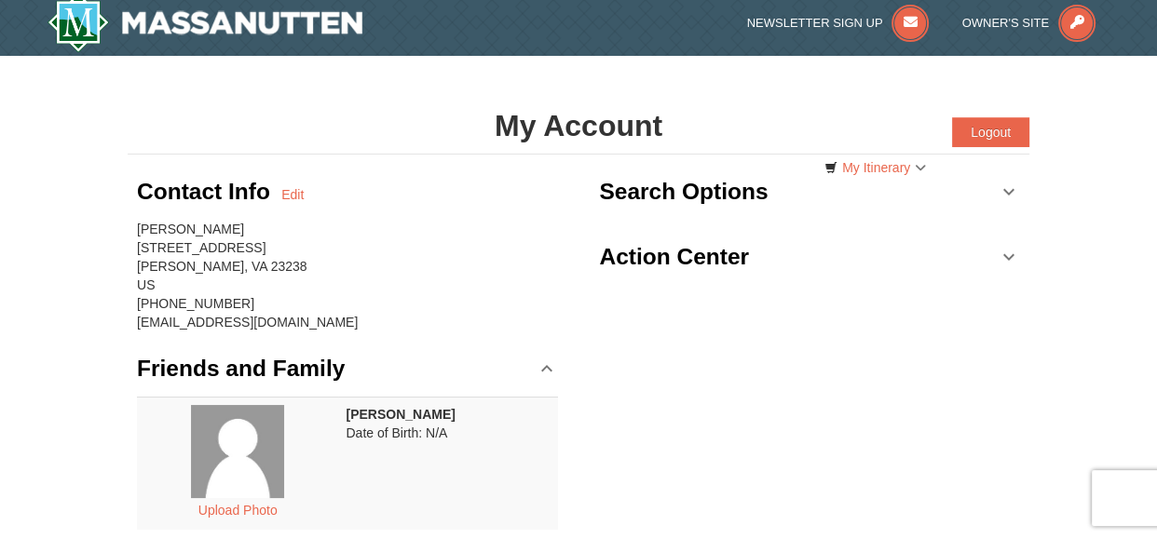
scroll to position [0, 0]
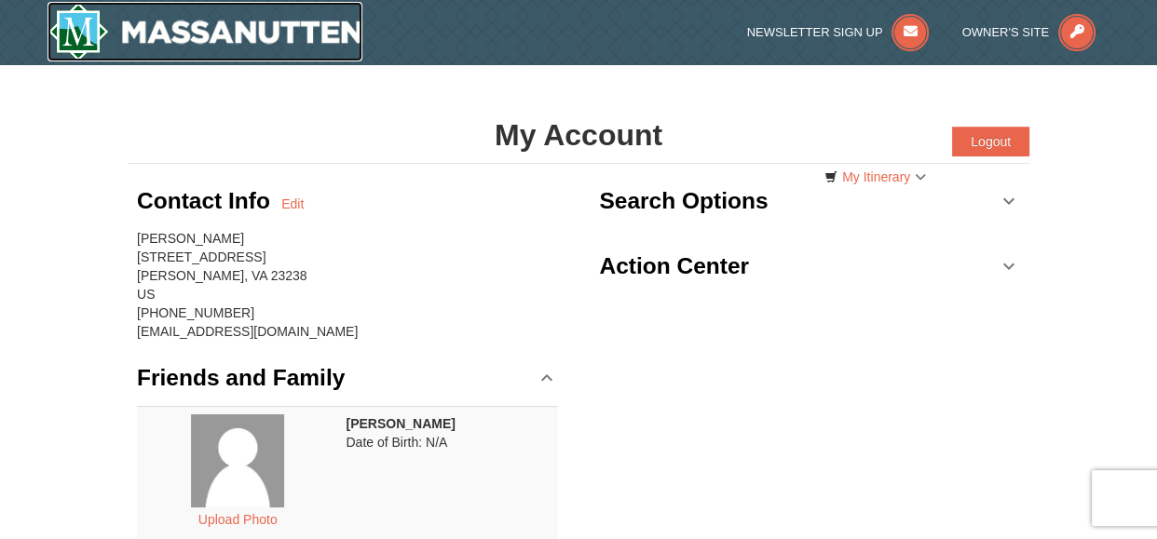
click at [195, 34] on img at bounding box center [204, 32] width 315 height 60
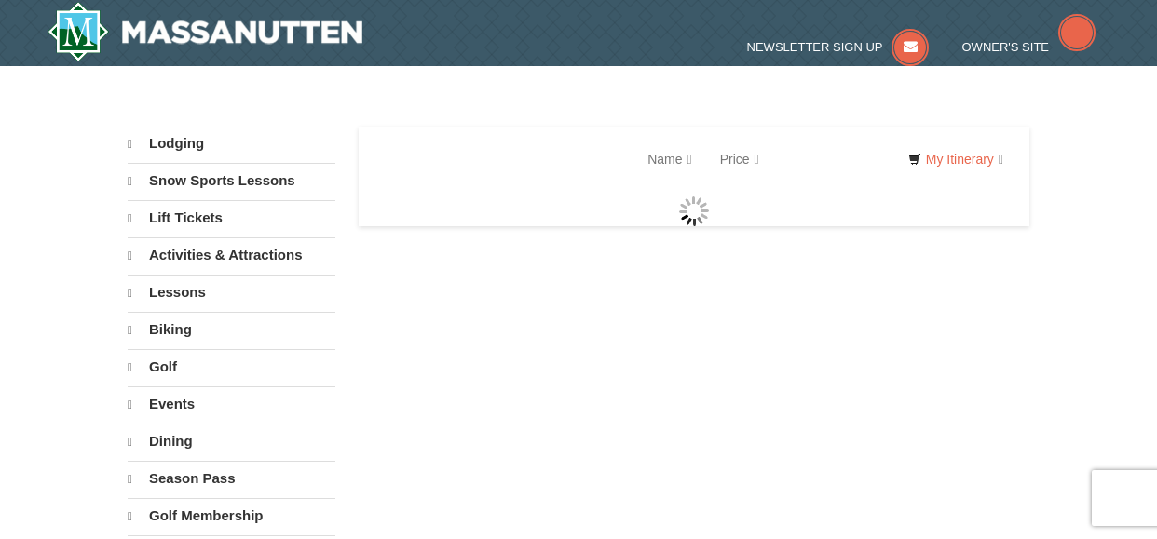
select select "10"
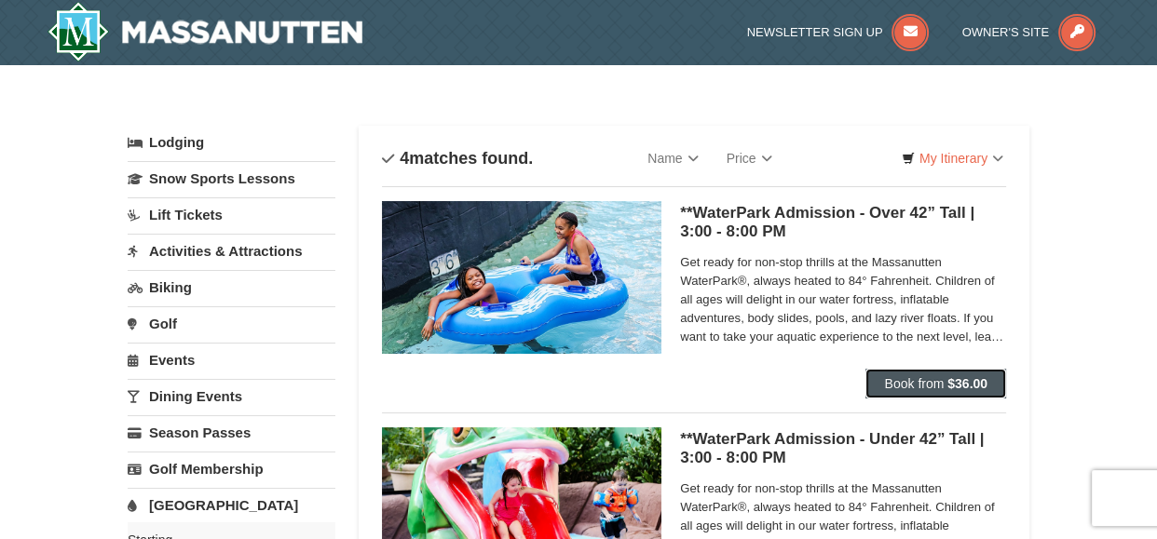
click at [909, 378] on span "Book from" at bounding box center [914, 383] width 60 height 15
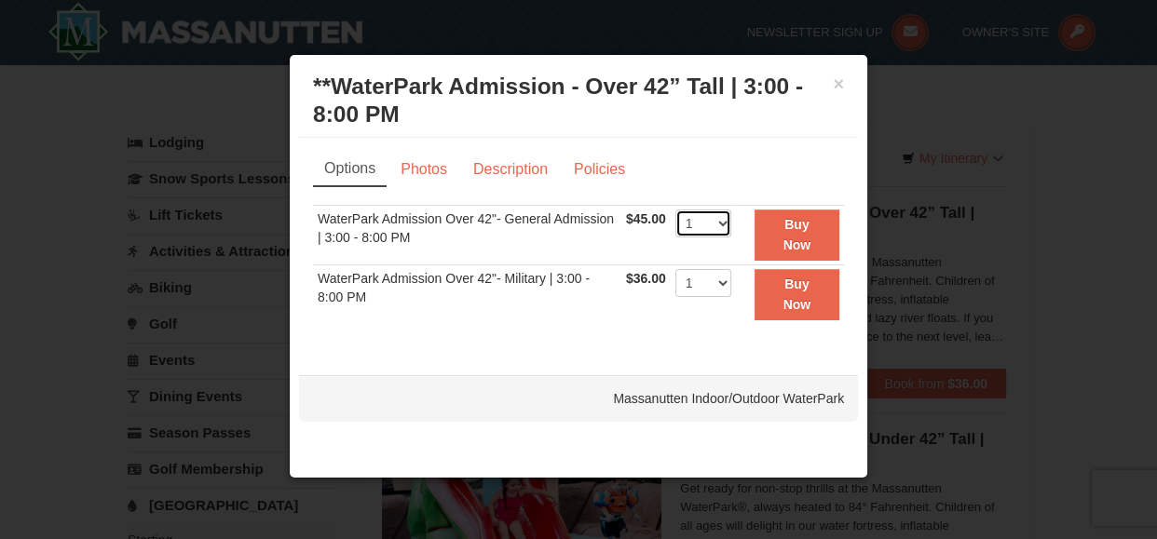
click at [721, 224] on select "1 2 3 4 5 6 7 8 9 10 11 12 13 14 15 16 17 18 19 20 21 22" at bounding box center [703, 224] width 56 height 28
select select "2"
click at [675, 210] on select "1 2 3 4 5 6 7 8 9 10 11 12 13 14 15 16 17 18 19 20 21 22" at bounding box center [703, 224] width 56 height 28
click at [801, 238] on strong "Buy Now" at bounding box center [797, 234] width 28 height 35
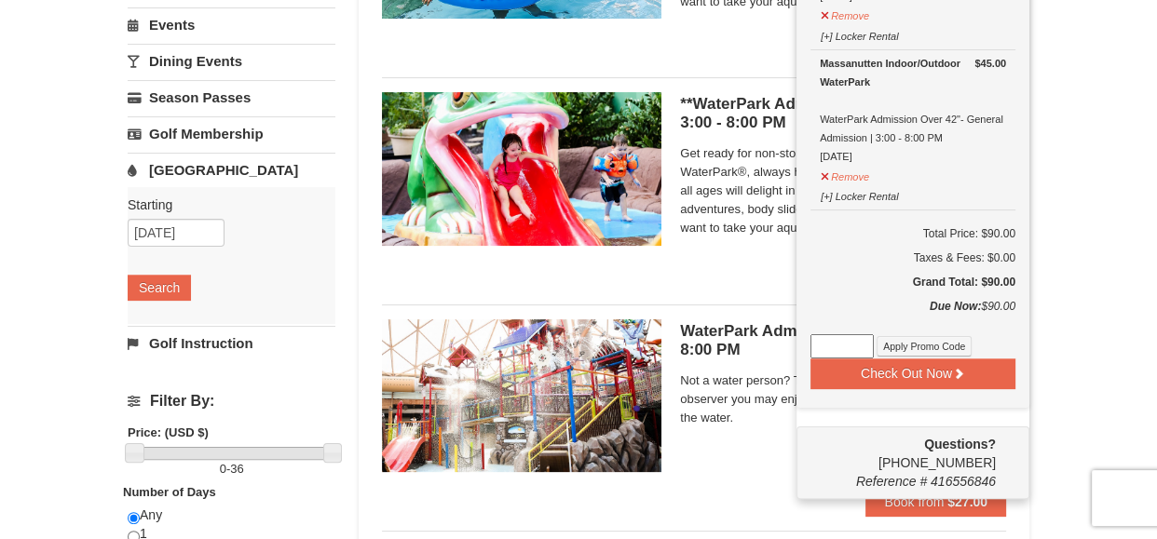
scroll to position [351, 0]
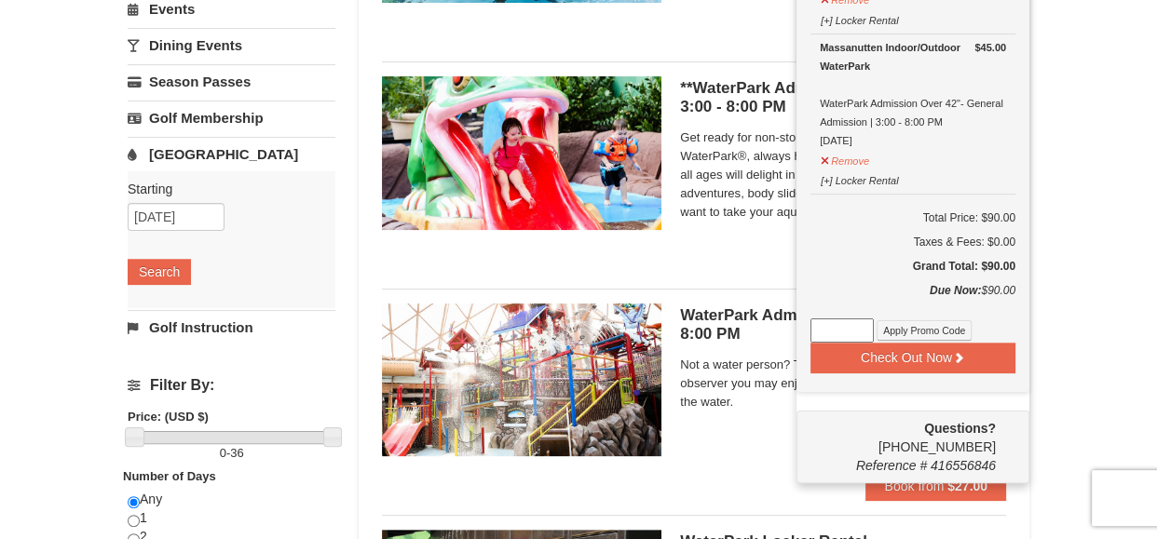
click at [840, 327] on input at bounding box center [841, 330] width 63 height 24
type input "WPHarvestMonThurs25"
click at [904, 326] on button "Apply Promo Code" at bounding box center [923, 330] width 95 height 20
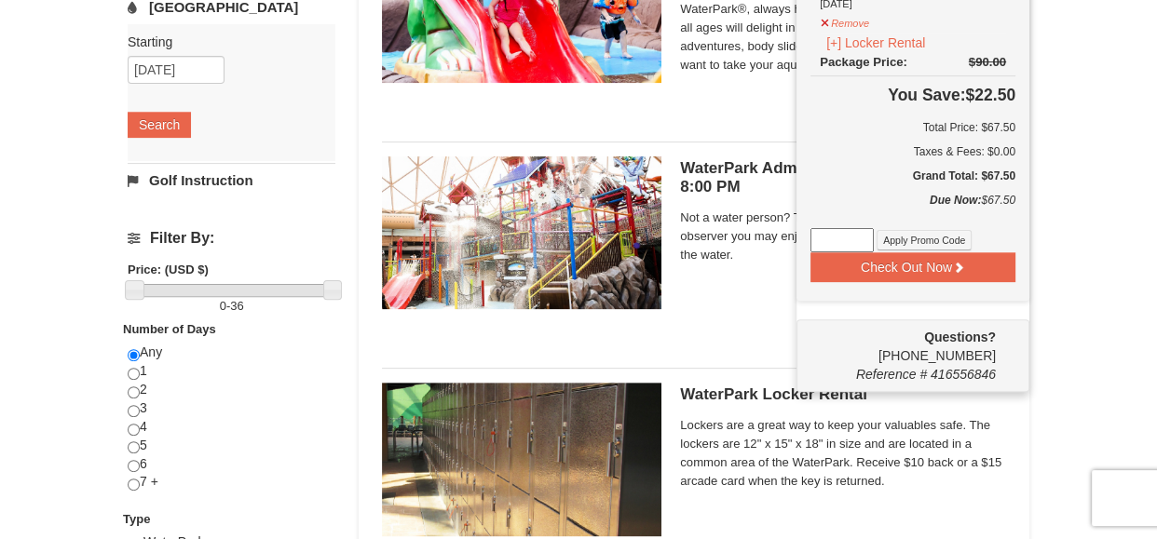
scroll to position [488, 0]
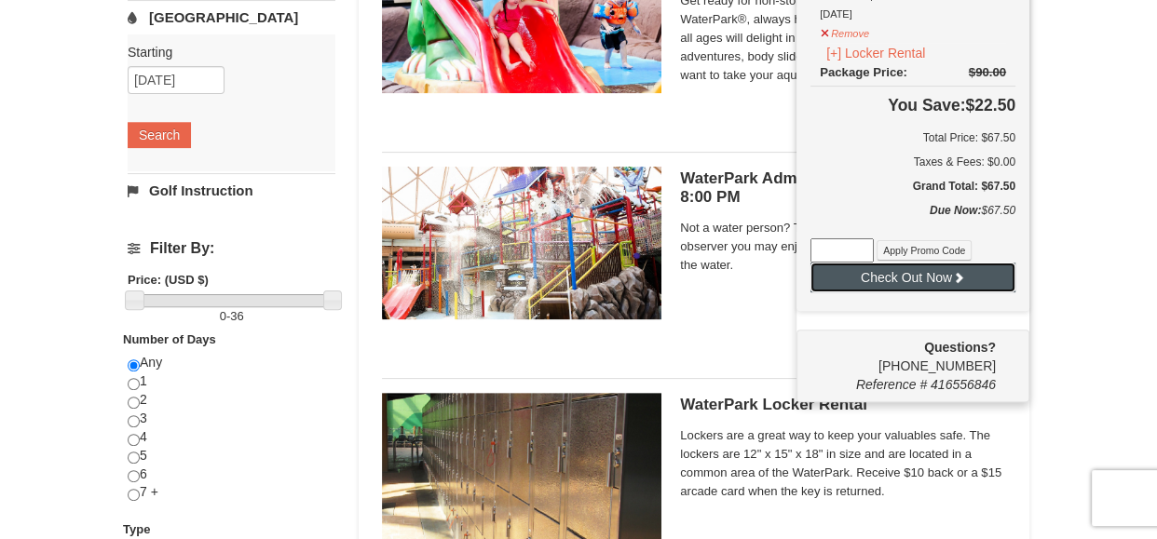
click at [900, 277] on button "Check Out Now" at bounding box center [912, 278] width 205 height 30
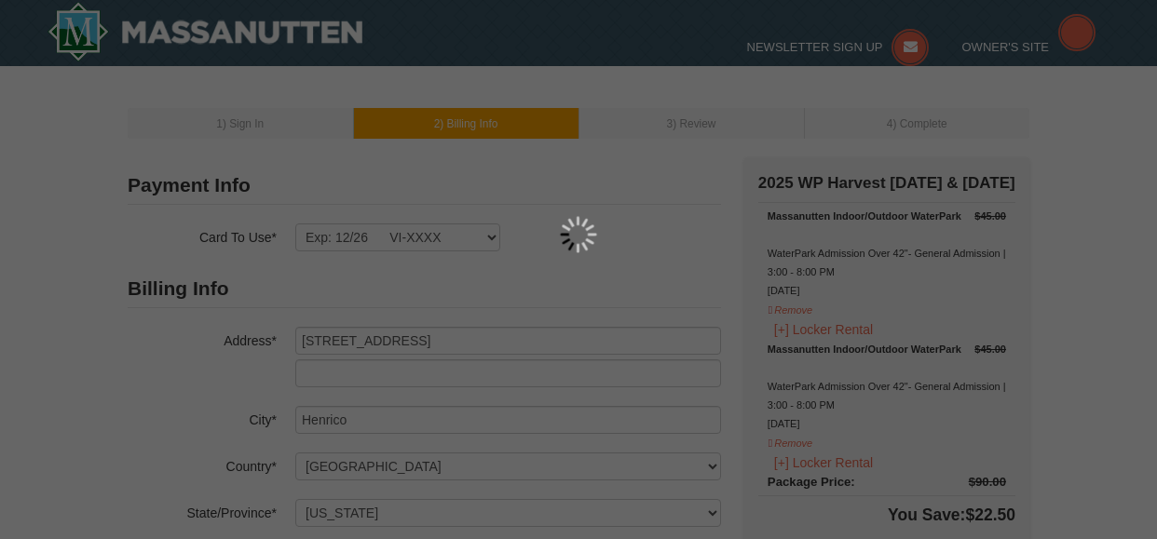
select select "VA"
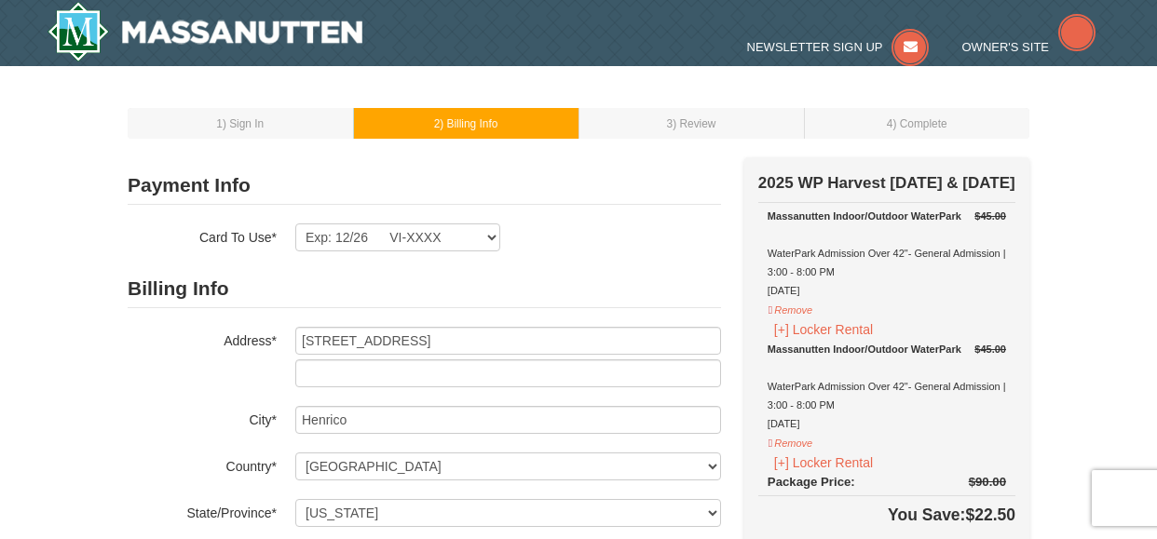
select select "10"
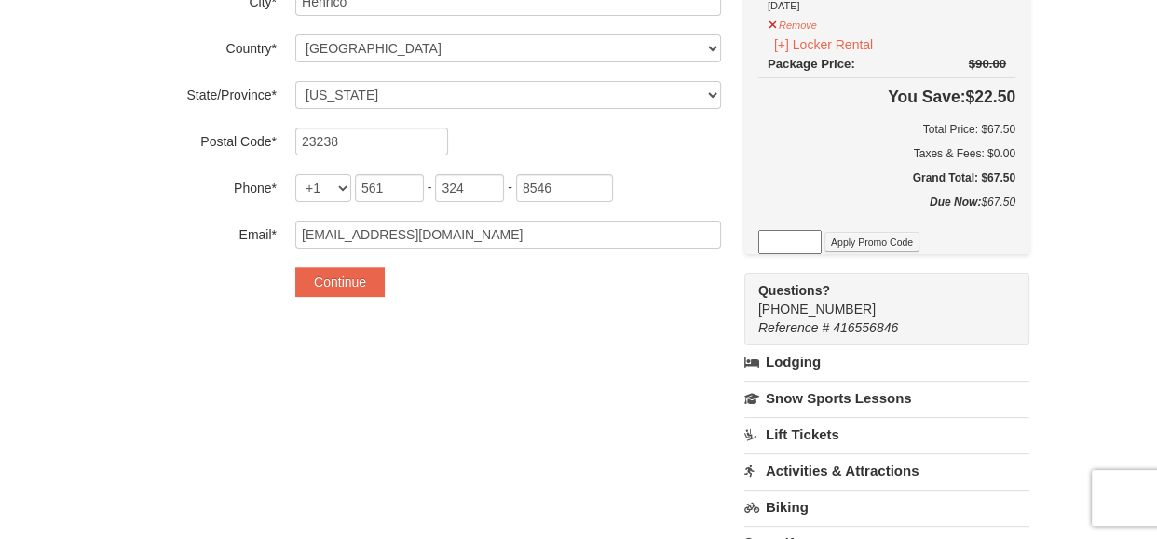
scroll to position [425, 0]
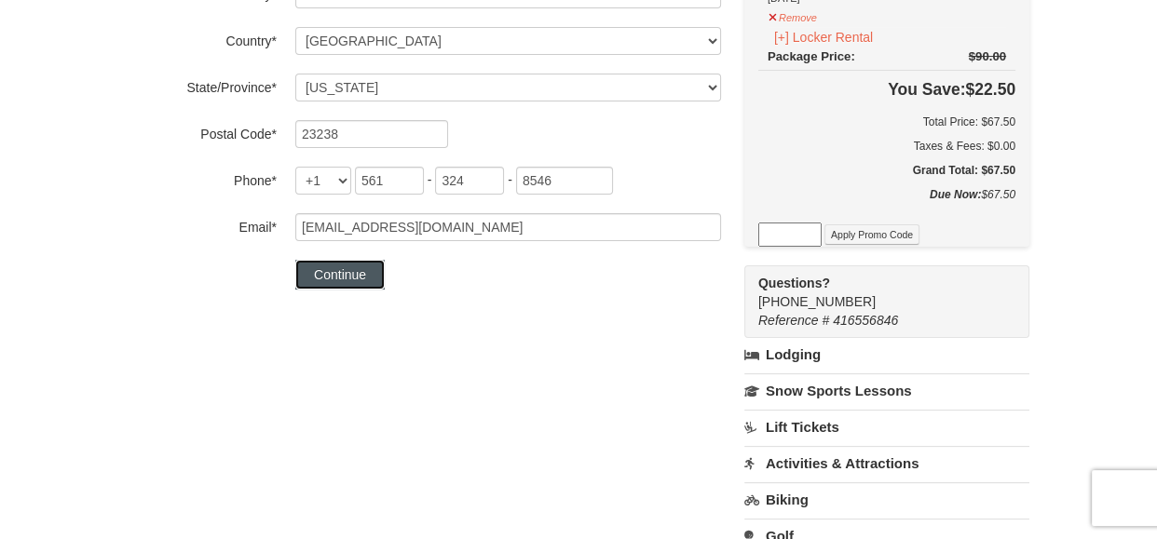
click at [344, 282] on button "Continue" at bounding box center [339, 275] width 89 height 30
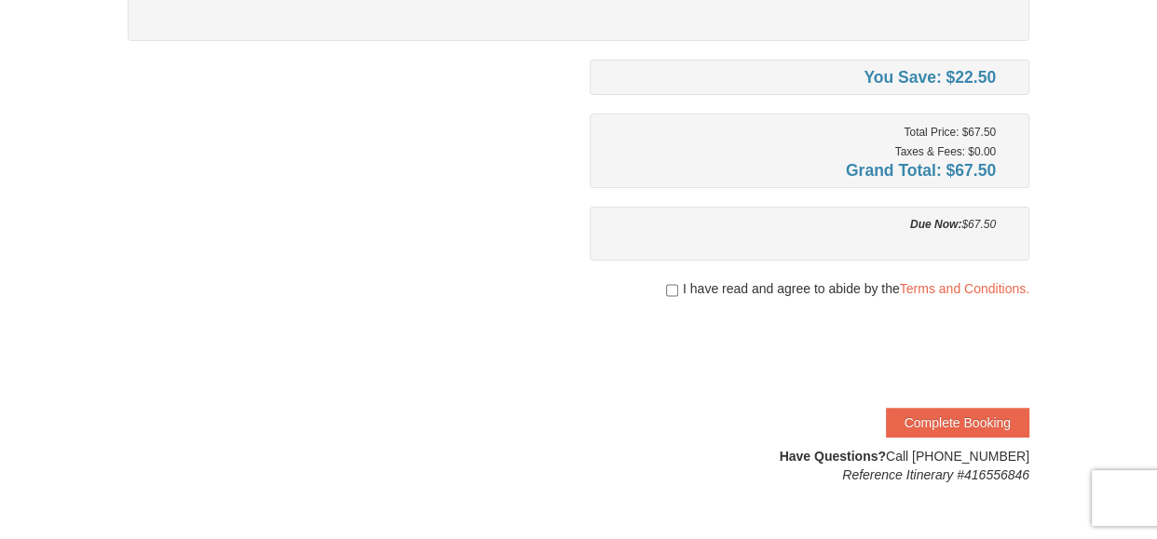
scroll to position [440, 0]
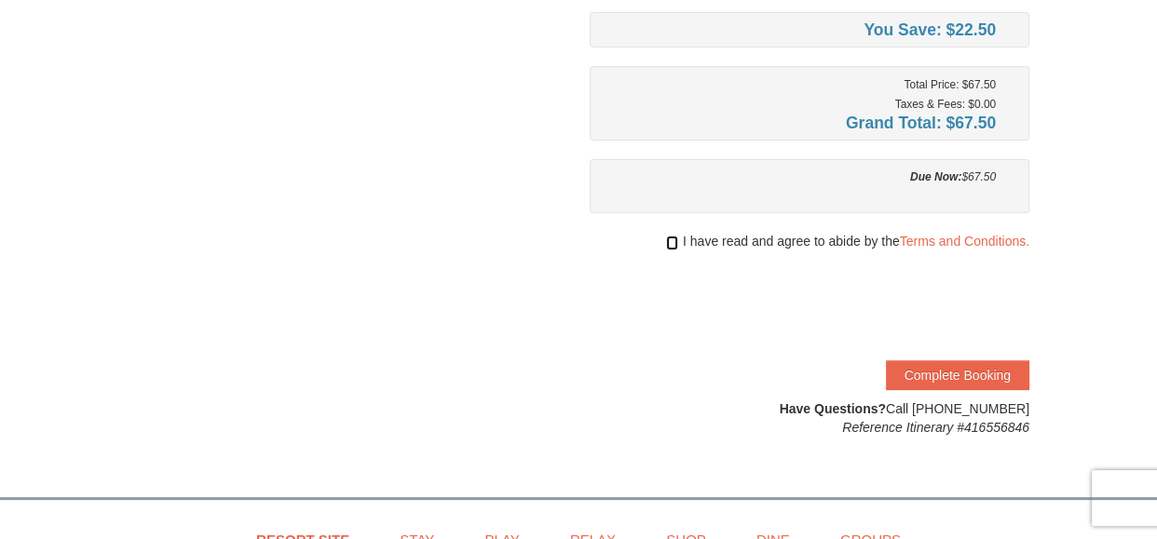
click at [670, 244] on input "checkbox" at bounding box center [672, 243] width 12 height 15
checkbox input "true"
click at [971, 375] on button "Complete Booking" at bounding box center [957, 375] width 143 height 30
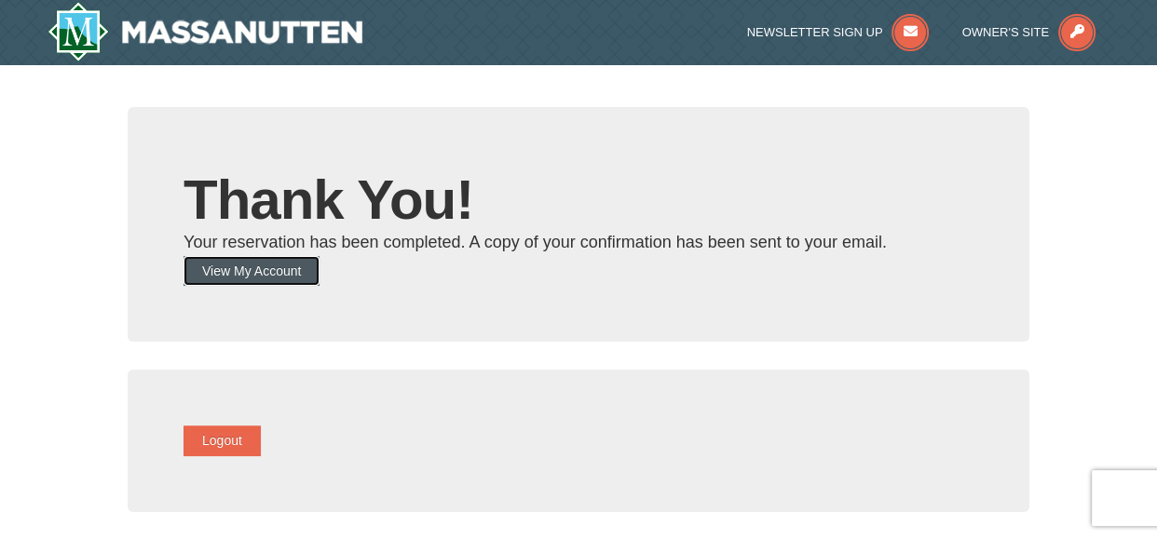
click at [242, 277] on button "View My Account" at bounding box center [251, 271] width 136 height 30
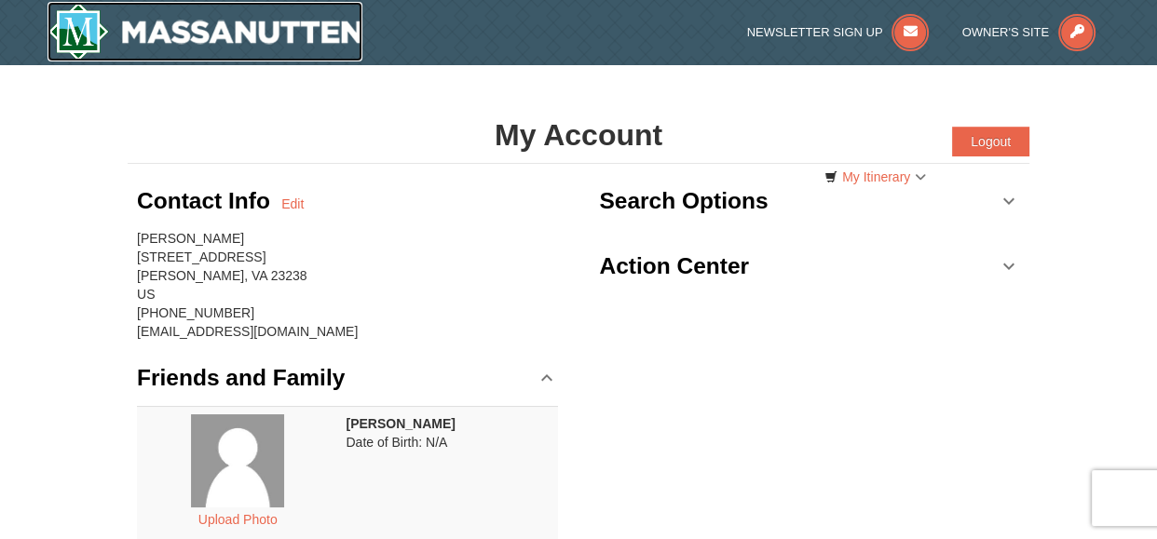
click at [142, 26] on img at bounding box center [204, 32] width 315 height 60
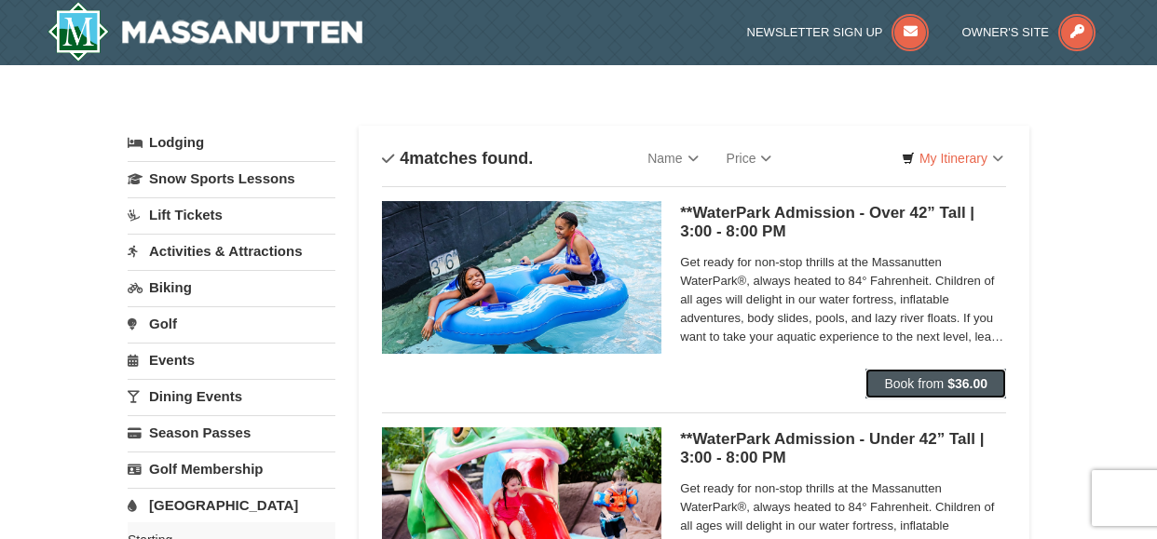
click at [902, 382] on span "Book from" at bounding box center [914, 383] width 60 height 15
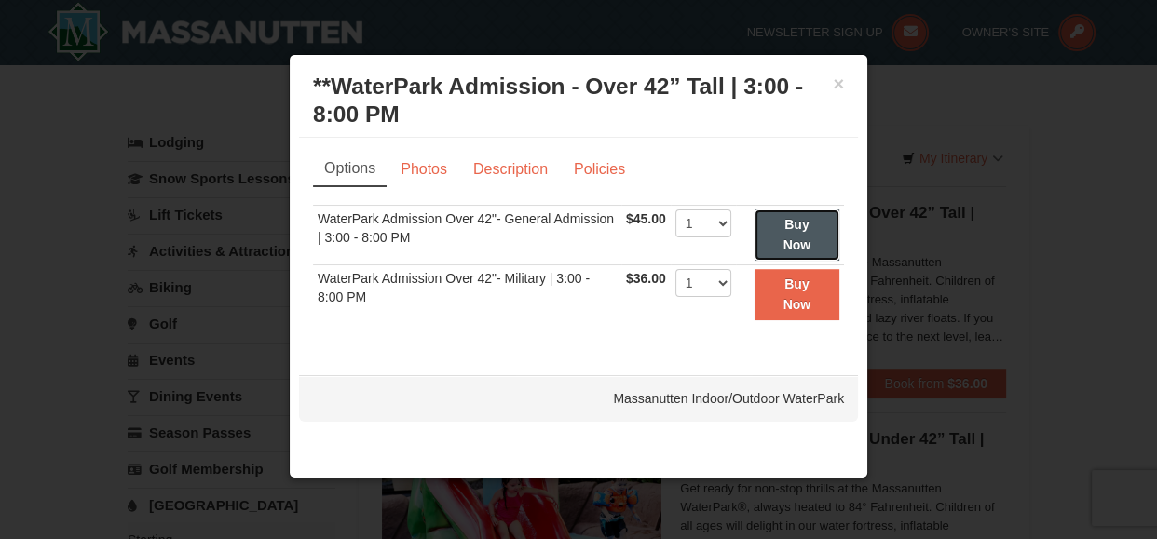
click at [806, 236] on button "Buy Now" at bounding box center [796, 235] width 85 height 51
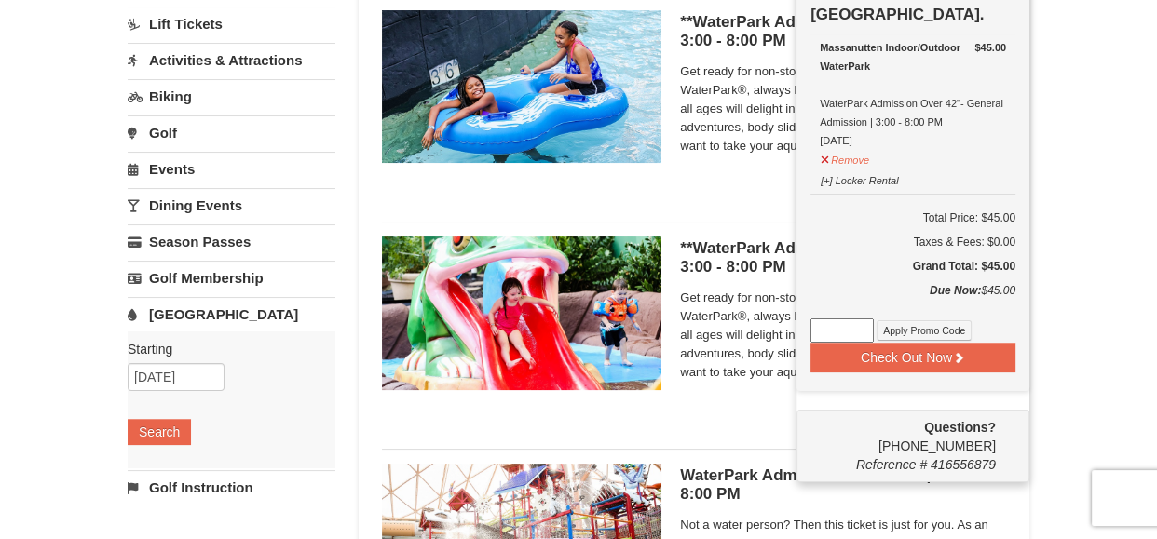
scroll to position [204, 0]
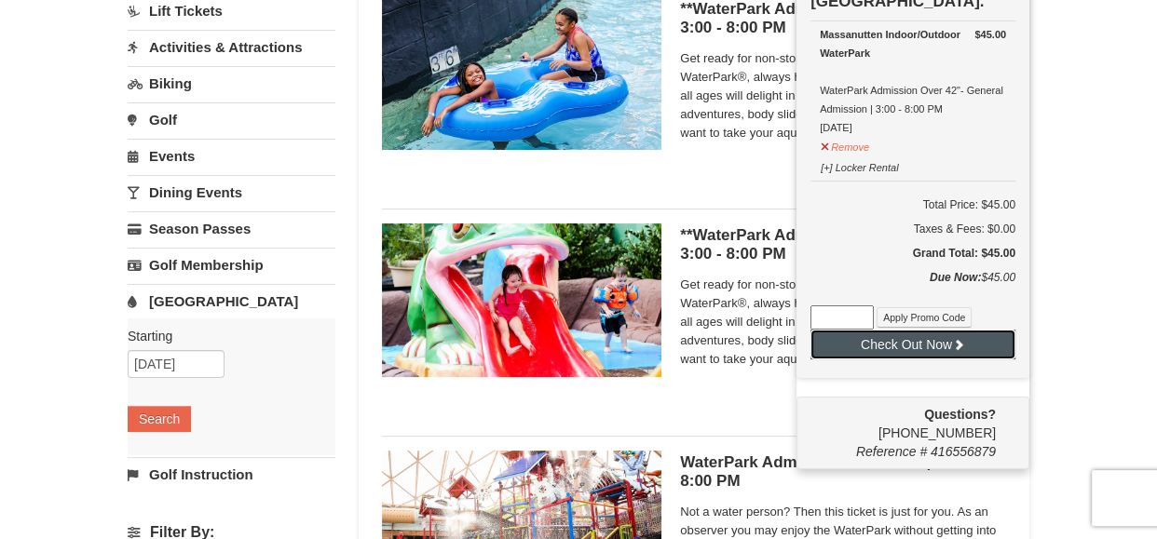
click at [913, 347] on button "Check Out Now" at bounding box center [912, 345] width 205 height 30
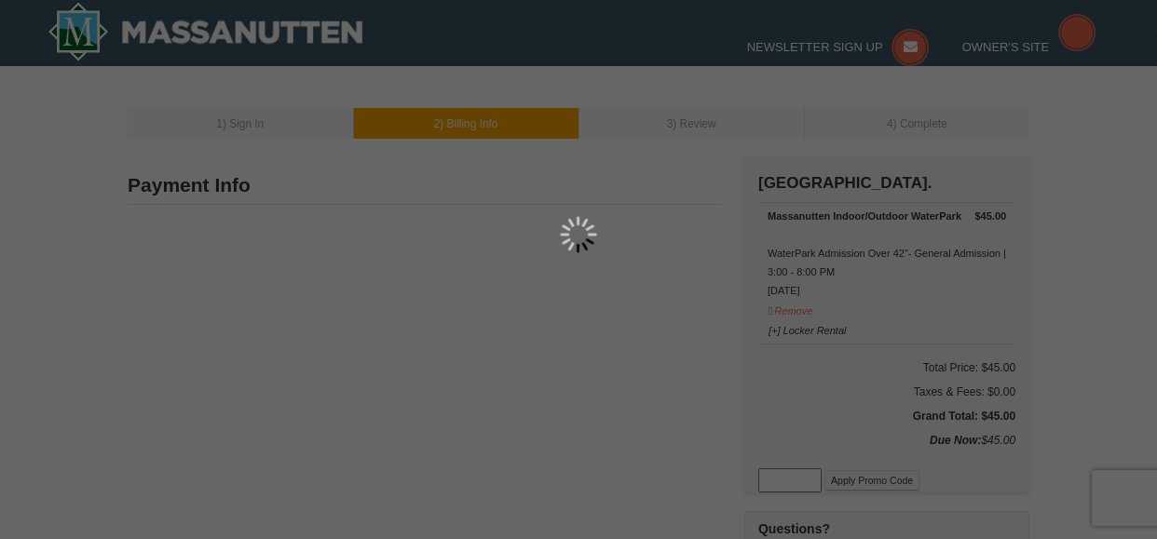
type input "[STREET_ADDRESS]"
type input "Henrico"
type input "23238"
type input "561"
type input "324"
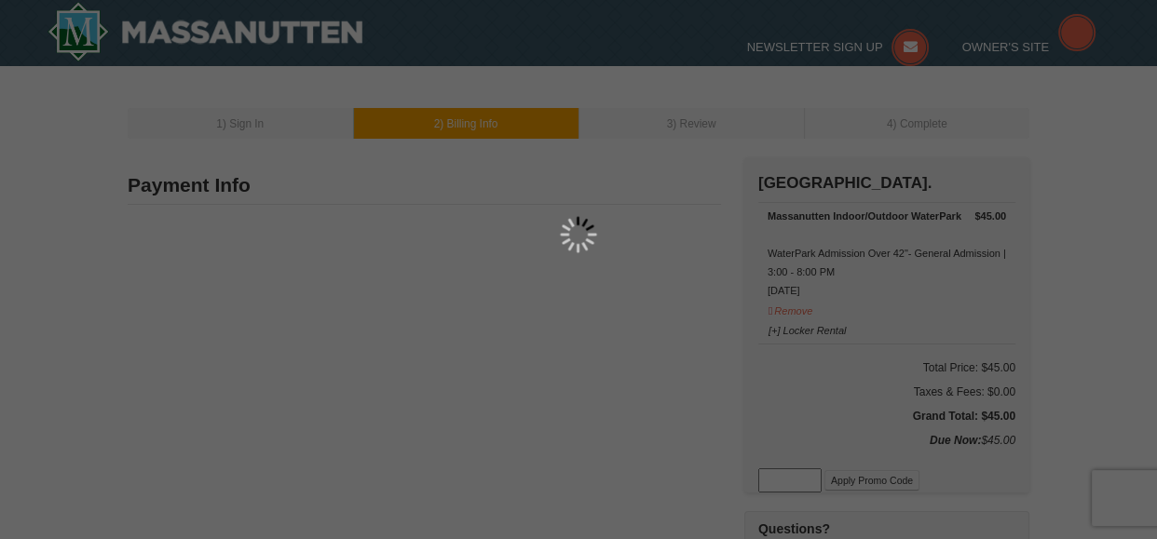
type input "8546"
type input "[EMAIL_ADDRESS][DOMAIN_NAME]"
select select "VA"
select select "10"
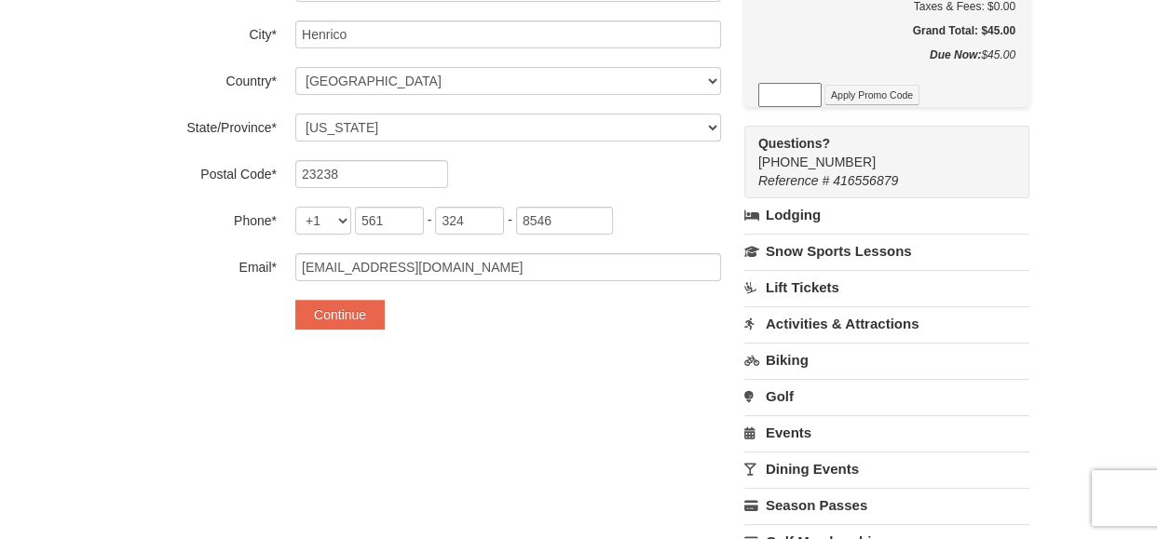
scroll to position [401, 0]
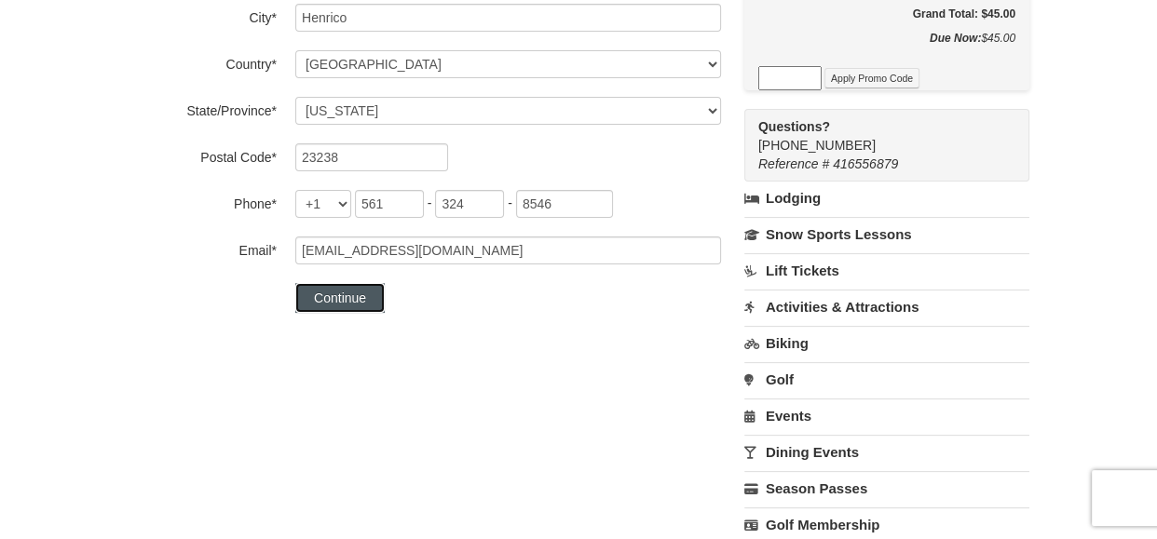
click at [332, 296] on button "Continue" at bounding box center [339, 298] width 89 height 30
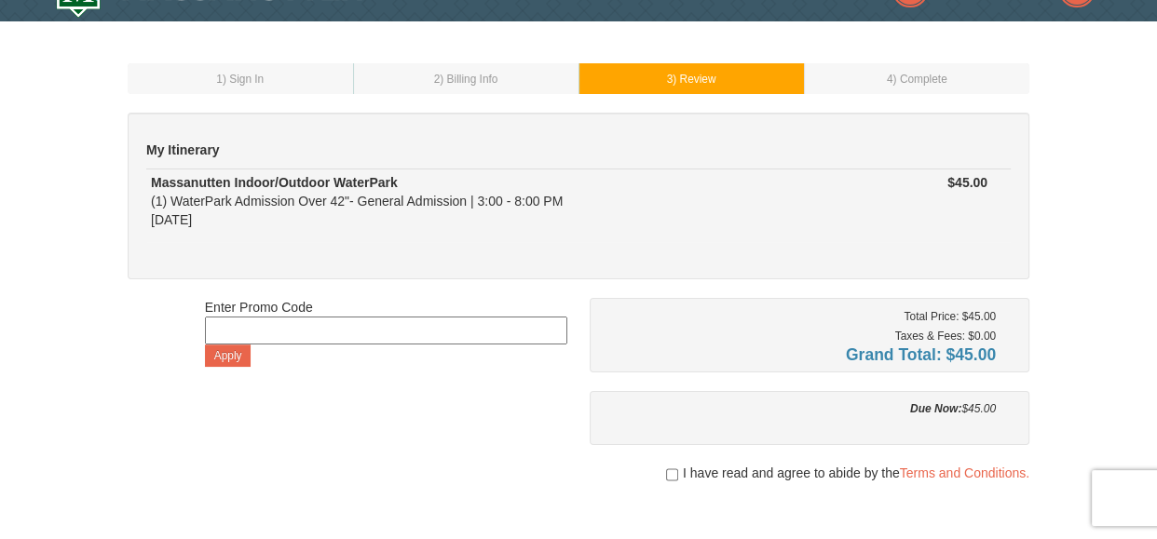
scroll to position [231, 0]
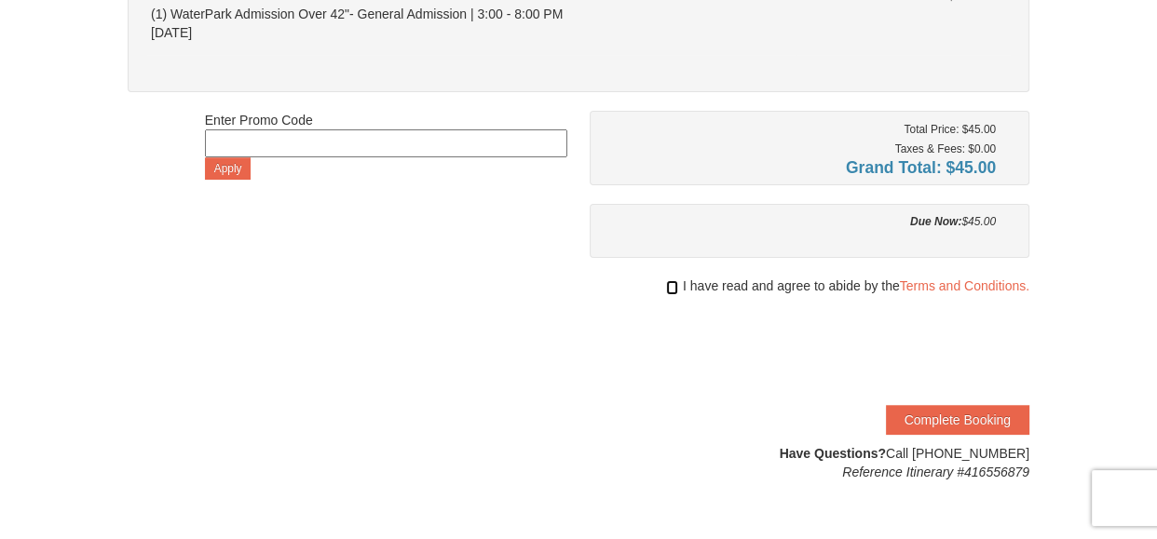
click at [670, 284] on input "checkbox" at bounding box center [672, 287] width 12 height 15
checkbox input "true"
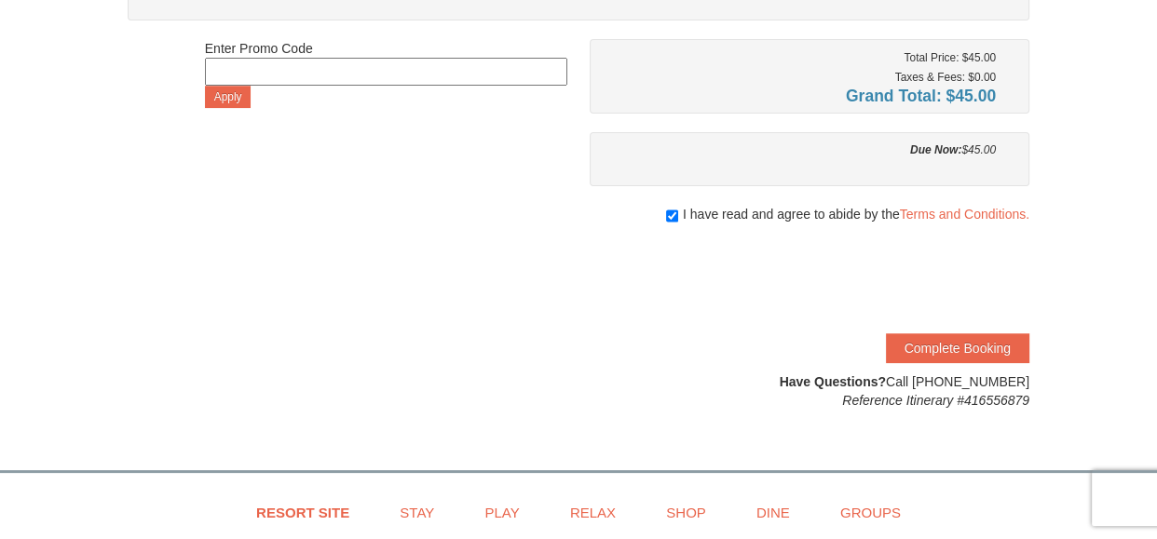
scroll to position [306, 0]
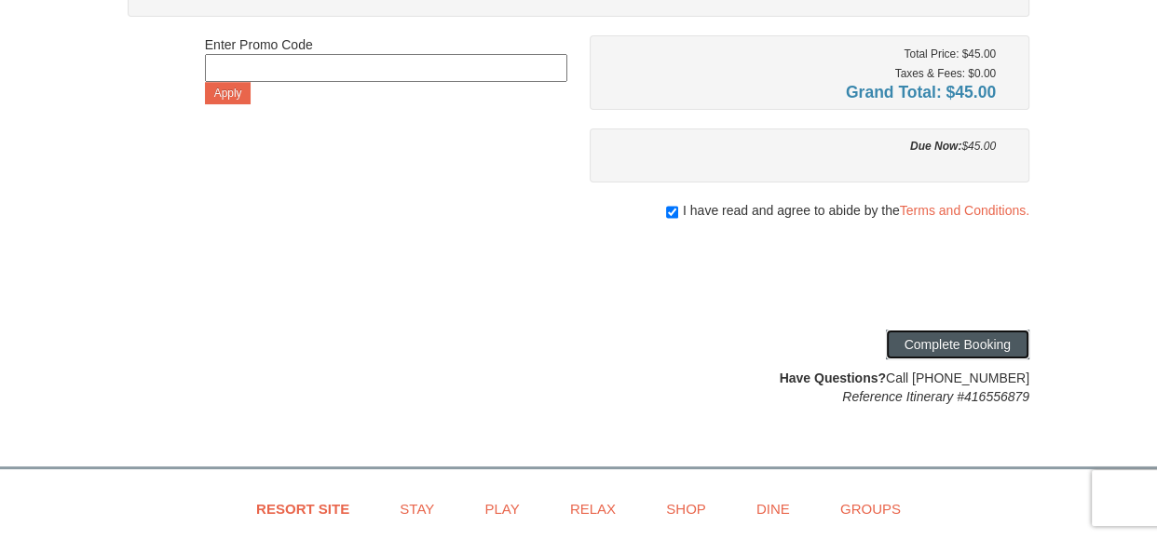
click at [941, 349] on button "Complete Booking" at bounding box center [957, 345] width 143 height 30
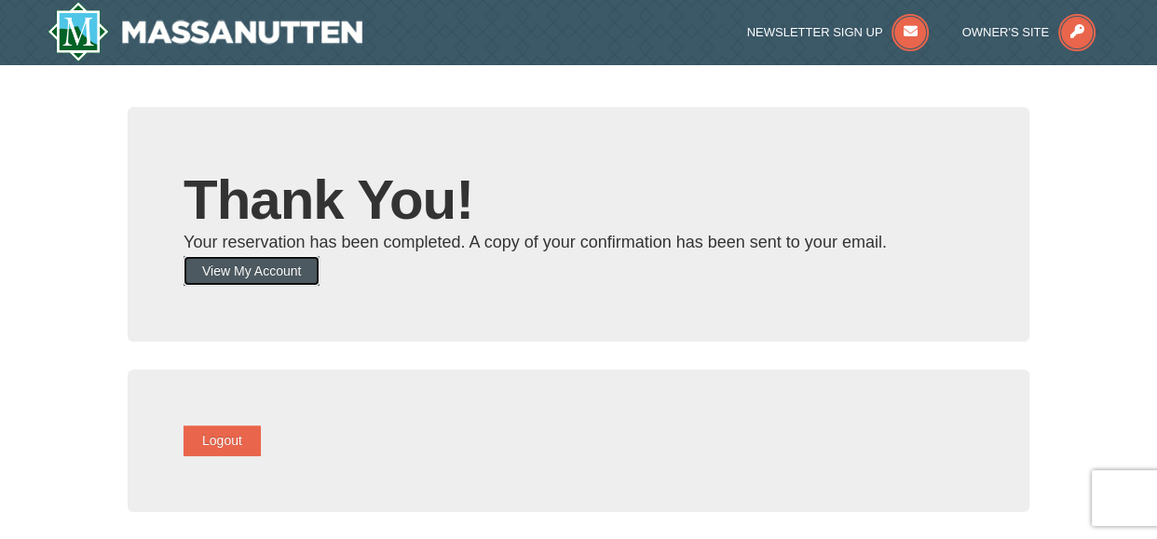
click at [250, 278] on button "View My Account" at bounding box center [251, 271] width 136 height 30
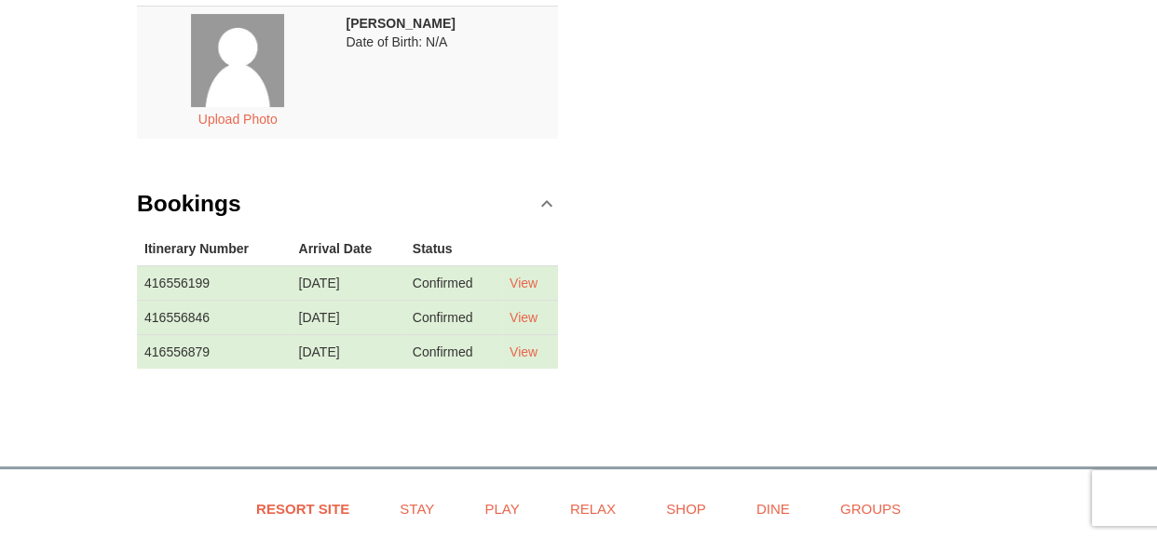
scroll to position [405, 0]
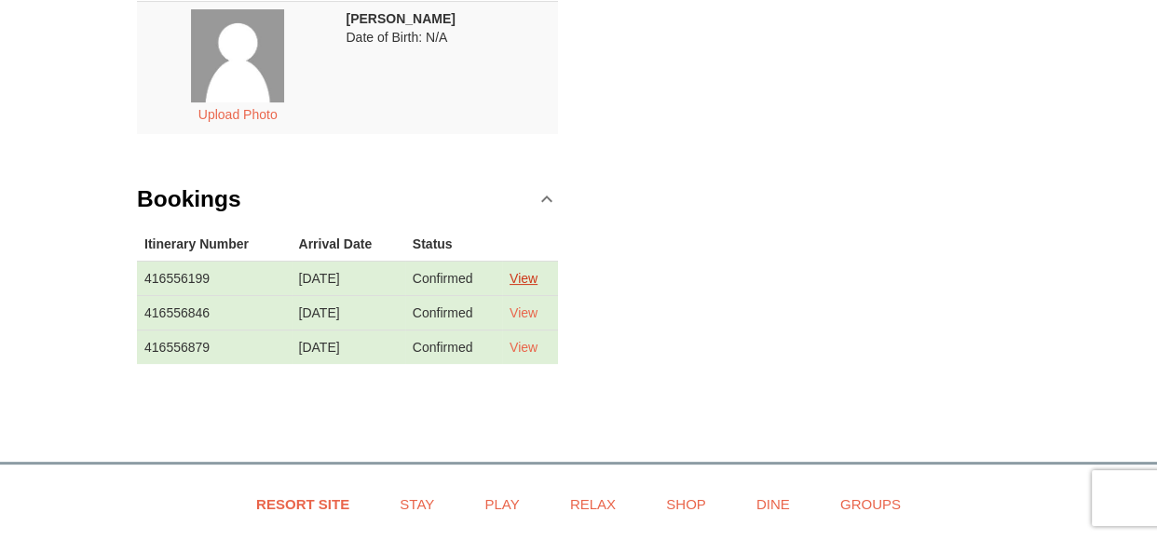
click at [530, 279] on link "View" at bounding box center [523, 278] width 28 height 15
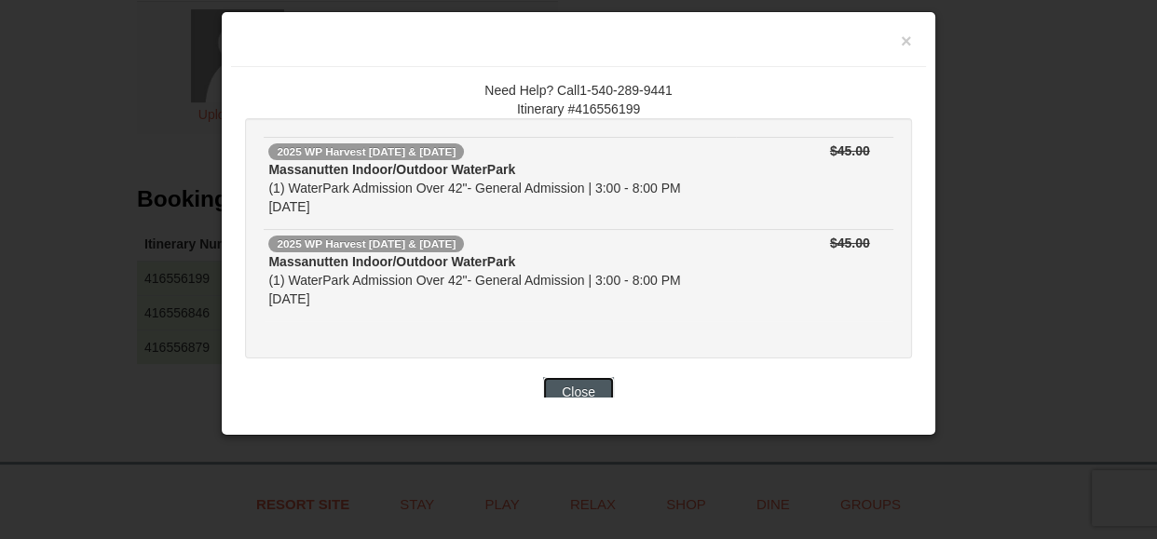
click at [580, 380] on button "Close" at bounding box center [578, 392] width 71 height 30
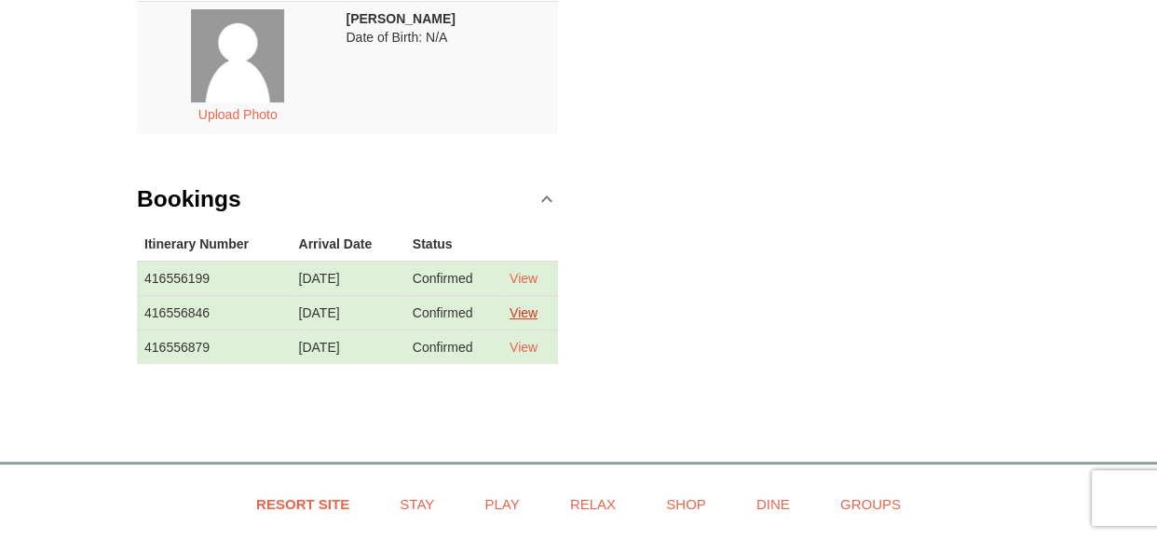
click at [521, 315] on link "View" at bounding box center [523, 312] width 28 height 15
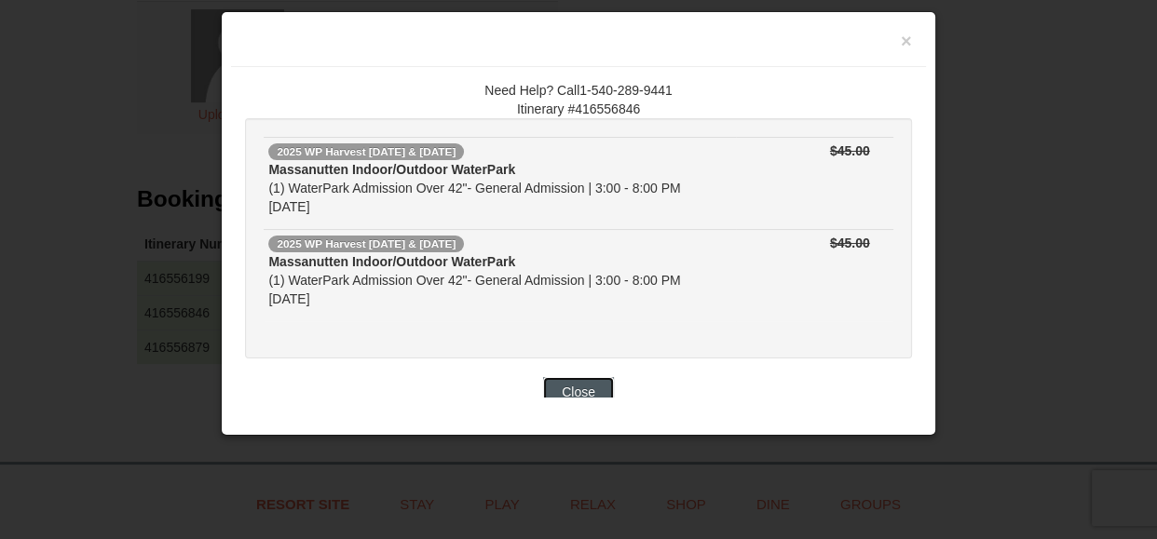
click at [561, 393] on button "Close" at bounding box center [578, 392] width 71 height 30
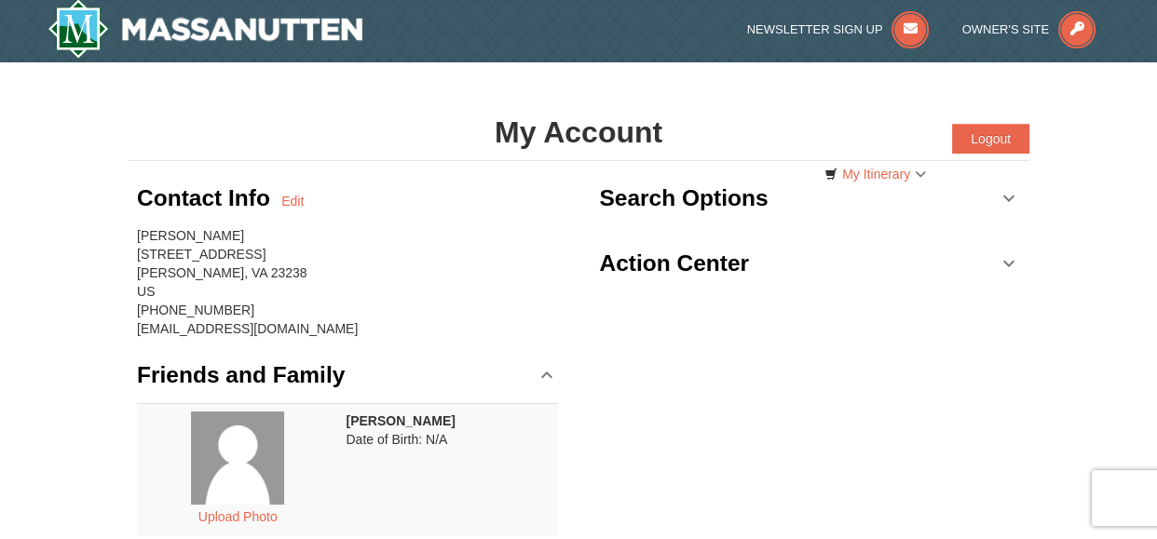
scroll to position [0, 0]
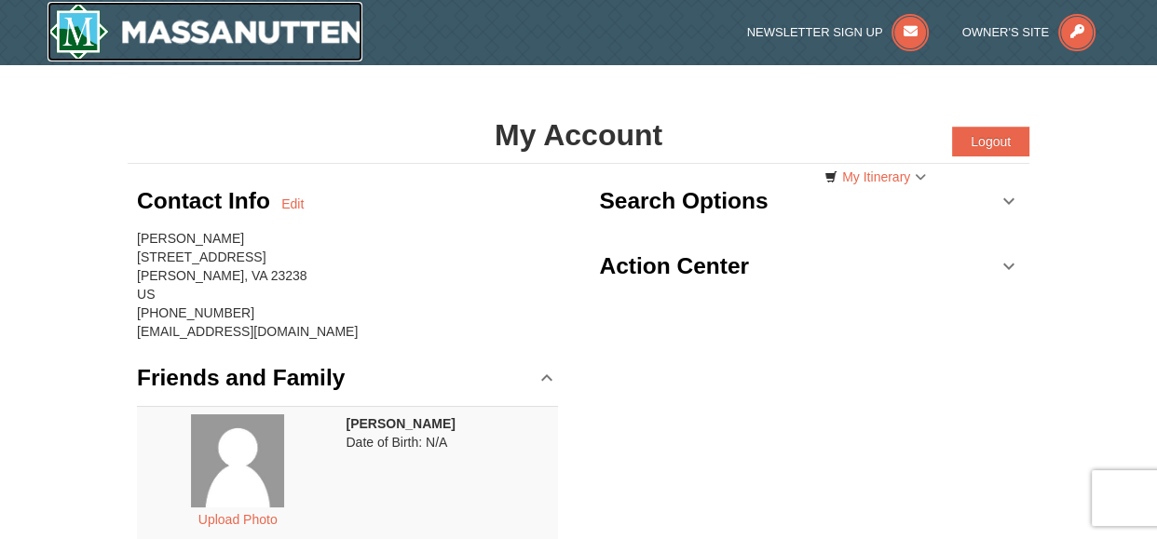
click at [178, 30] on img at bounding box center [204, 32] width 315 height 60
